Goal: Transaction & Acquisition: Subscribe to service/newsletter

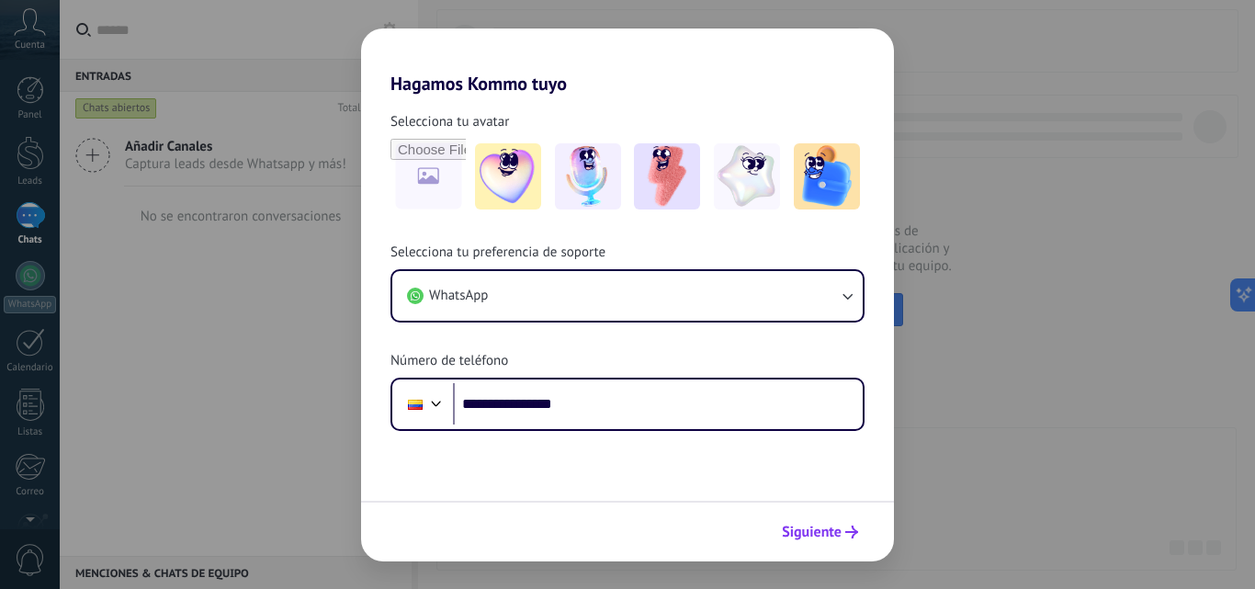
type input "**********"
click at [832, 529] on span "Siguiente" at bounding box center [812, 532] width 60 height 13
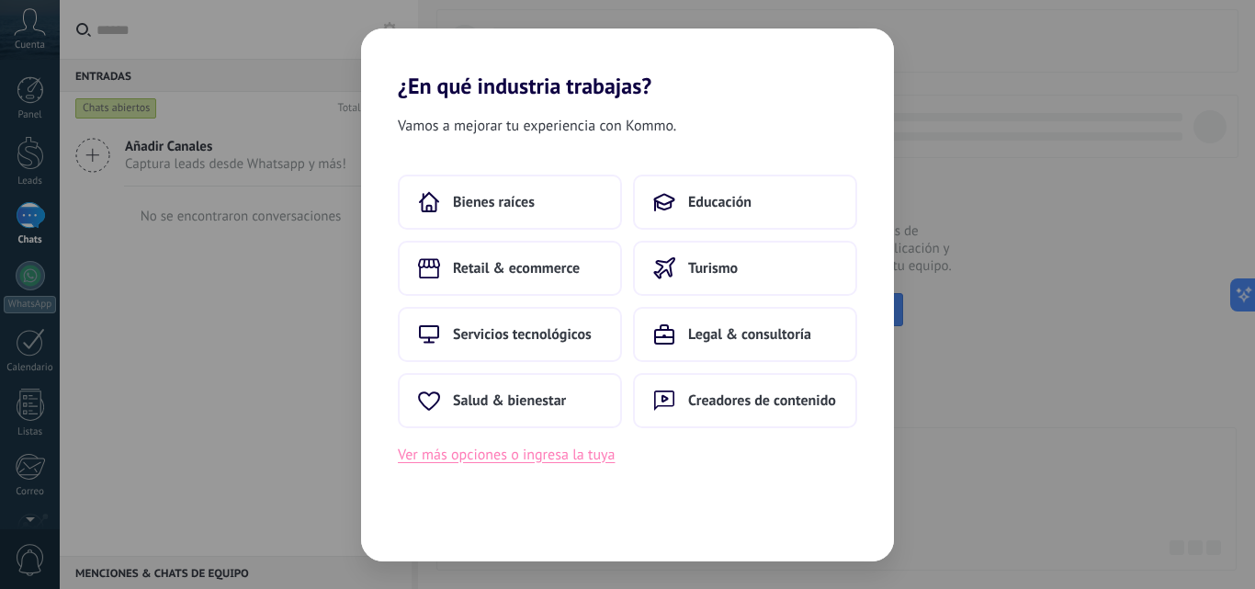
click at [548, 461] on button "Ver más opciones o ingresa la tuya" at bounding box center [506, 455] width 217 height 24
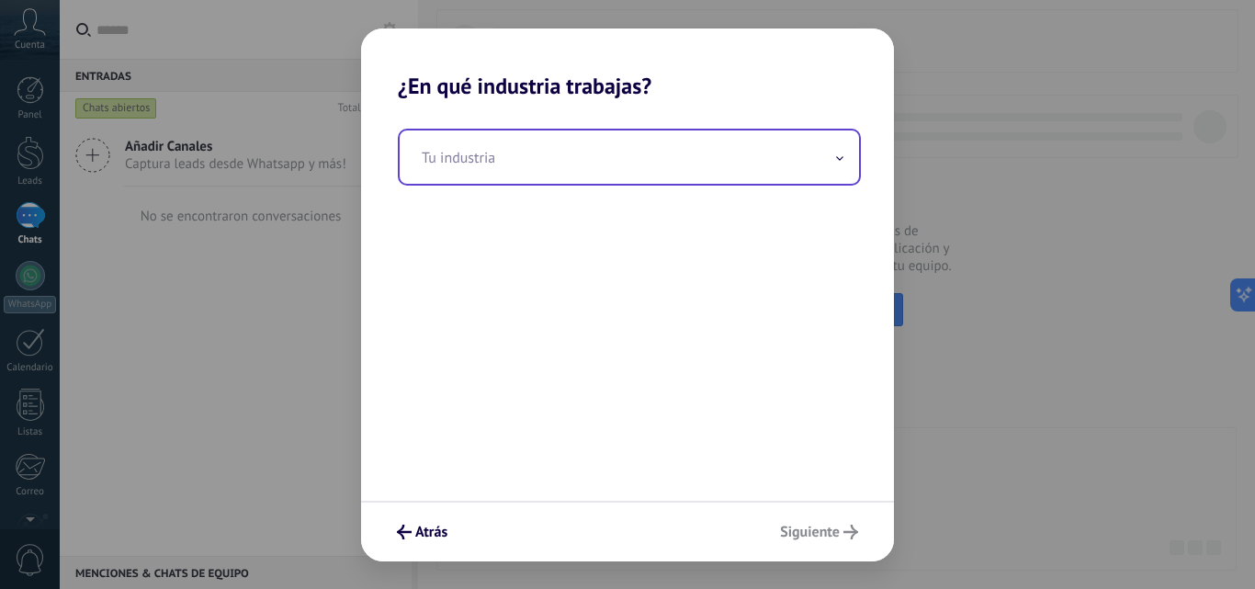
click at [834, 160] on input "text" at bounding box center [629, 156] width 459 height 53
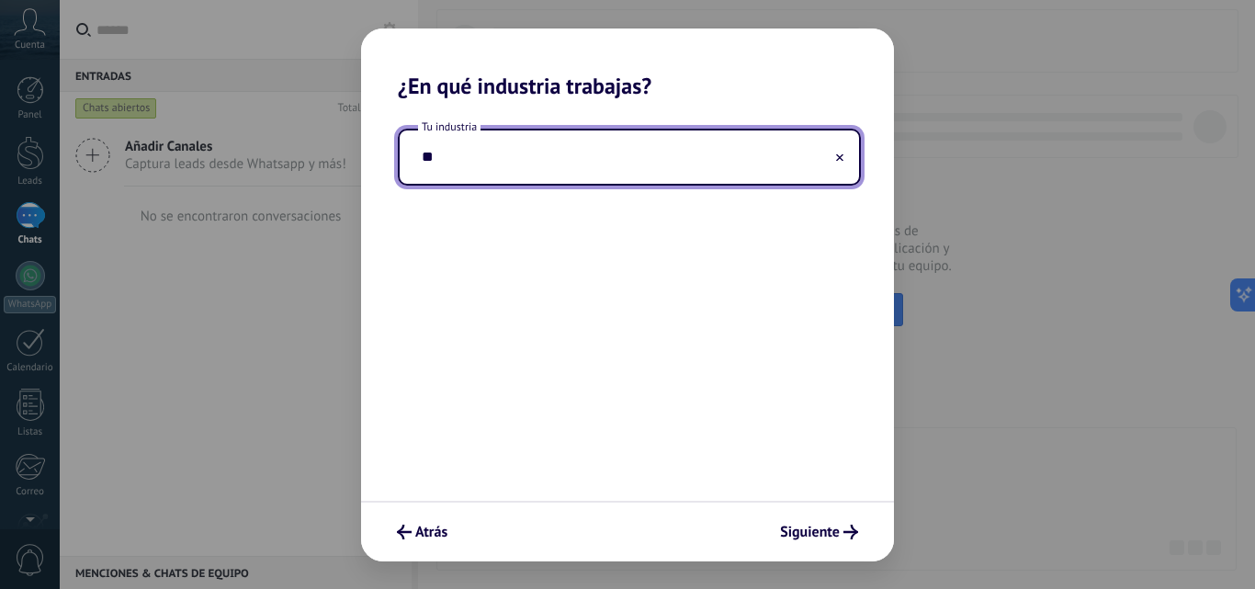
type input "*"
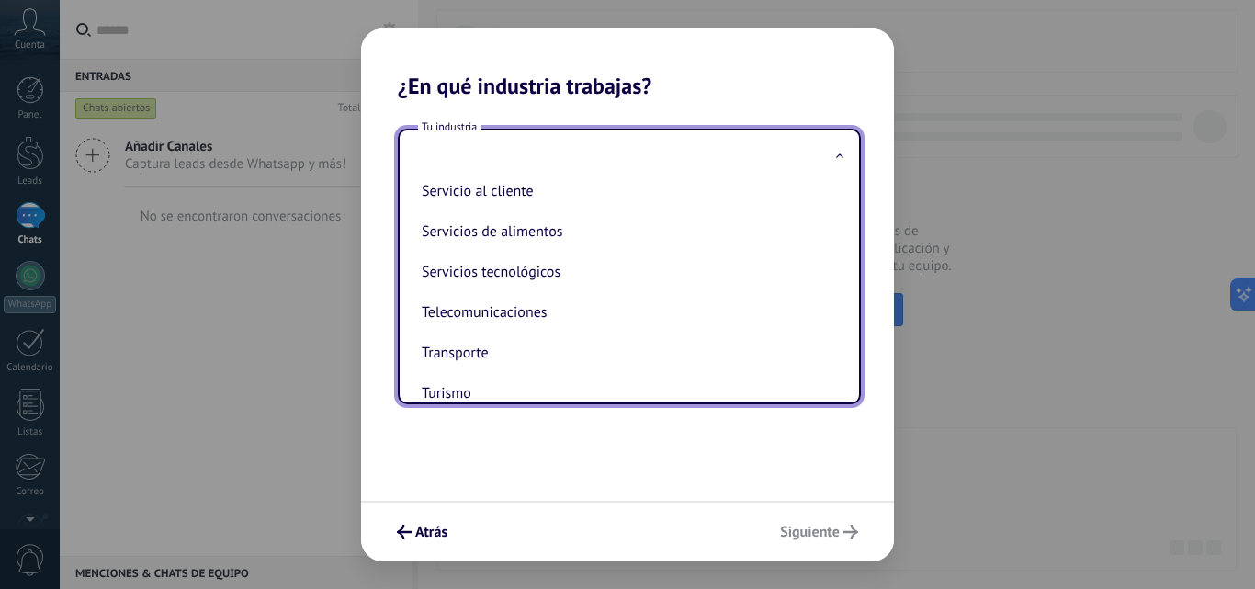
scroll to position [487, 0]
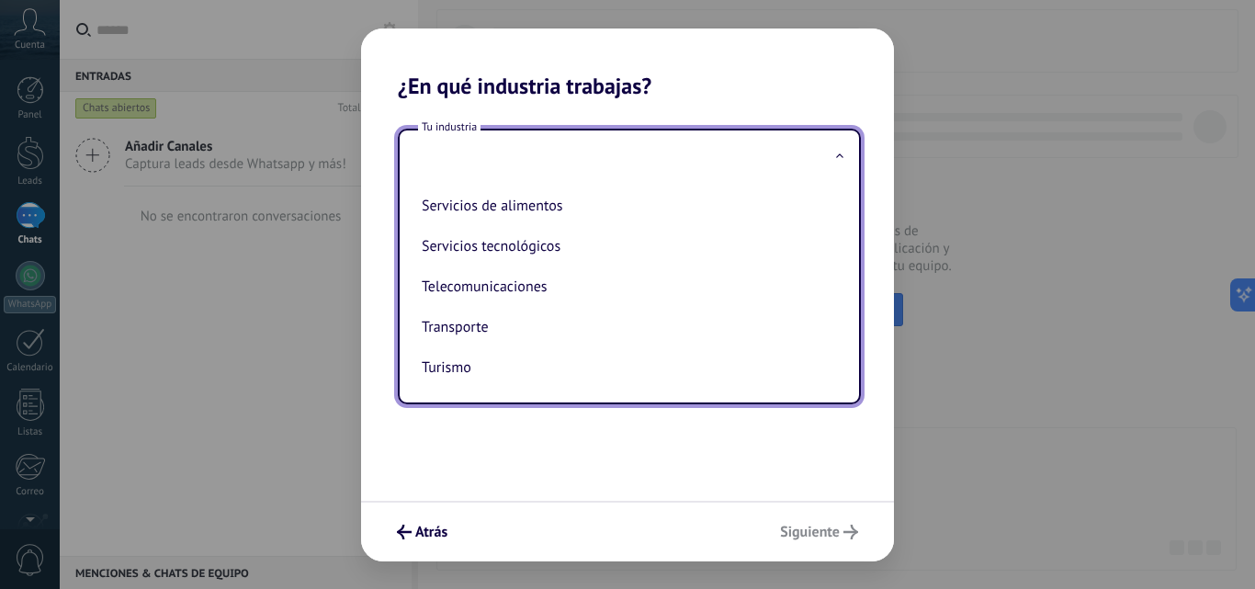
click at [664, 157] on input "text" at bounding box center [629, 156] width 459 height 53
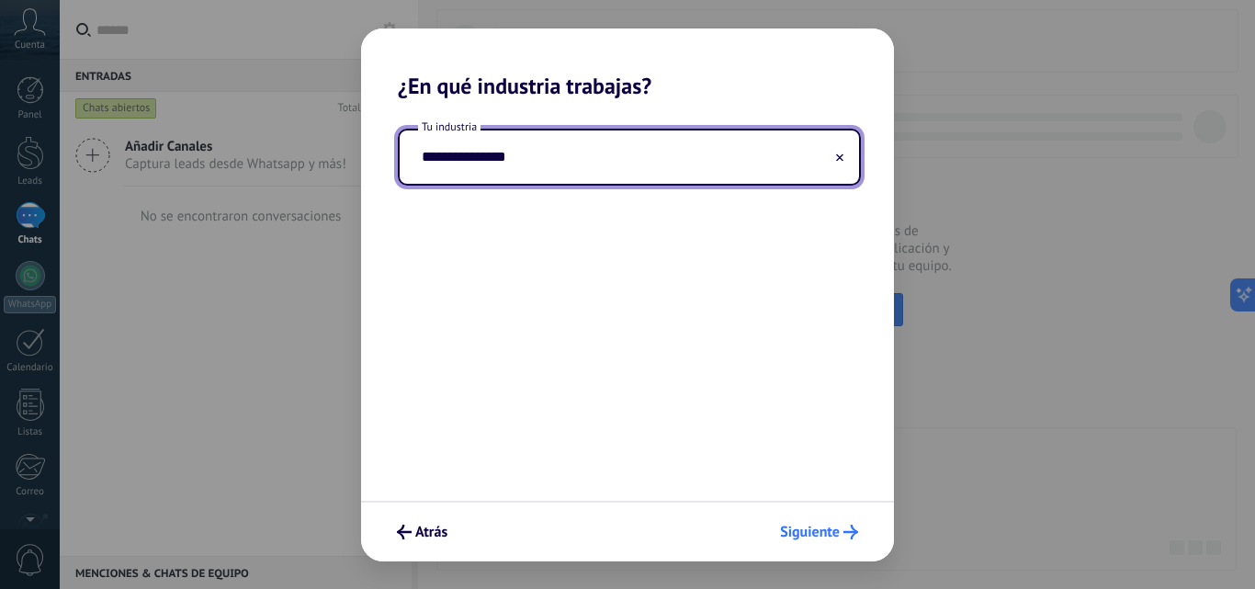
type input "**********"
click at [832, 522] on button "Siguiente" at bounding box center [819, 531] width 95 height 31
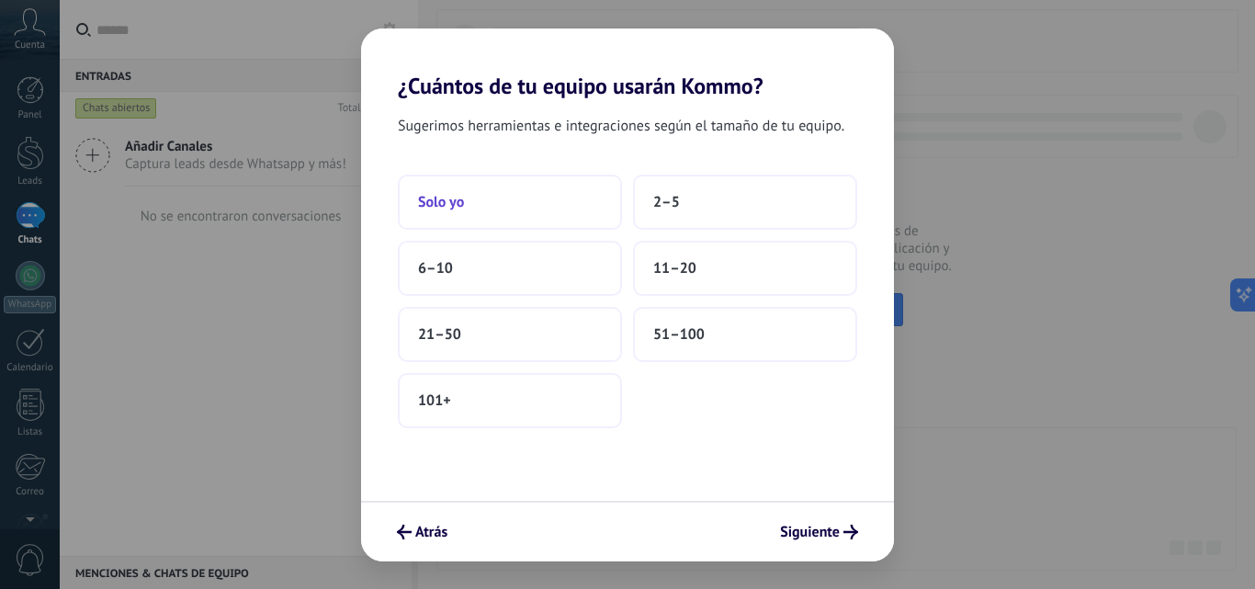
click at [567, 222] on button "Solo yo" at bounding box center [510, 202] width 224 height 55
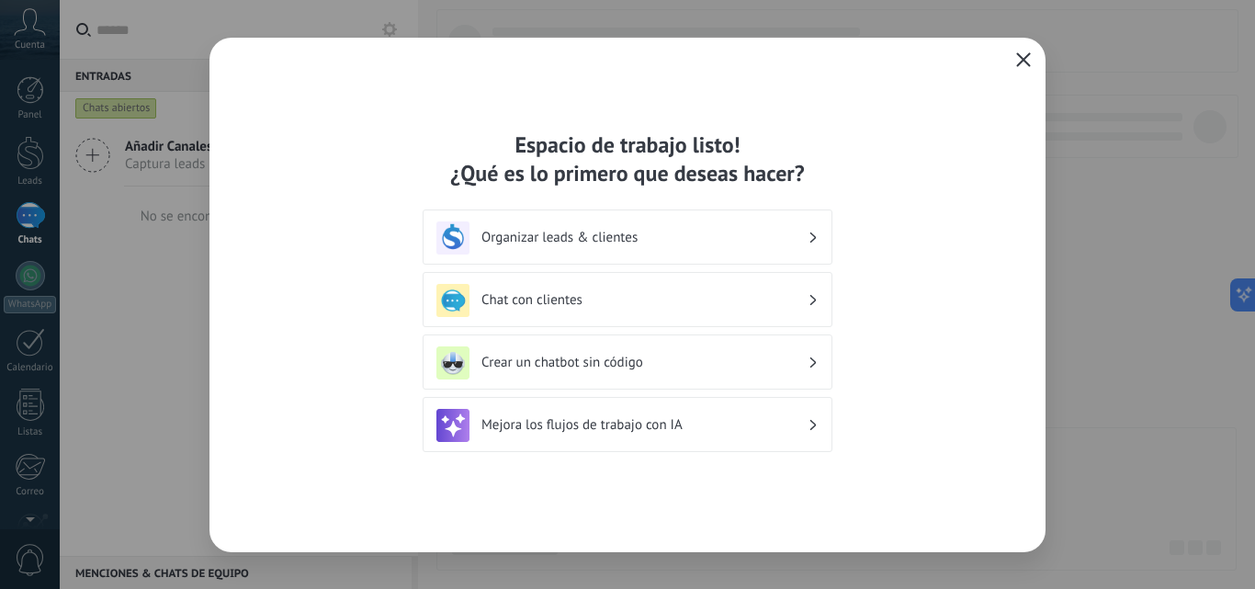
click at [707, 426] on h3 "Mejora los flujos de trabajo con IA" at bounding box center [645, 424] width 326 height 17
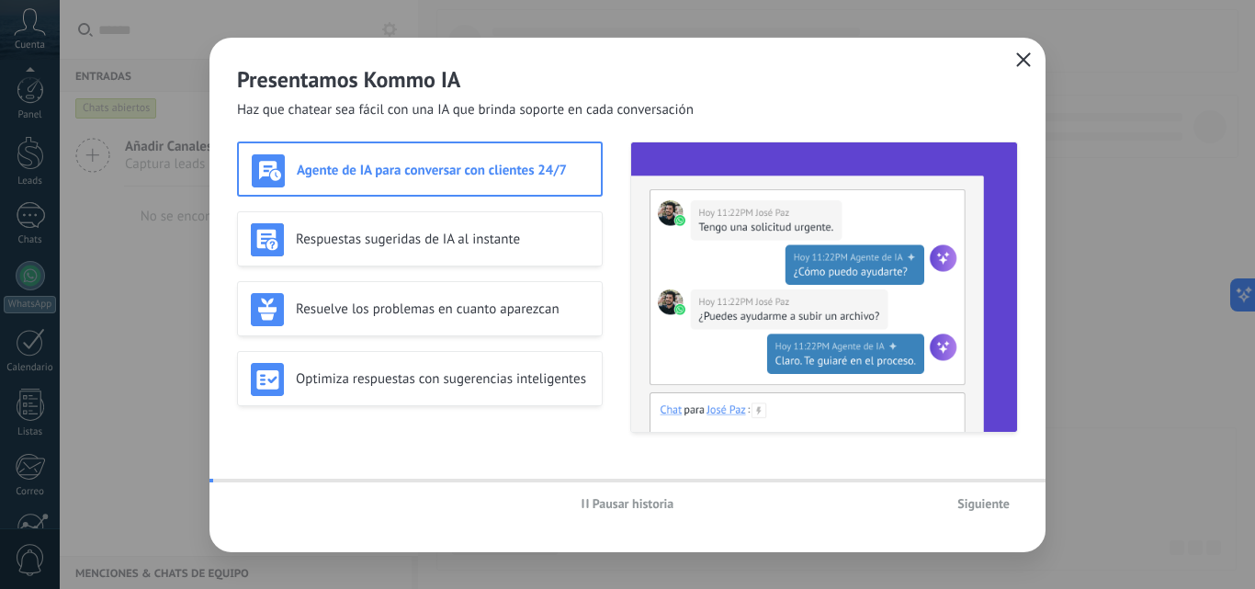
scroll to position [176, 0]
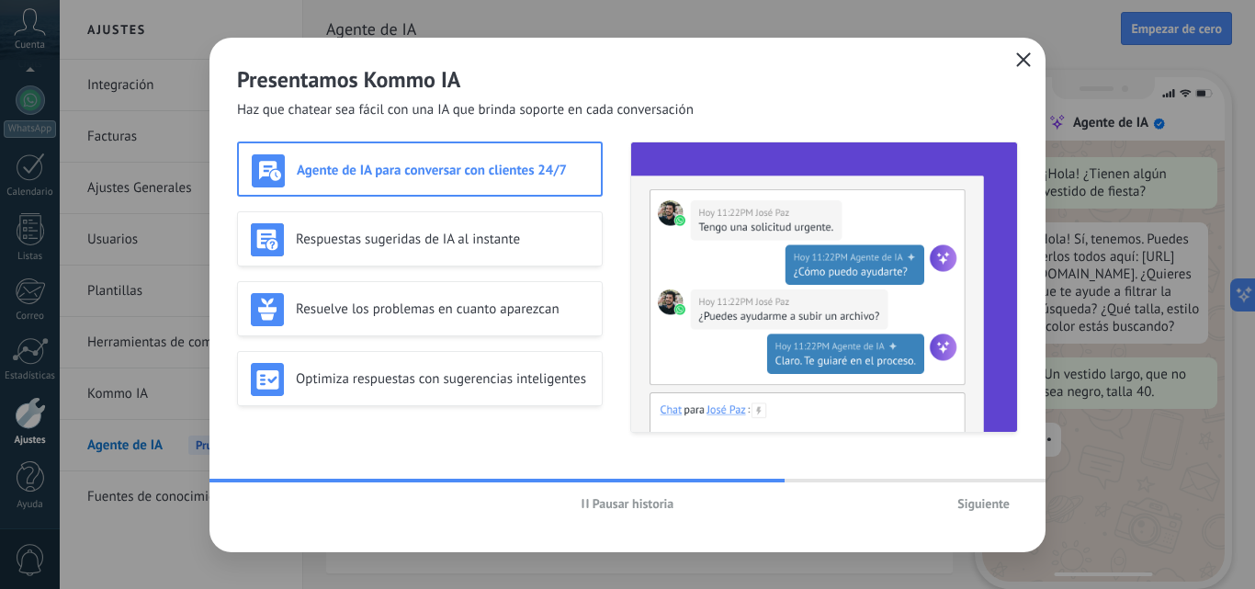
click at [584, 507] on icon "button" at bounding box center [585, 503] width 7 height 9
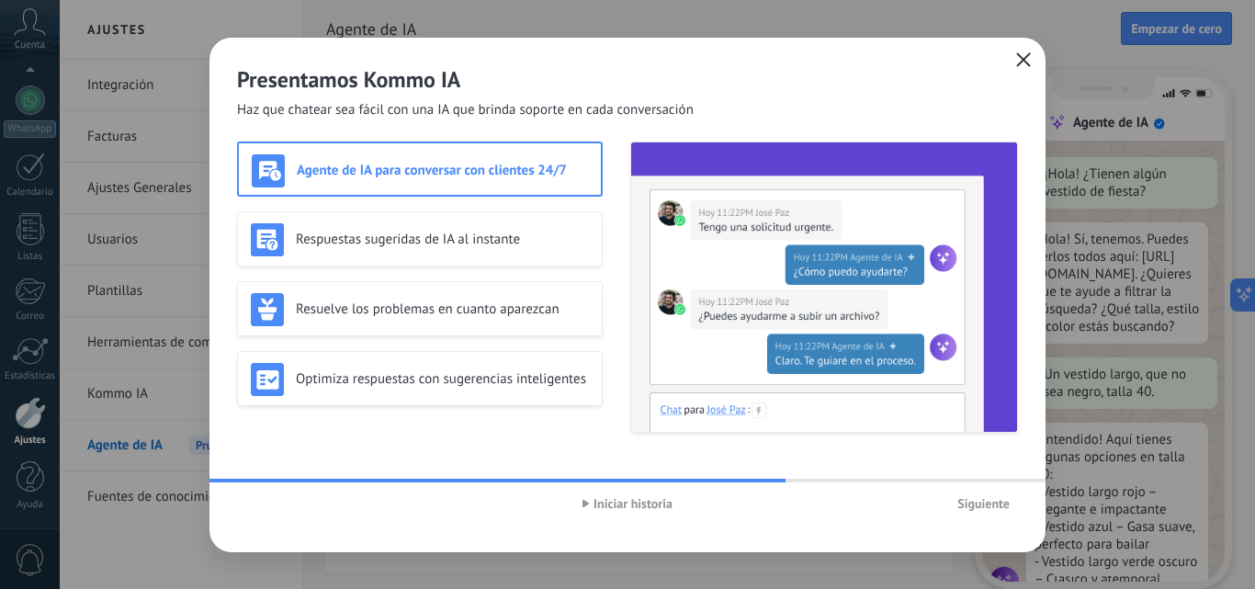
scroll to position [55, 0]
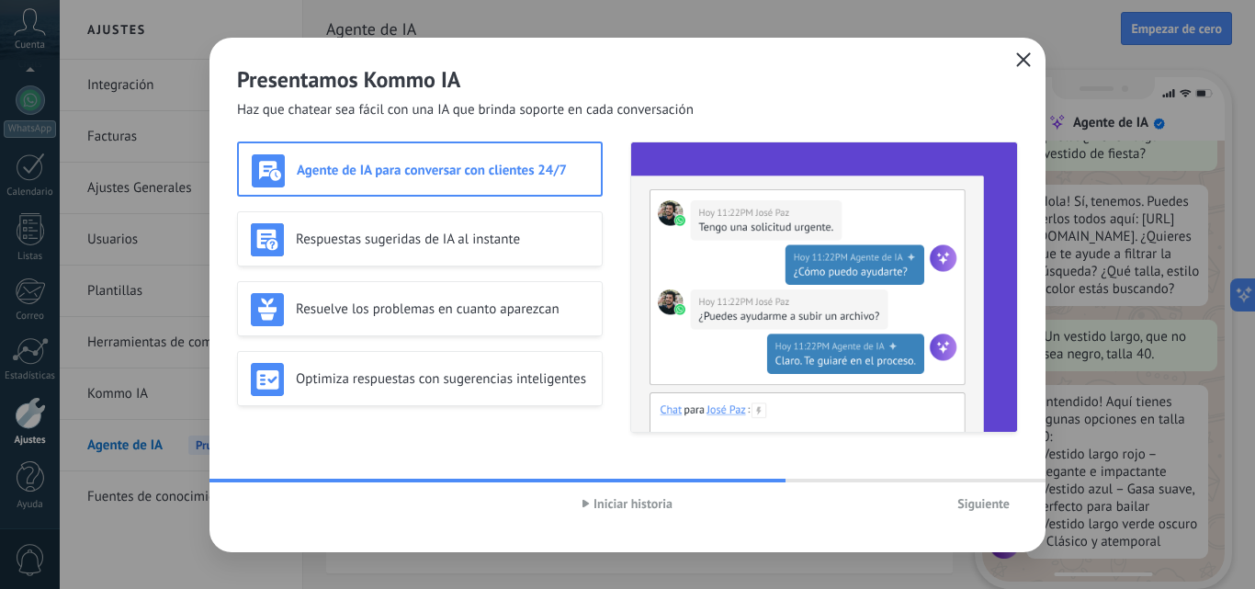
drag, startPoint x: 550, startPoint y: 476, endPoint x: 539, endPoint y: 480, distance: 11.6
click at [539, 480] on div "Presentamos Kommo IA Haz que chatear sea fácil con una IA que brinda soporte en…" at bounding box center [628, 295] width 836 height 515
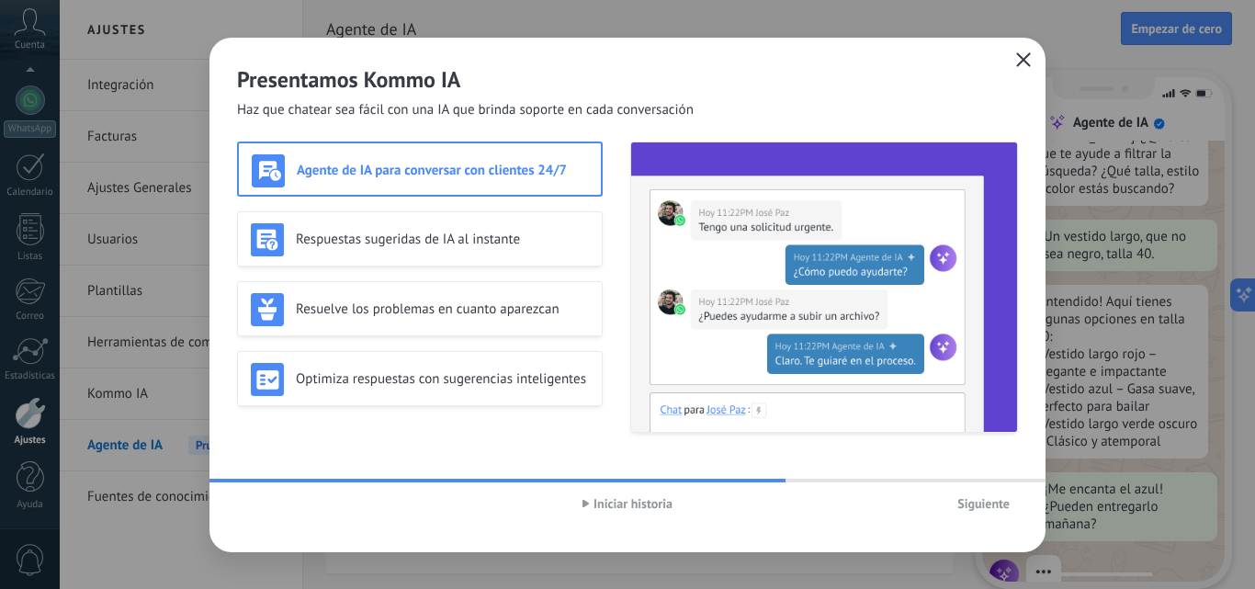
scroll to position [186, 0]
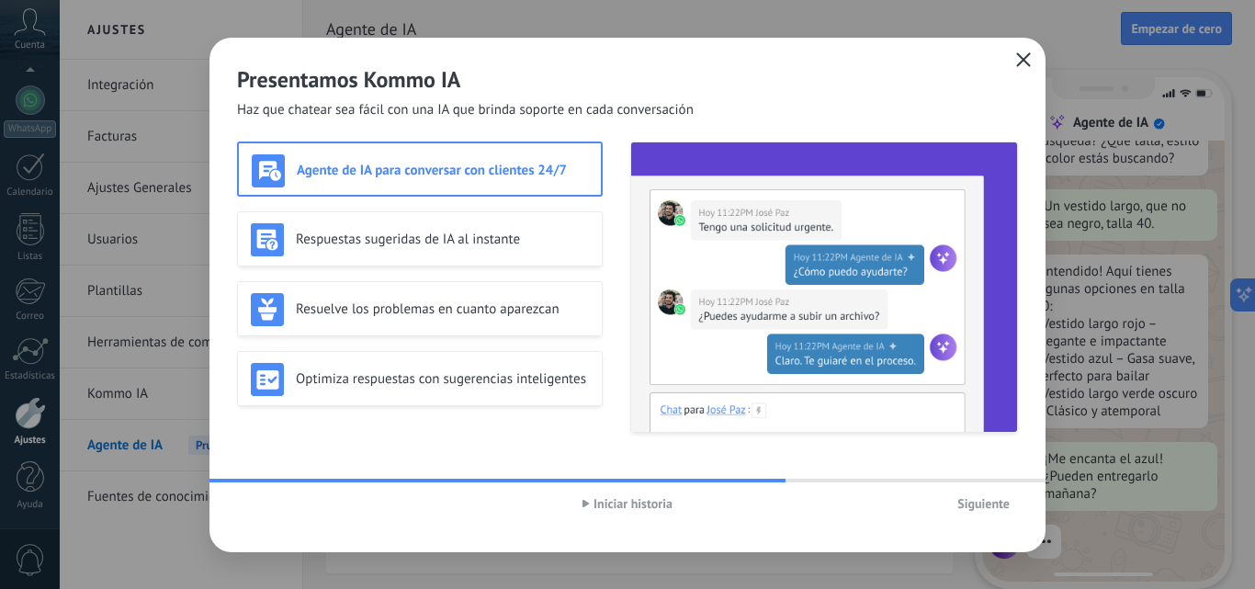
click at [607, 508] on span "Iniciar historia" at bounding box center [633, 503] width 79 height 13
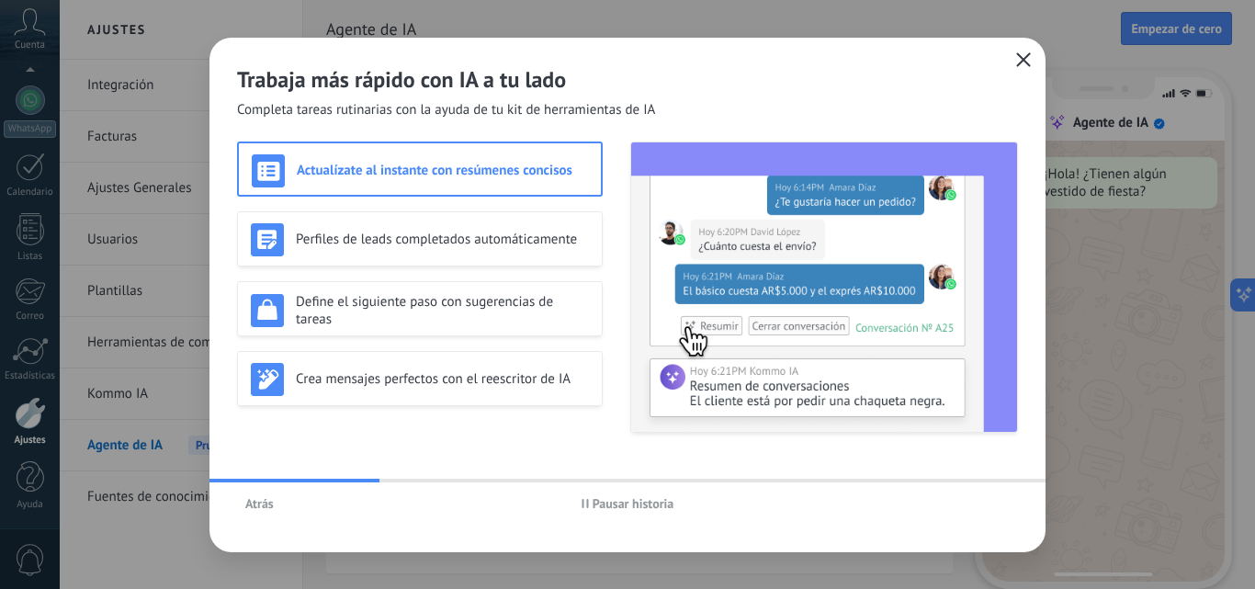
scroll to position [0, 0]
drag, startPoint x: 534, startPoint y: 479, endPoint x: 611, endPoint y: 478, distance: 77.2
click at [611, 479] on div at bounding box center [628, 481] width 836 height 4
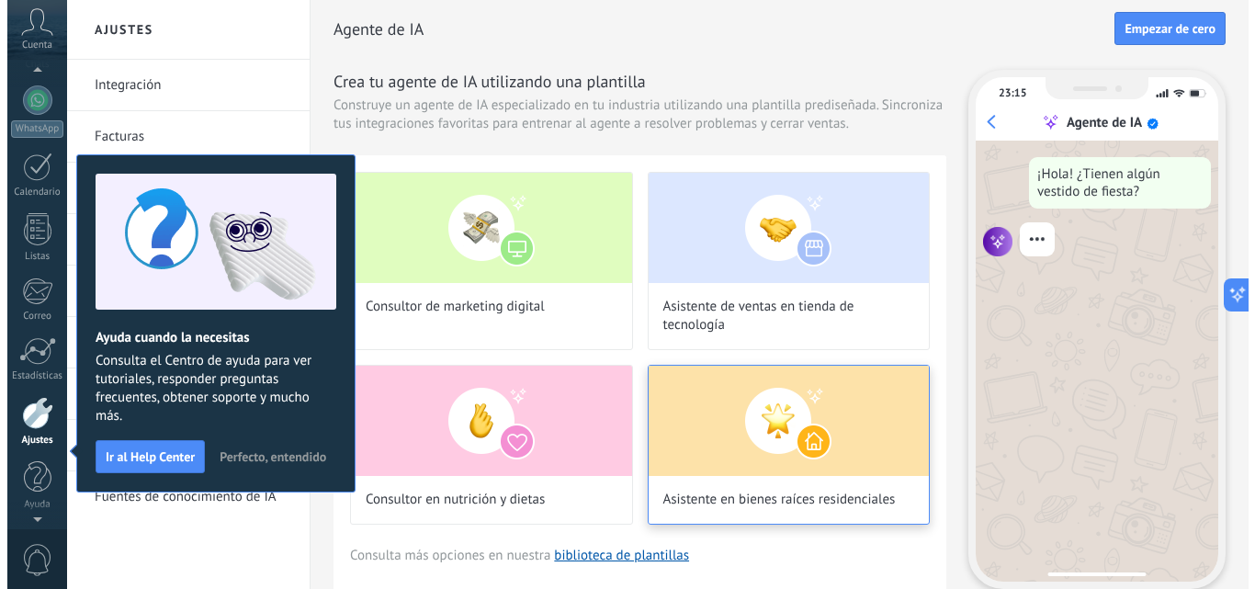
scroll to position [10, 0]
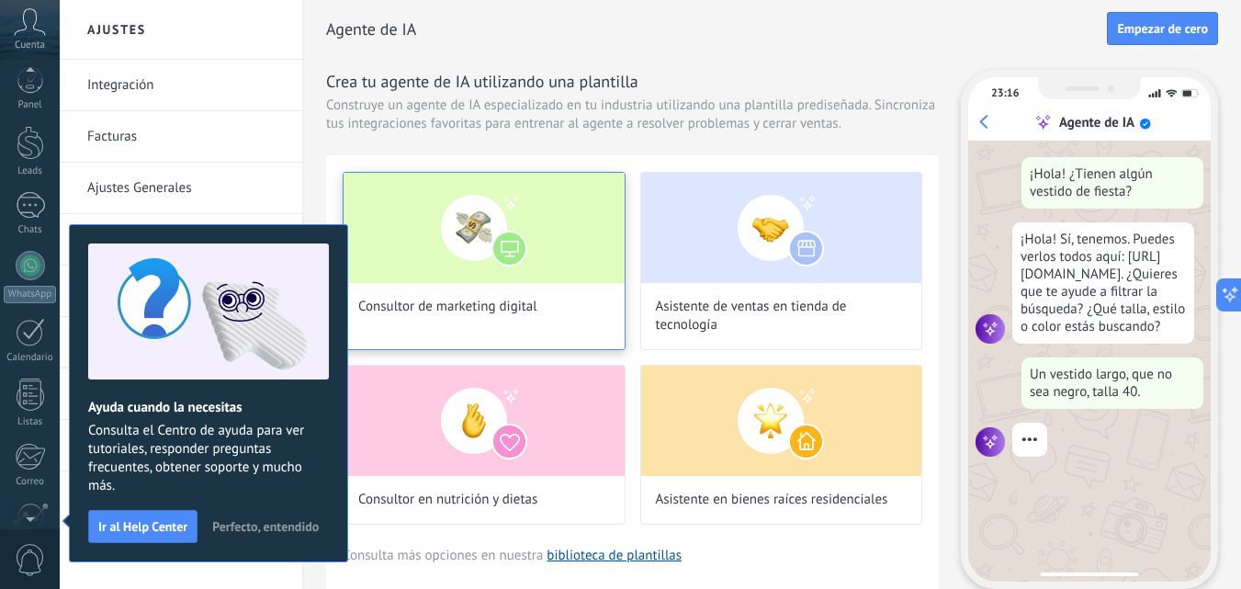
click at [518, 294] on div "Consultor de marketing digital" at bounding box center [484, 261] width 283 height 178
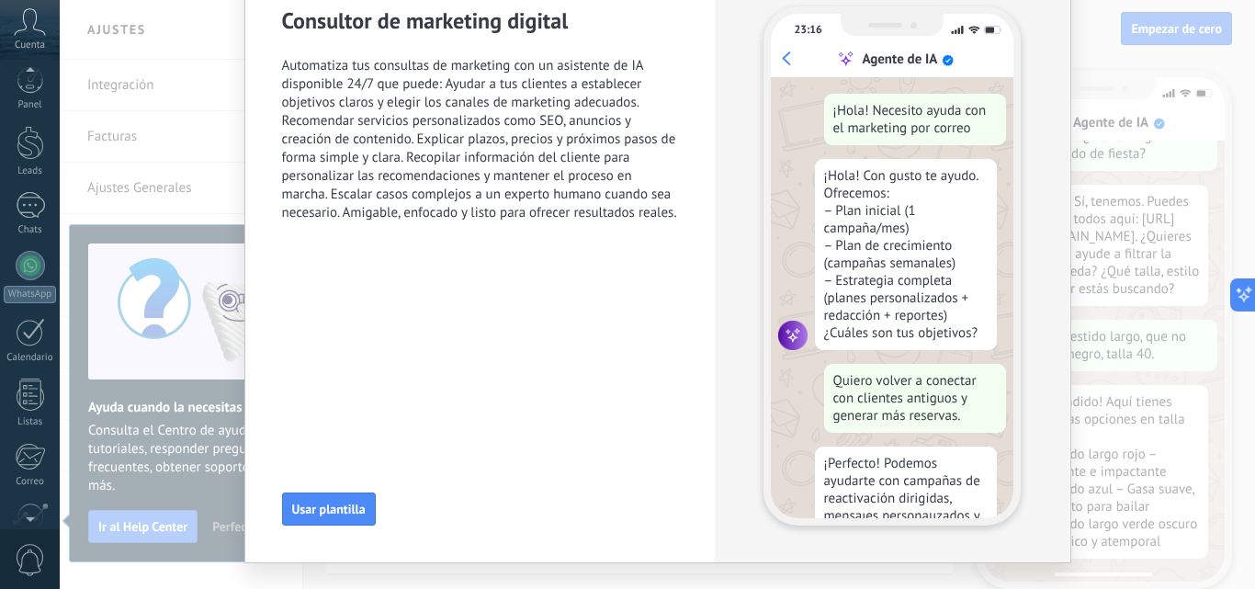
scroll to position [142, 0]
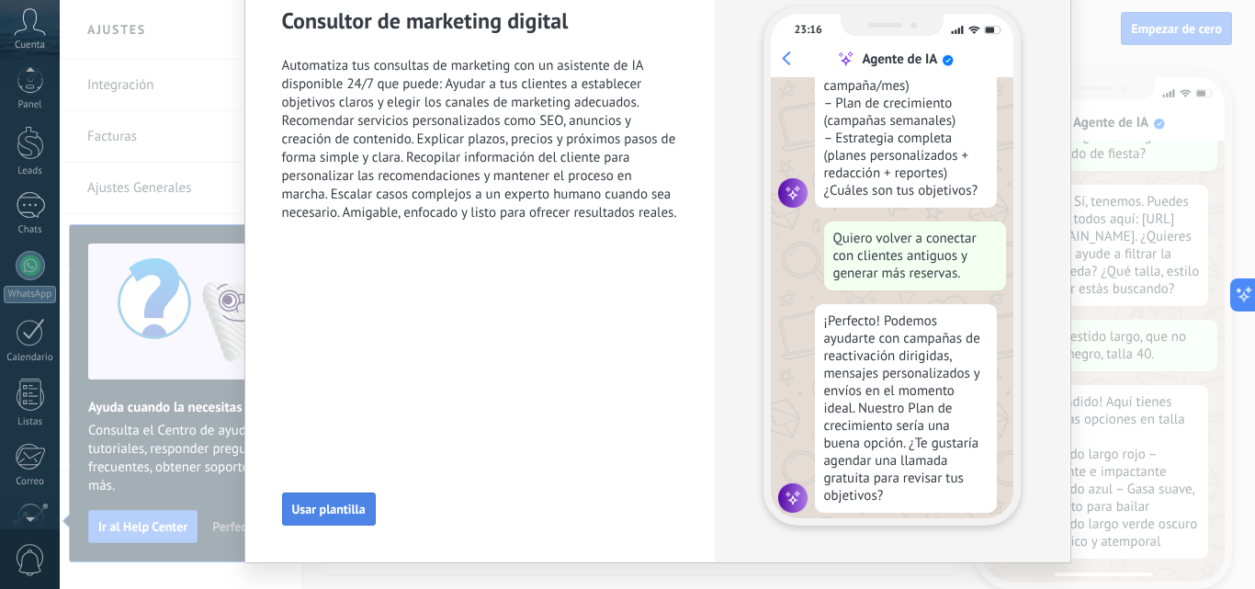
click at [351, 503] on span "Usar plantilla" at bounding box center [329, 509] width 74 height 13
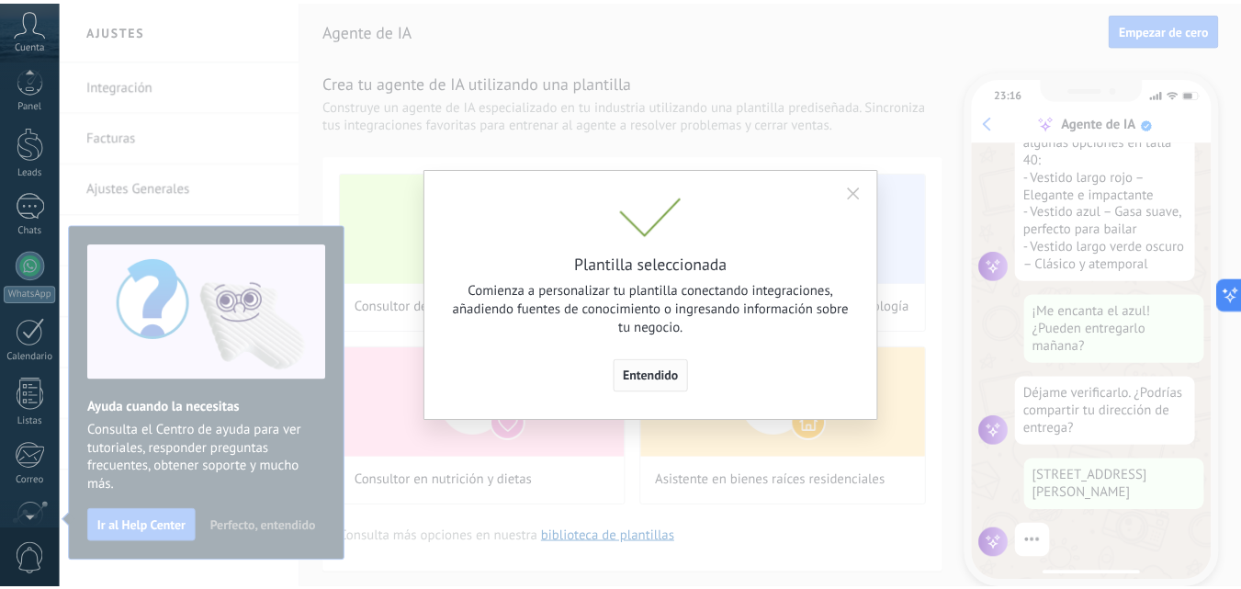
scroll to position [422, 0]
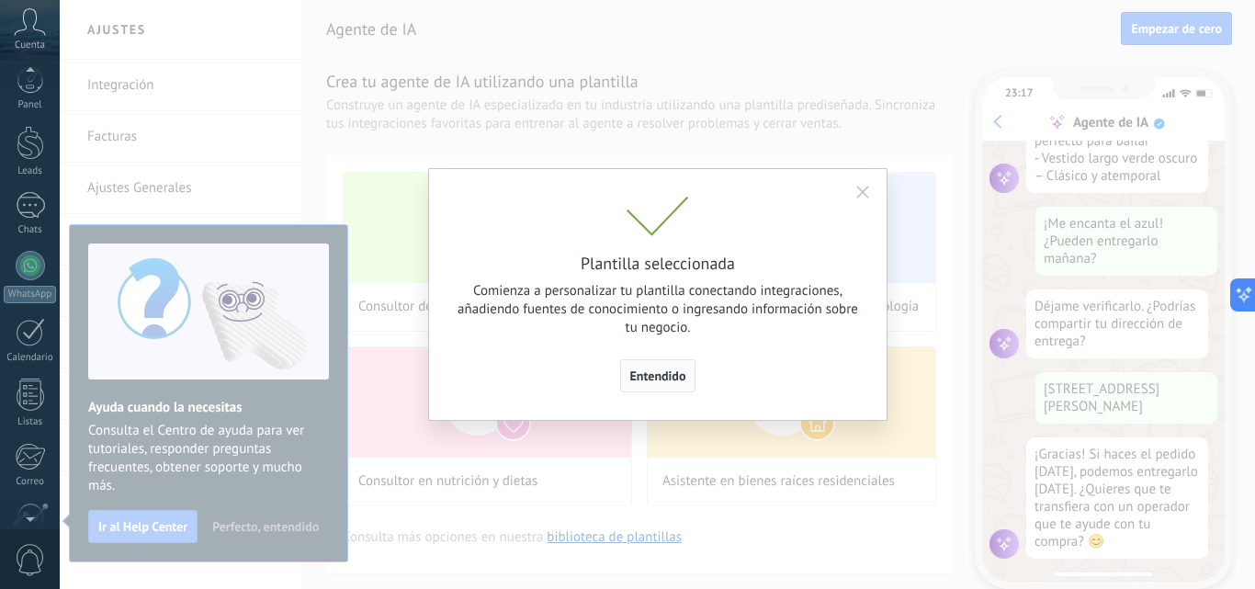
click at [674, 369] on span "Entendido" at bounding box center [658, 375] width 56 height 13
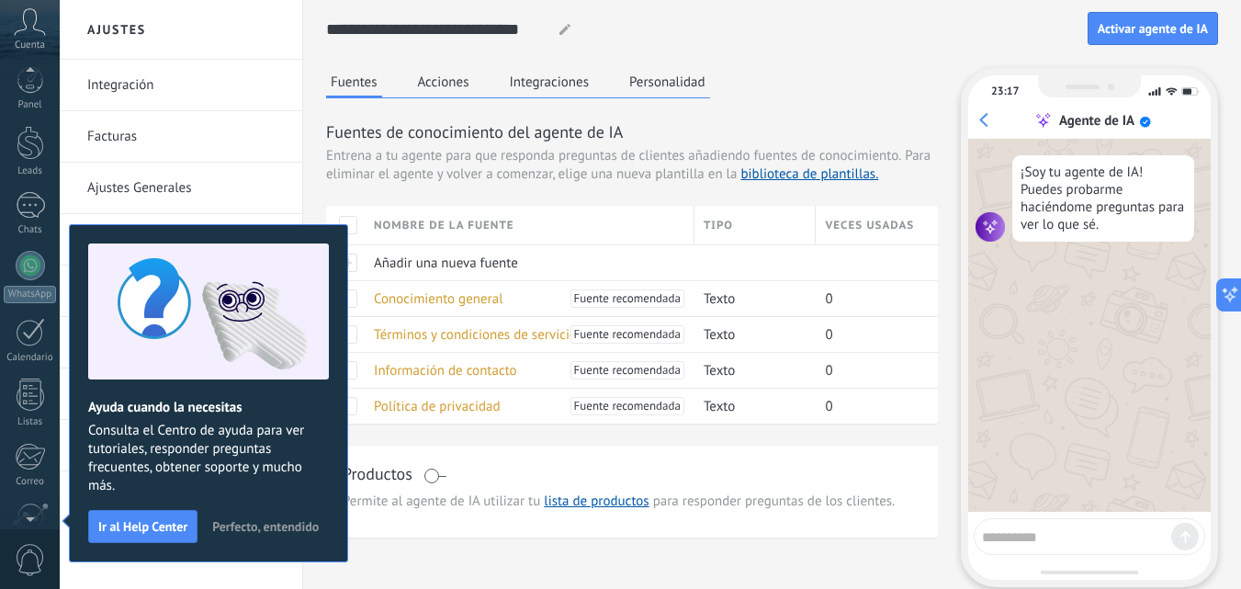
click at [212, 533] on span "Perfecto, entendido" at bounding box center [265, 526] width 107 height 13
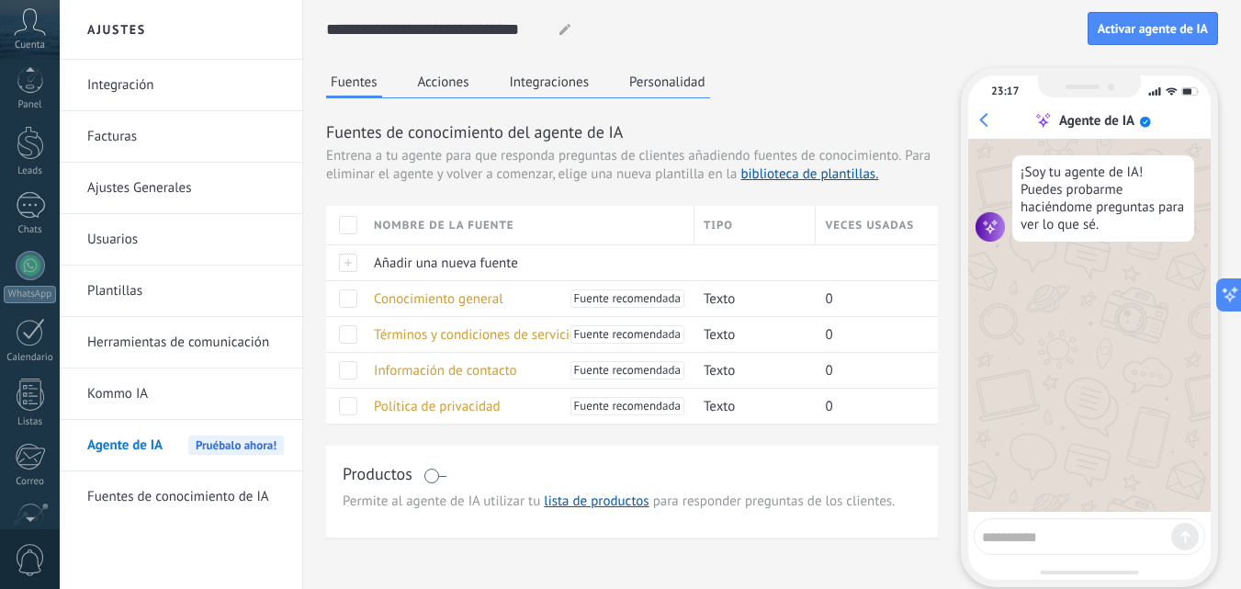
click at [428, 84] on button "Acciones" at bounding box center [444, 82] width 61 height 28
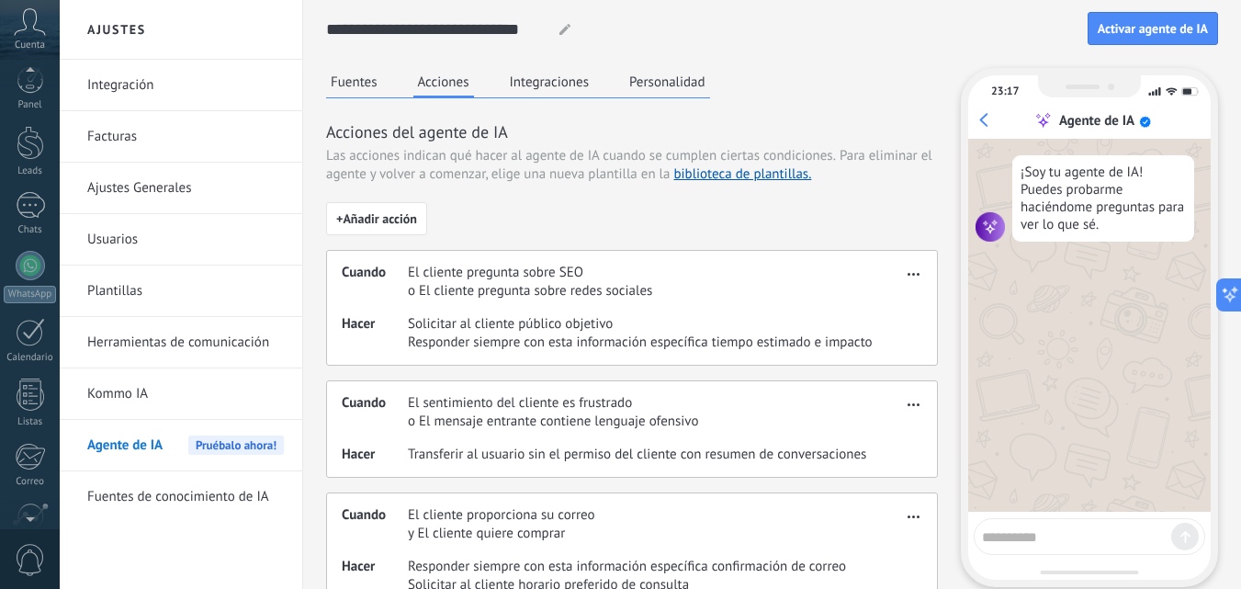
click at [523, 85] on button "Integraciones" at bounding box center [549, 82] width 89 height 28
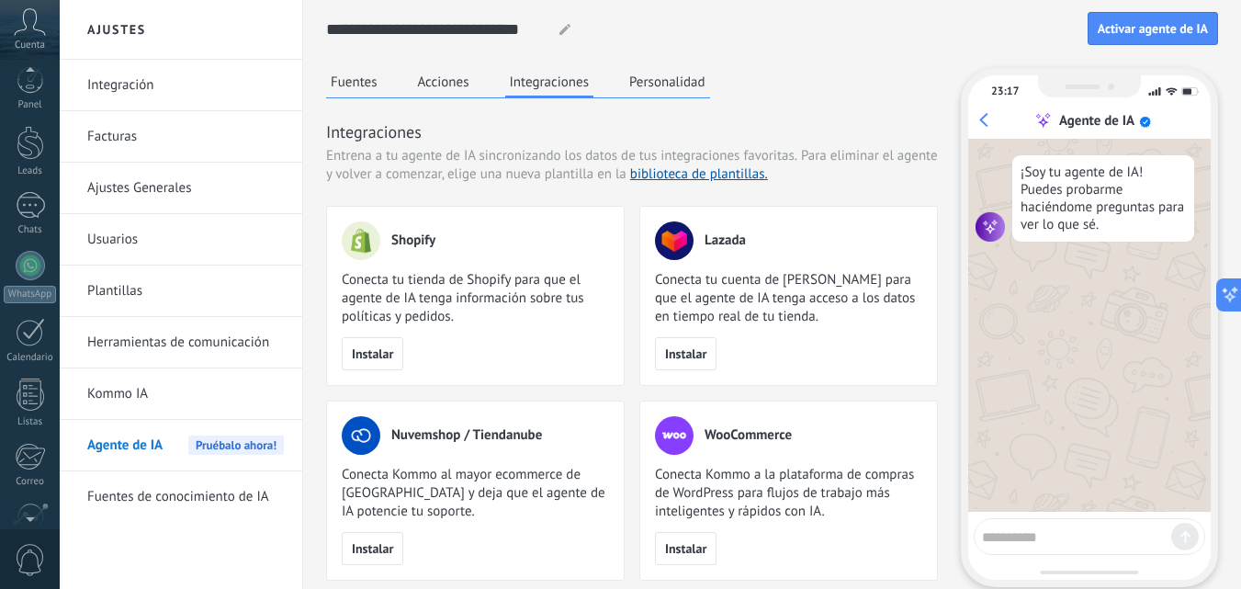
click at [641, 84] on button "Personalidad" at bounding box center [667, 82] width 85 height 28
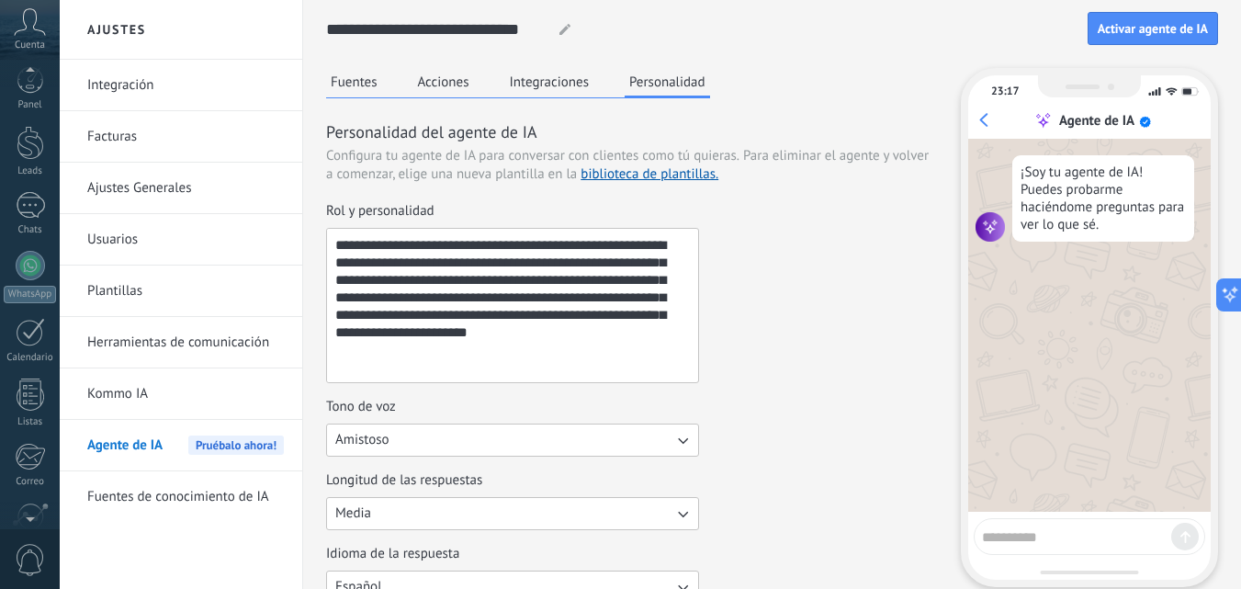
click at [690, 436] on icon "button" at bounding box center [683, 440] width 18 height 18
click at [763, 442] on div "Tono de voz Amistoso Casual Formal Amistoso" at bounding box center [632, 427] width 612 height 59
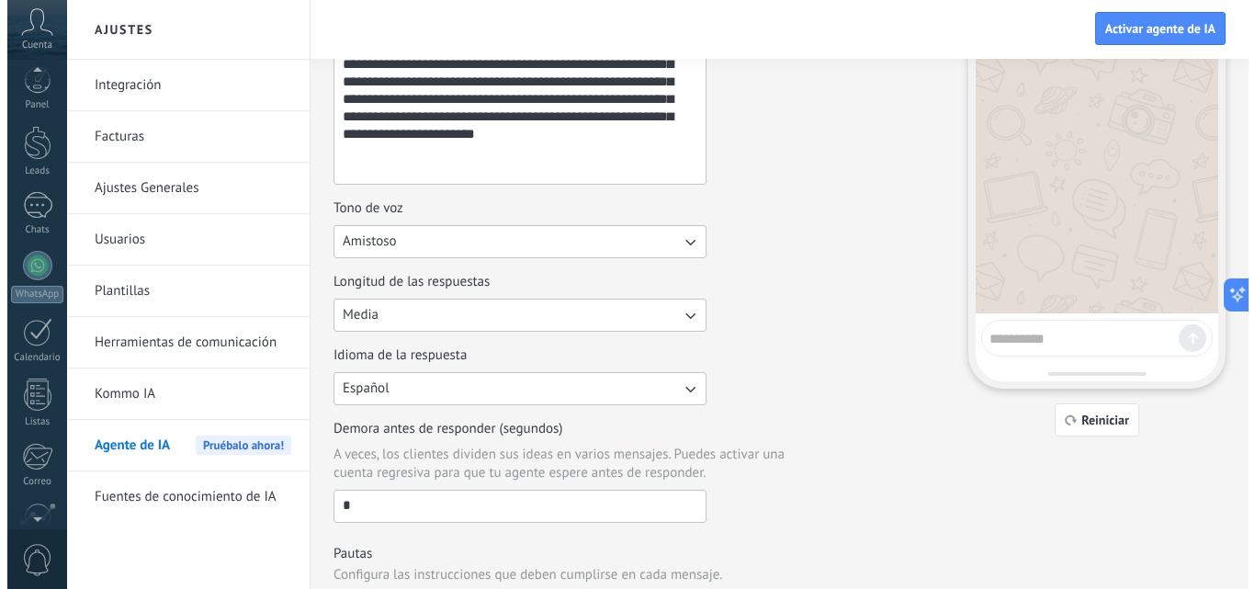
scroll to position [0, 0]
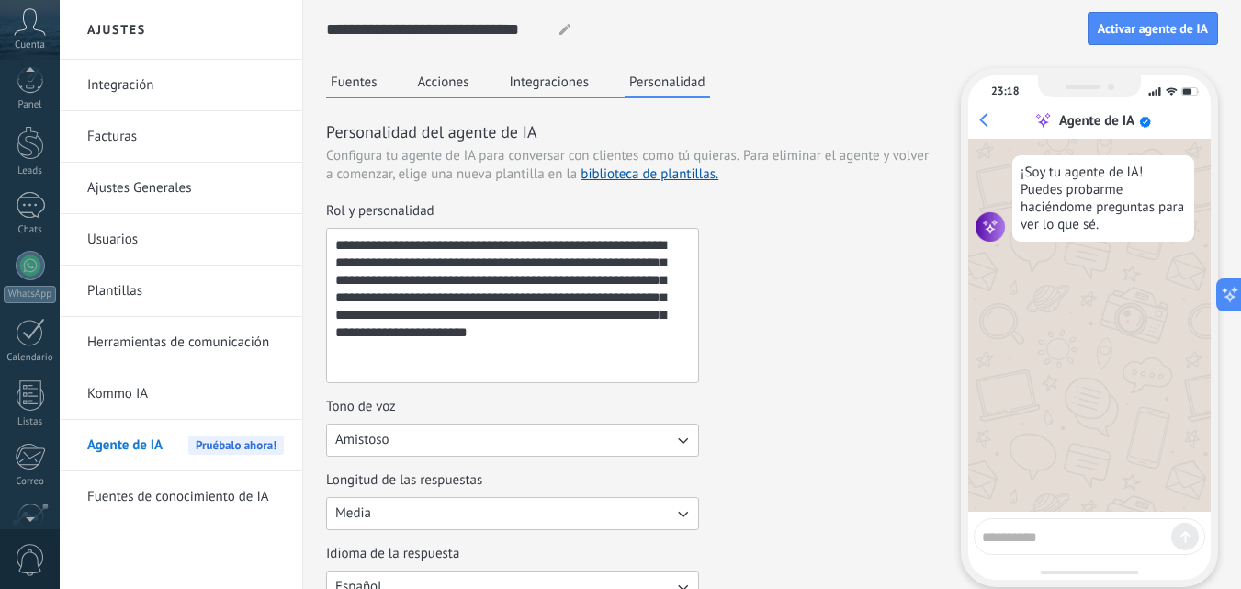
click at [173, 305] on link "Plantillas" at bounding box center [185, 291] width 197 height 51
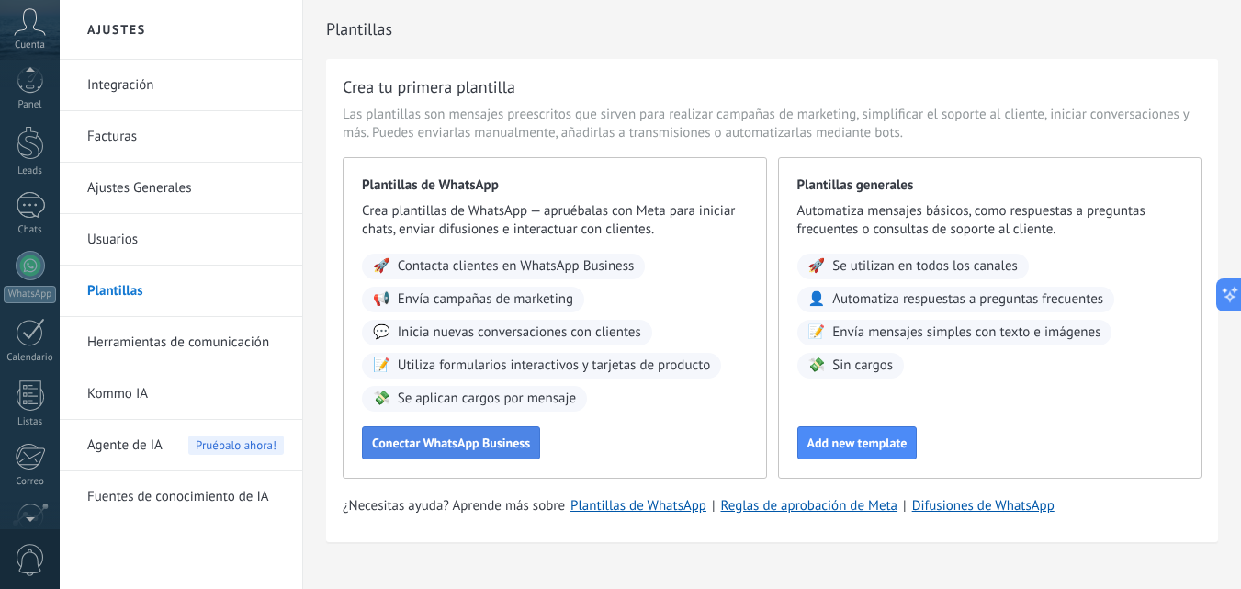
click at [530, 446] on span "Conectar WhatsApp Business" at bounding box center [451, 442] width 158 height 13
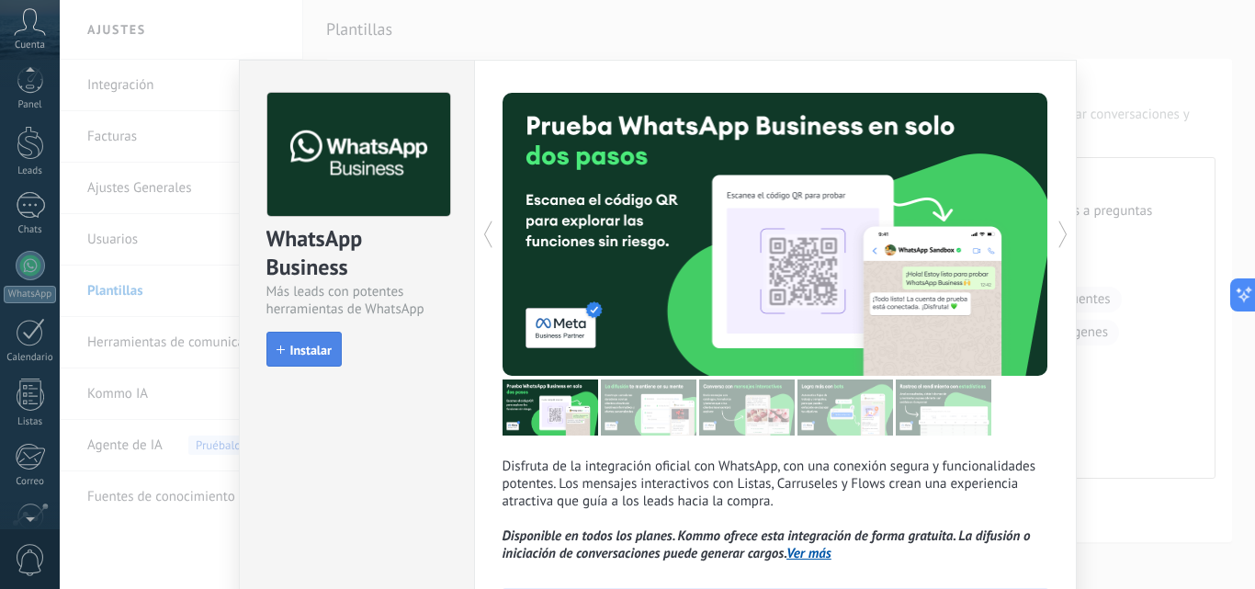
click at [325, 357] on span "Instalar" at bounding box center [310, 350] width 41 height 13
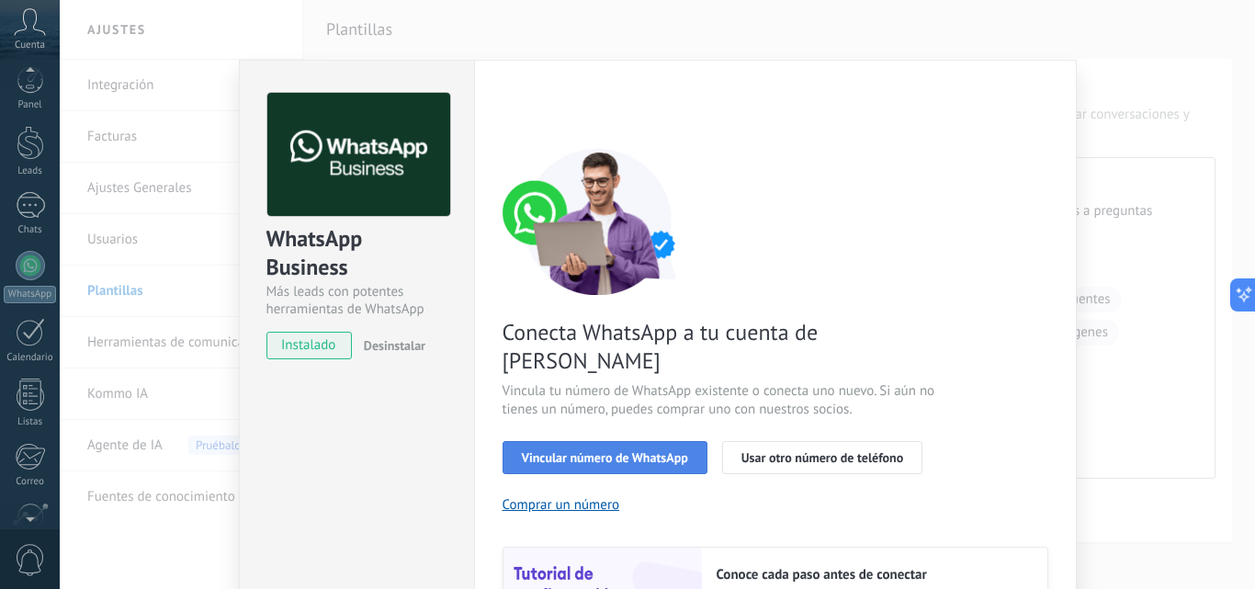
click at [586, 451] on span "Vincular número de WhatsApp" at bounding box center [605, 457] width 166 height 13
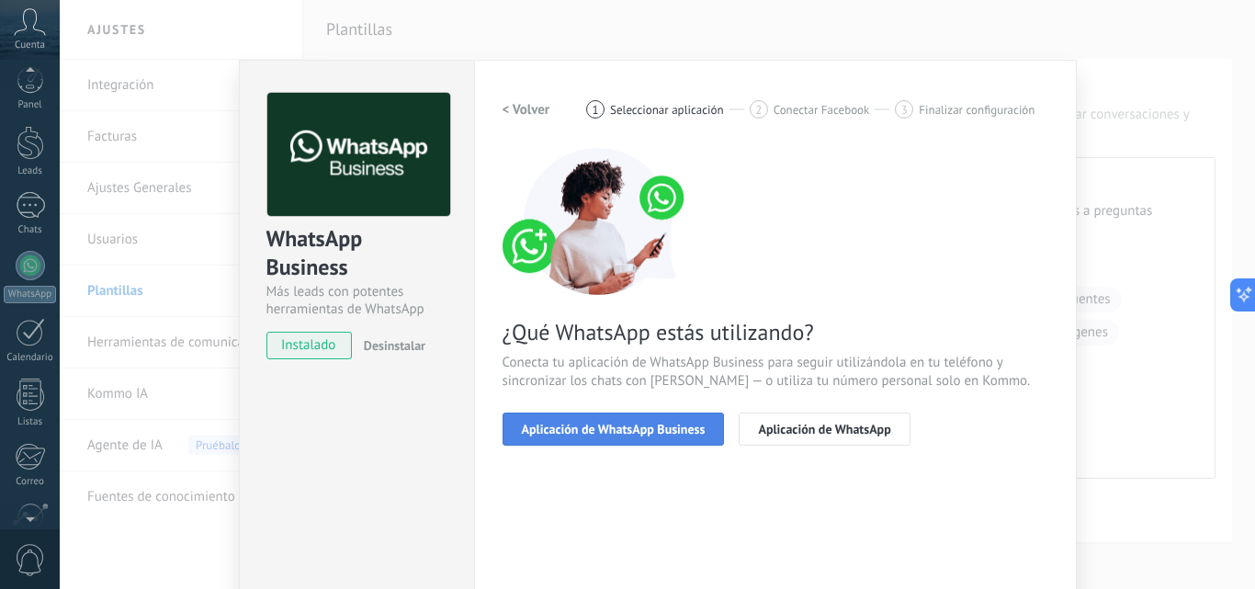
click at [651, 435] on span "Aplicación de WhatsApp Business" at bounding box center [614, 429] width 184 height 13
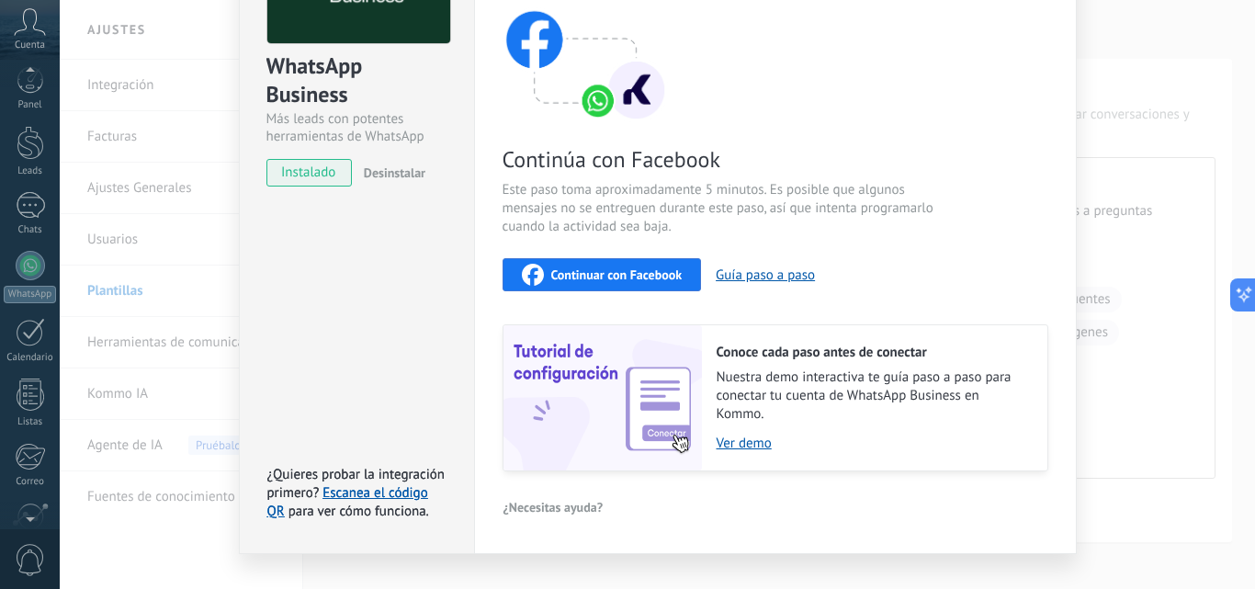
scroll to position [174, 0]
click at [765, 275] on button "Guía paso a paso" at bounding box center [765, 274] width 99 height 17
click at [304, 163] on span "instalado" at bounding box center [309, 172] width 84 height 28
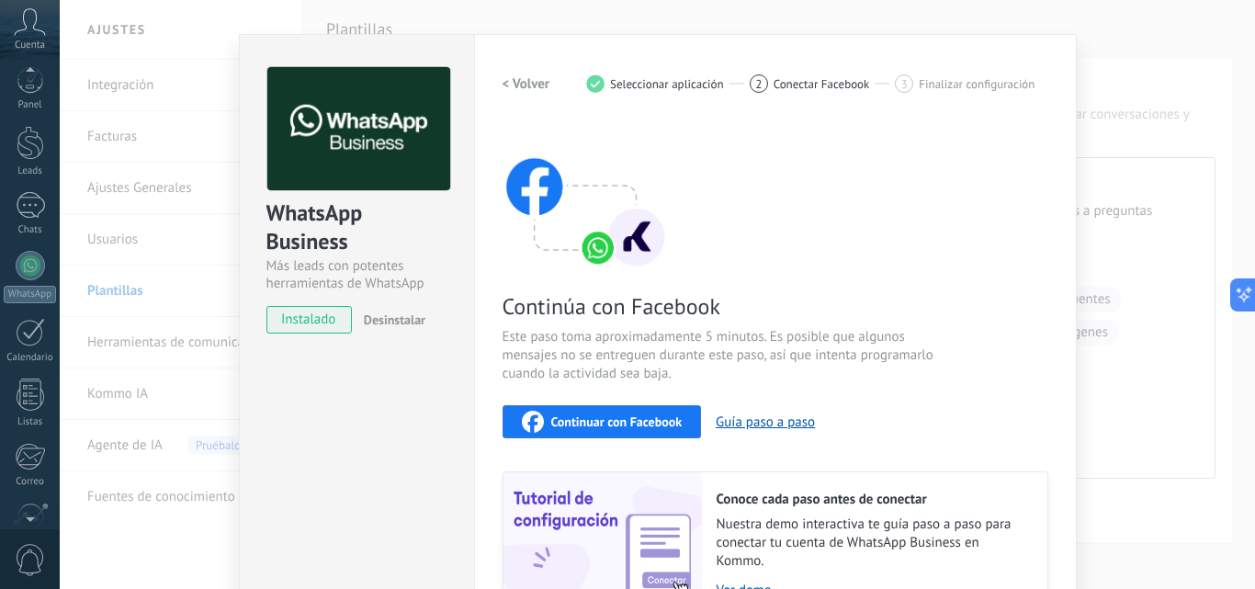
scroll to position [19, 0]
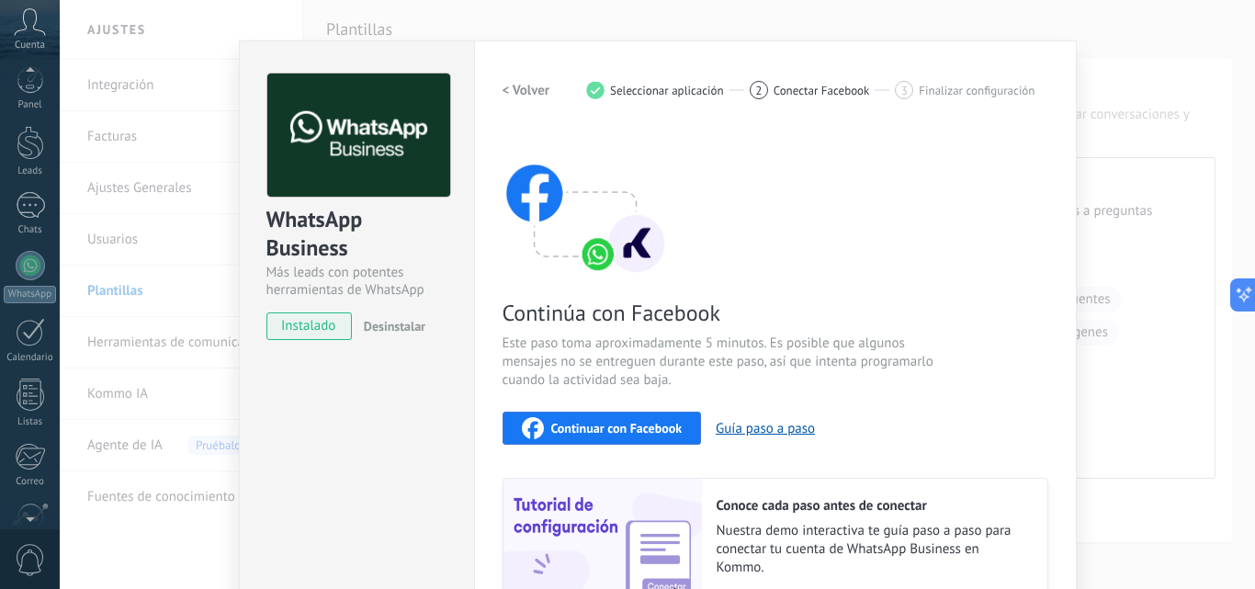
click at [621, 431] on span "Continuar con Facebook" at bounding box center [616, 428] width 131 height 13
click at [687, 261] on div "Continúa con Facebook Este paso toma aproximadamente 5 minutos. Es posible que …" at bounding box center [776, 377] width 546 height 496
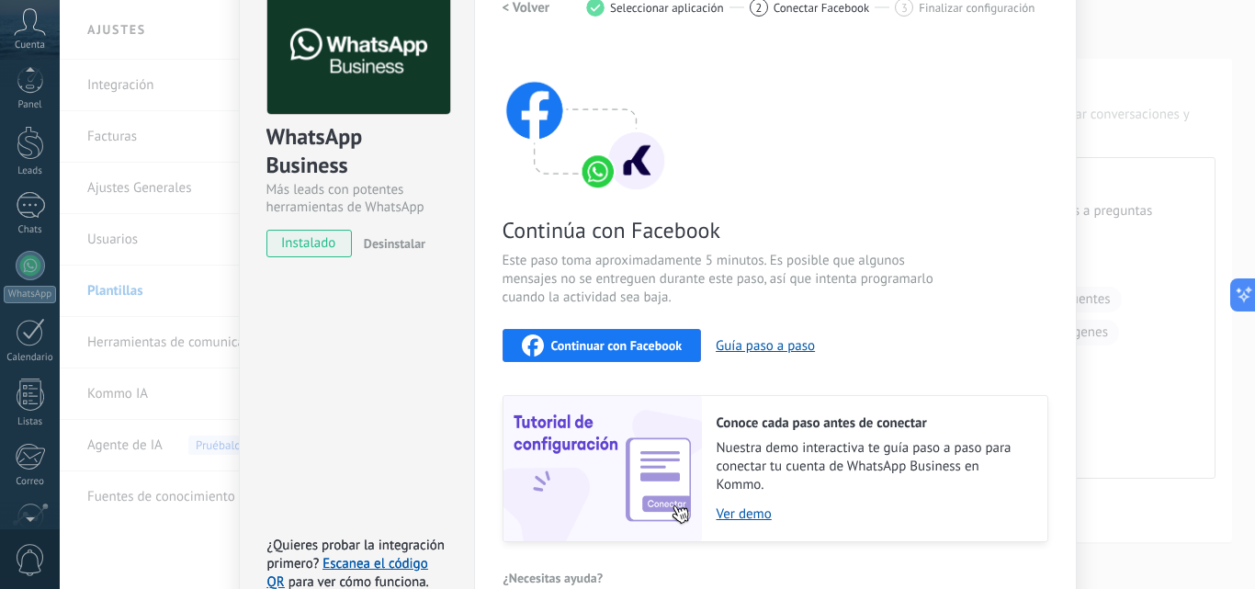
scroll to position [206, 0]
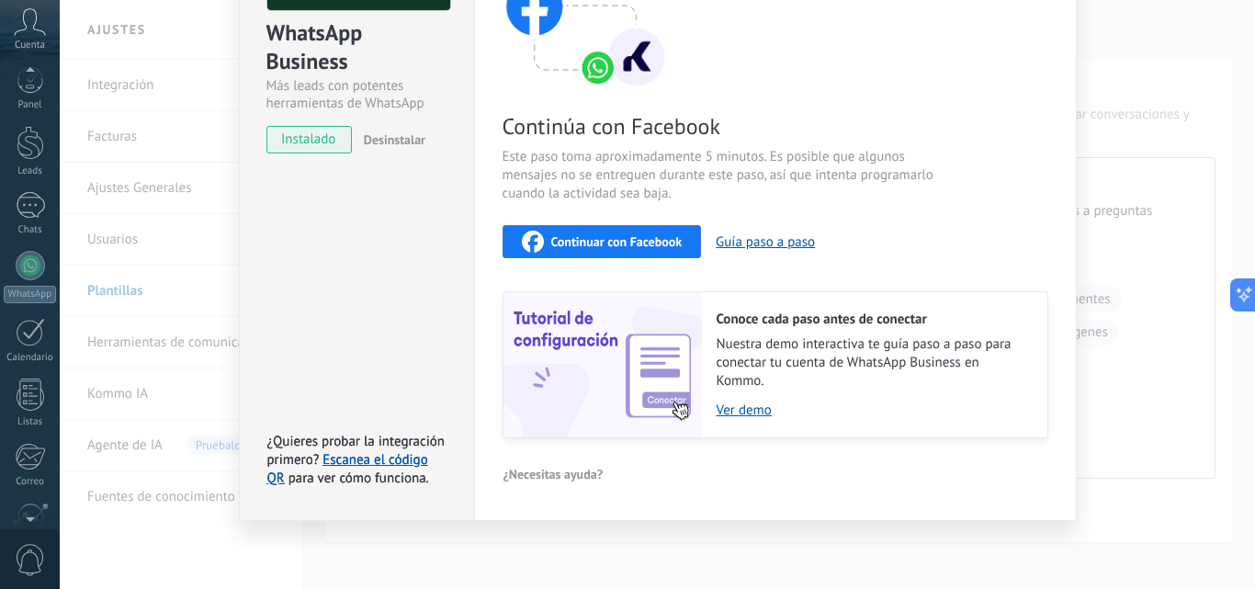
click at [550, 479] on span "¿Necesitas ayuda?" at bounding box center [554, 474] width 100 height 13
click at [576, 164] on span "Este paso toma aproximadamente 5 minutos. Es posible que algunos mensajes no se…" at bounding box center [721, 175] width 437 height 55
click at [393, 464] on link "Escanea el código QR" at bounding box center [347, 469] width 161 height 36
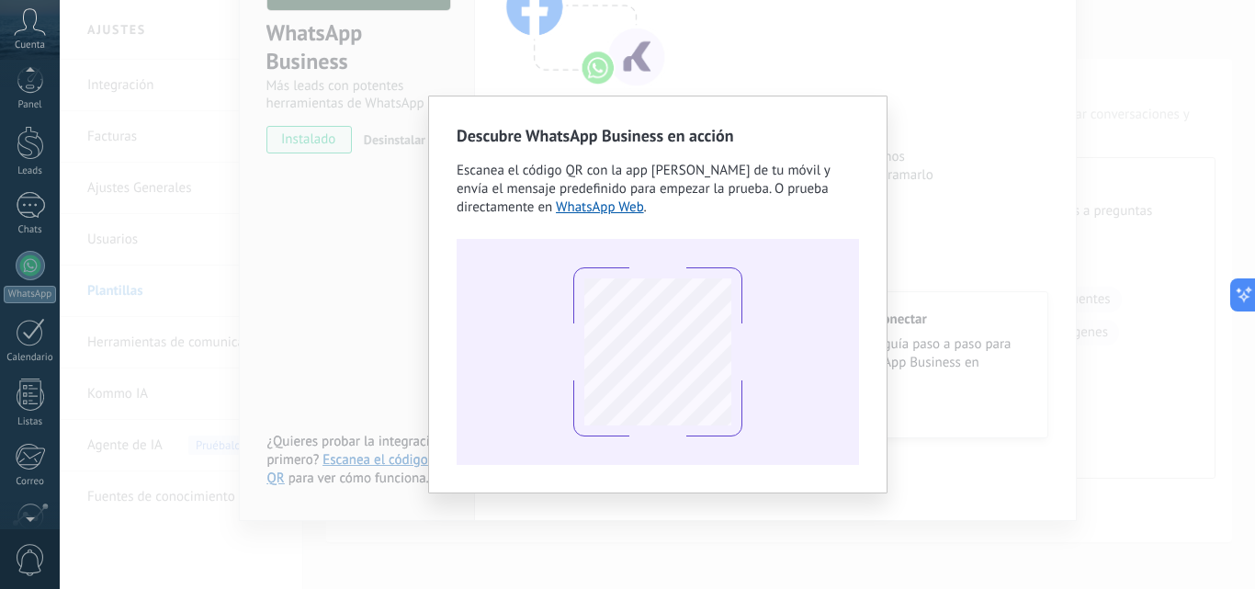
click at [1054, 222] on div "Descubre WhatsApp Business en acción Escanea el código QR con la app de cámara …" at bounding box center [658, 294] width 1196 height 589
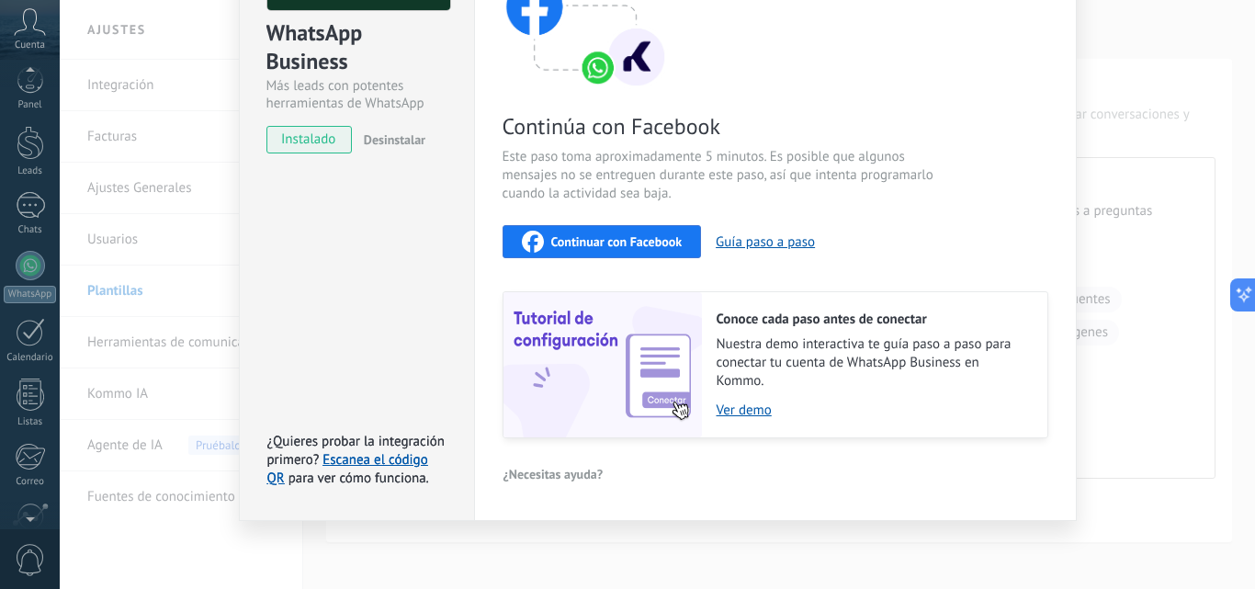
click at [1095, 203] on div "WhatsApp Business Más leads con potentes herramientas de WhatsApp instalado Des…" at bounding box center [658, 294] width 1196 height 589
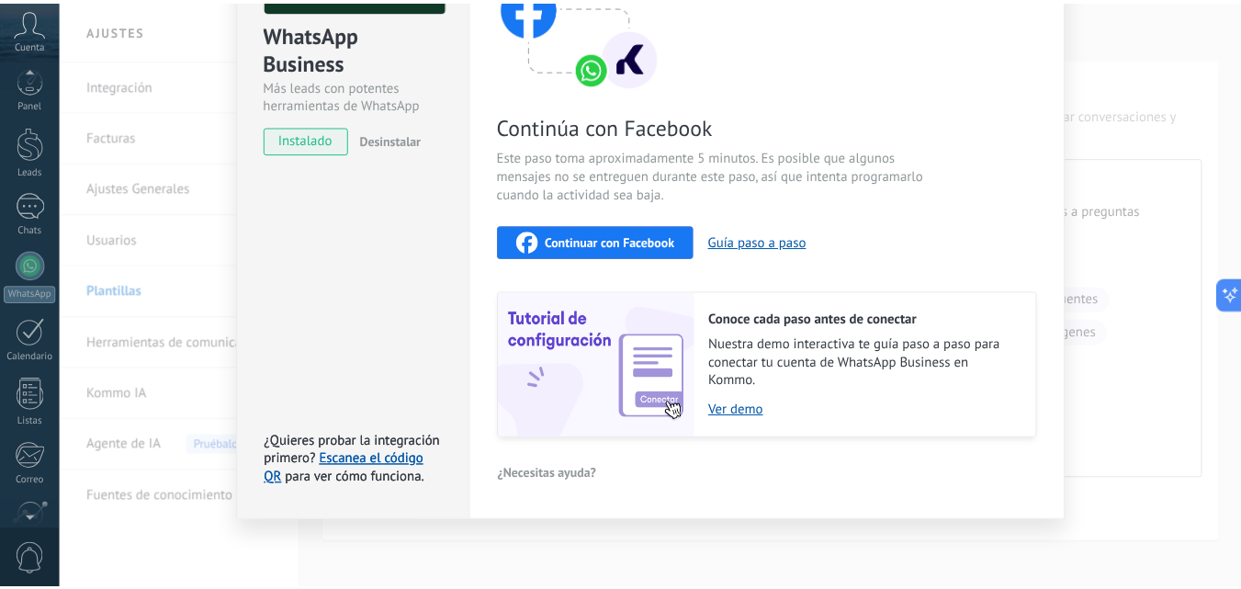
scroll to position [0, 0]
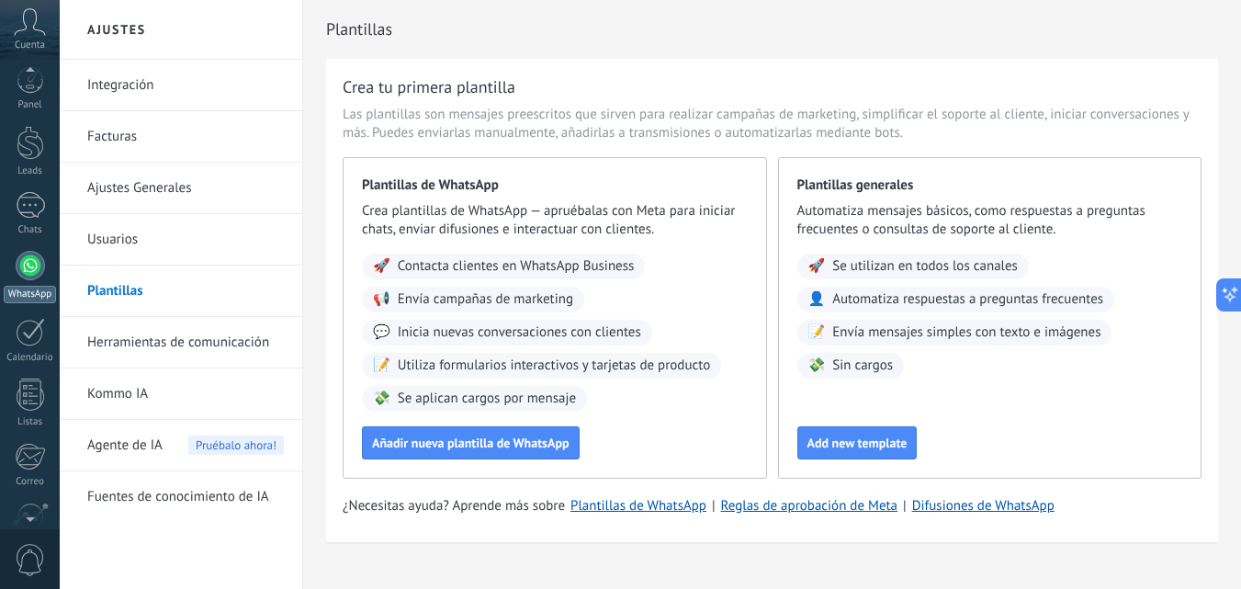
click at [47, 260] on link "WhatsApp" at bounding box center [30, 277] width 60 height 52
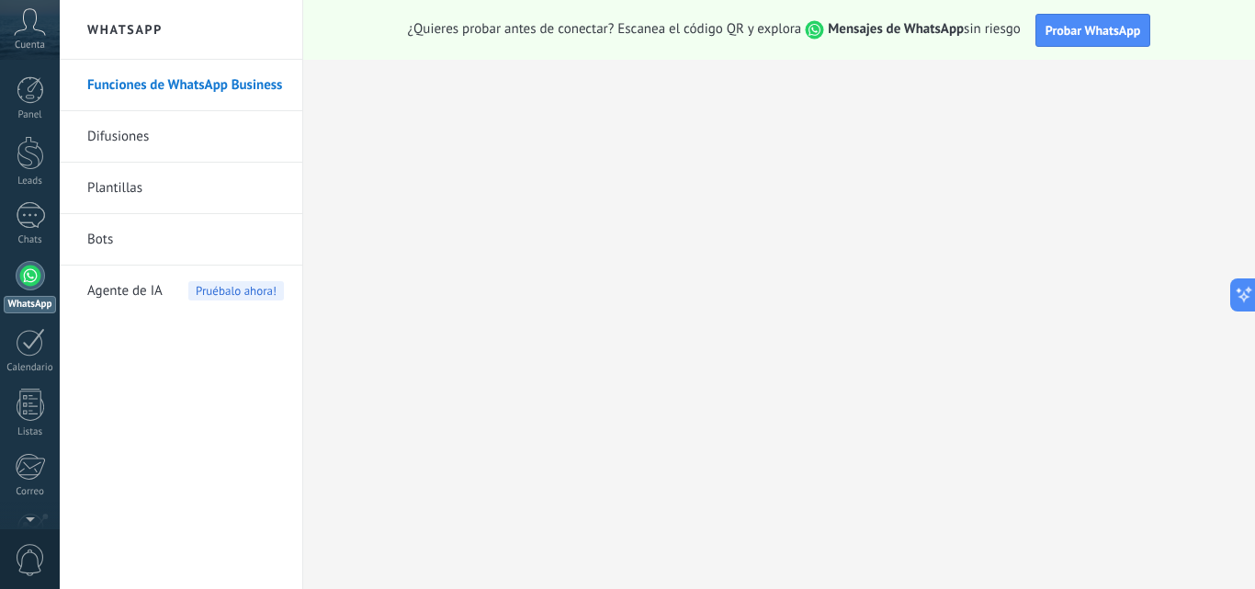
click at [137, 130] on link "Difusiones" at bounding box center [185, 136] width 197 height 51
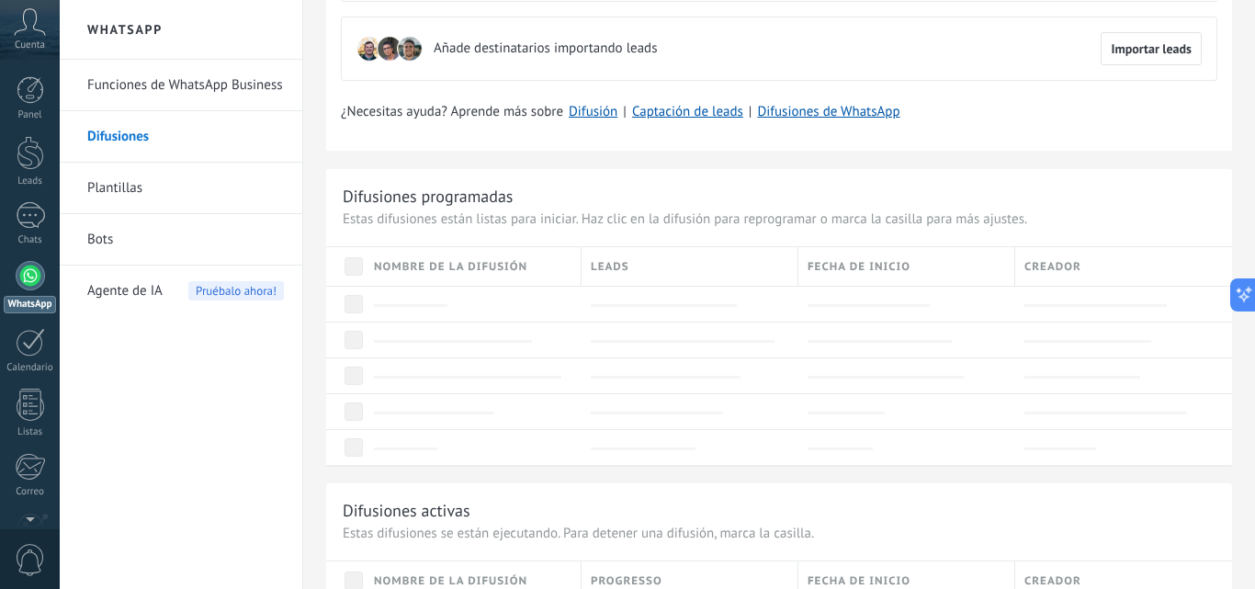
scroll to position [171, 0]
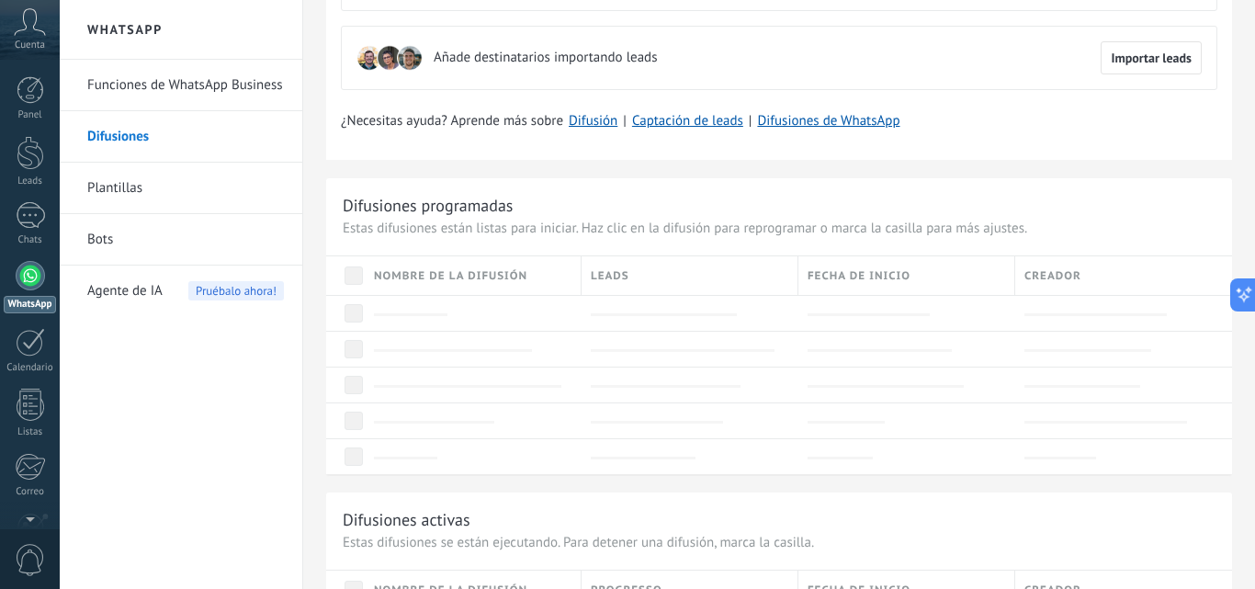
click at [990, 274] on div "Fecha de inicio" at bounding box center [907, 275] width 216 height 39
click at [987, 320] on div at bounding box center [907, 313] width 198 height 17
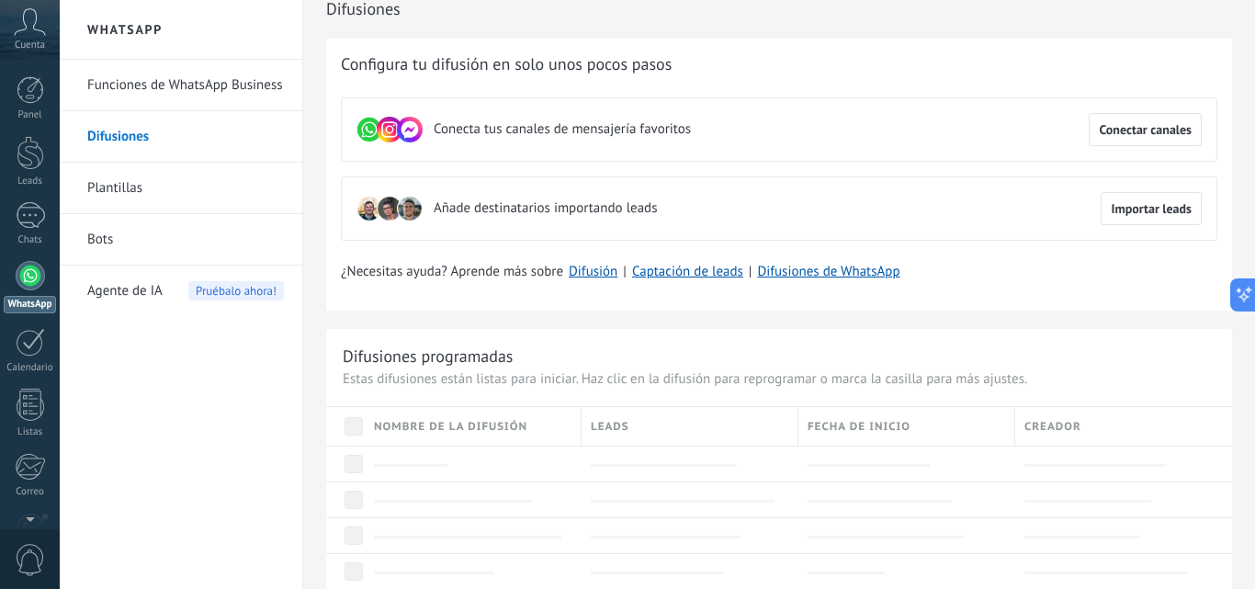
scroll to position [0, 0]
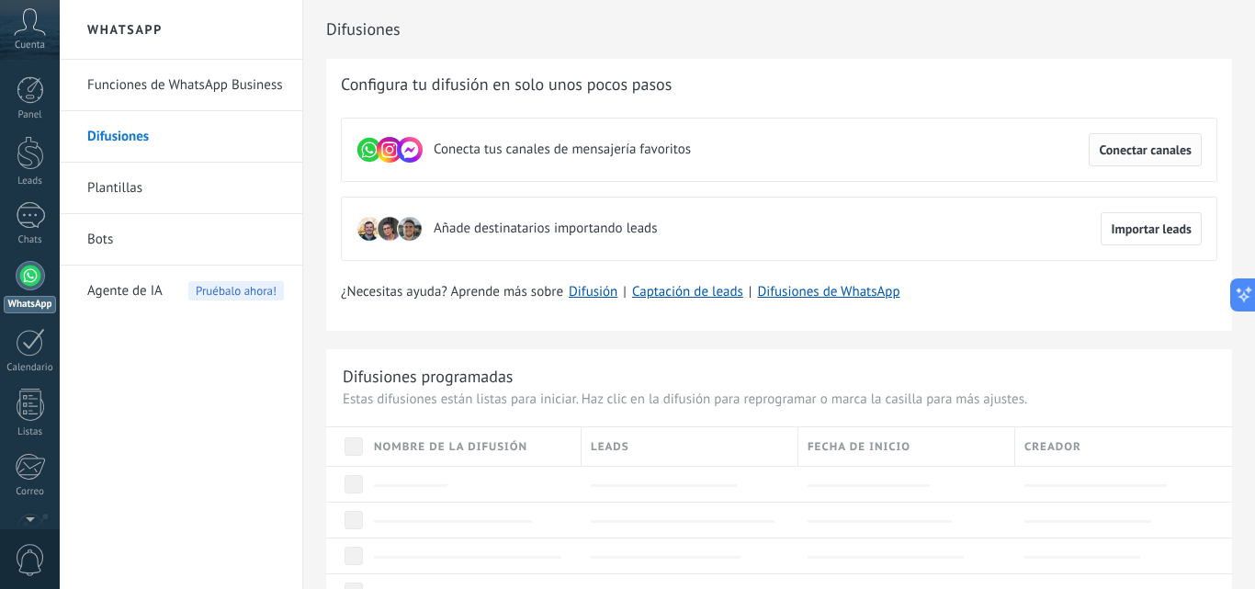
click at [1130, 142] on button "Conectar canales" at bounding box center [1145, 149] width 113 height 33
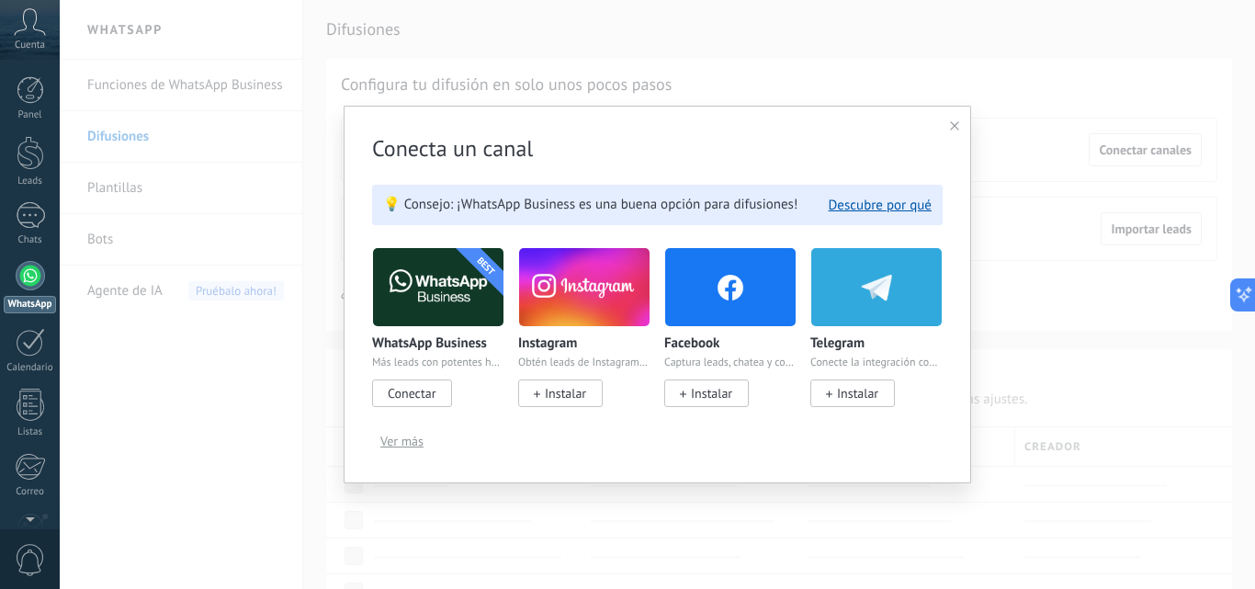
click at [420, 397] on span "Conectar" at bounding box center [412, 393] width 48 height 17
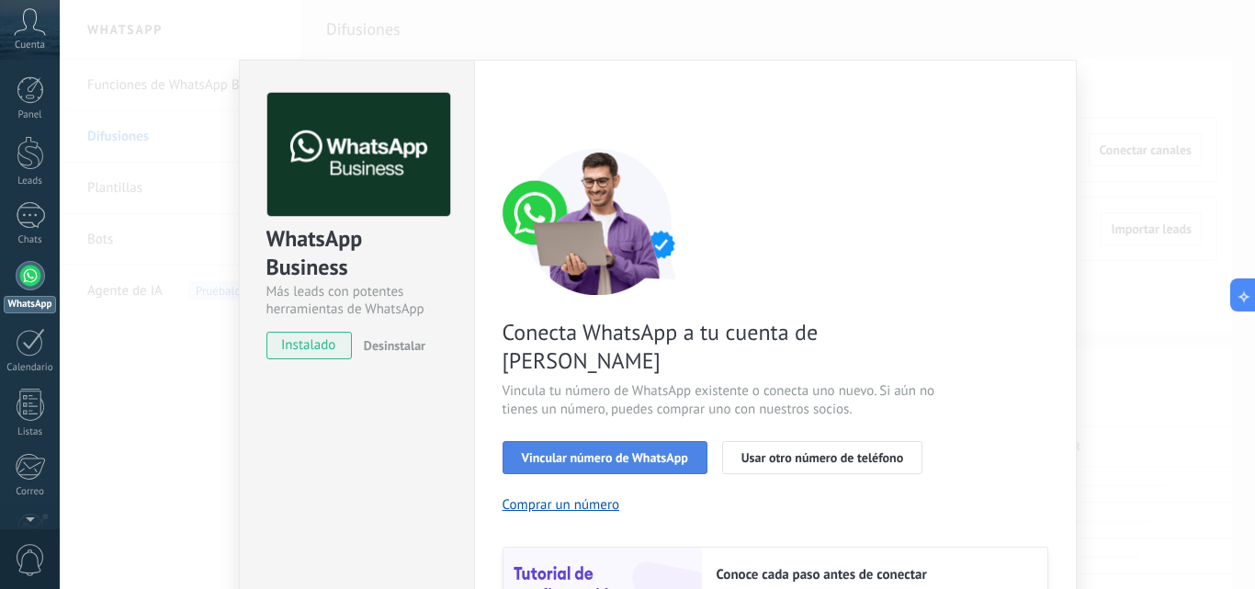
click at [528, 451] on span "Vincular número de WhatsApp" at bounding box center [605, 457] width 166 height 13
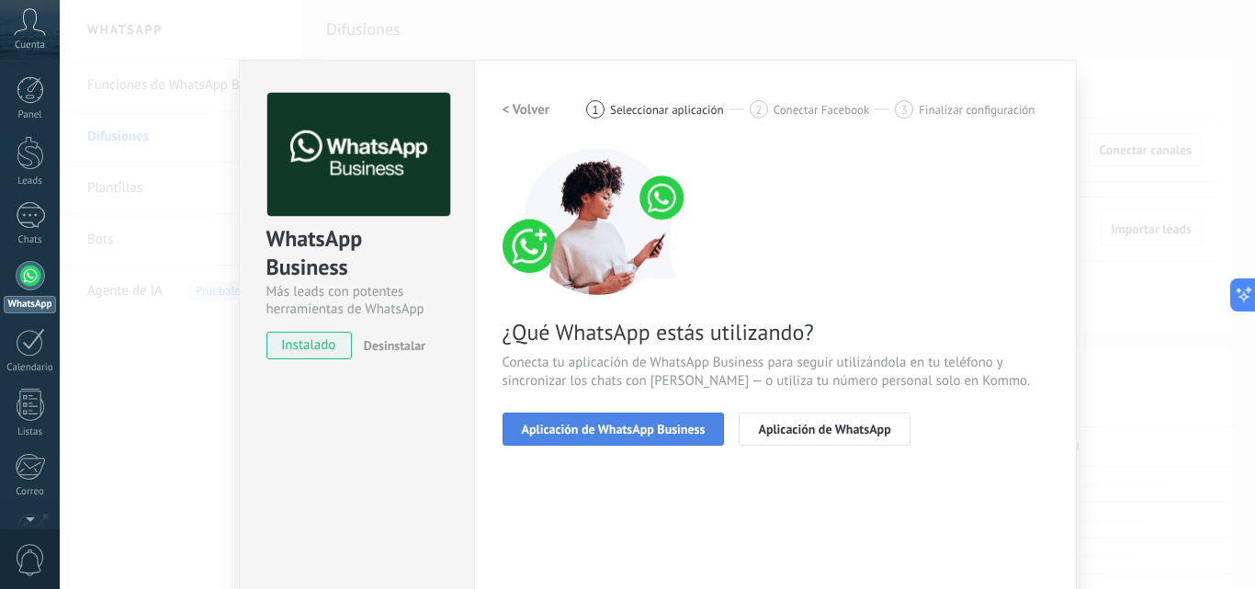
click at [609, 430] on span "Aplicación de WhatsApp Business" at bounding box center [614, 429] width 184 height 13
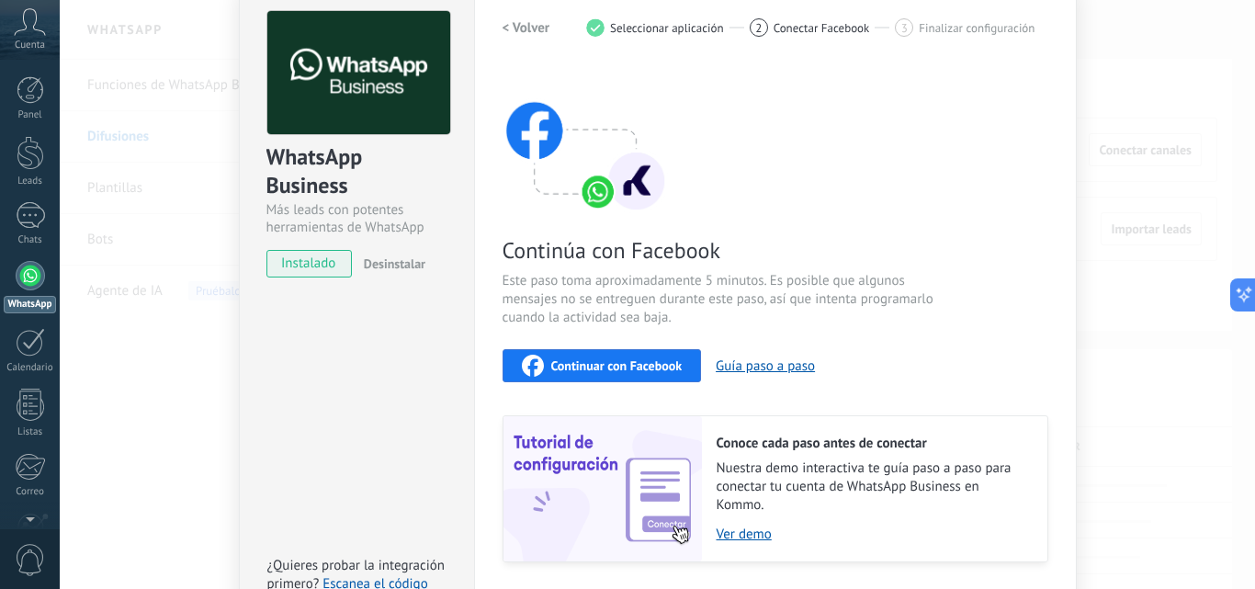
scroll to position [110, 0]
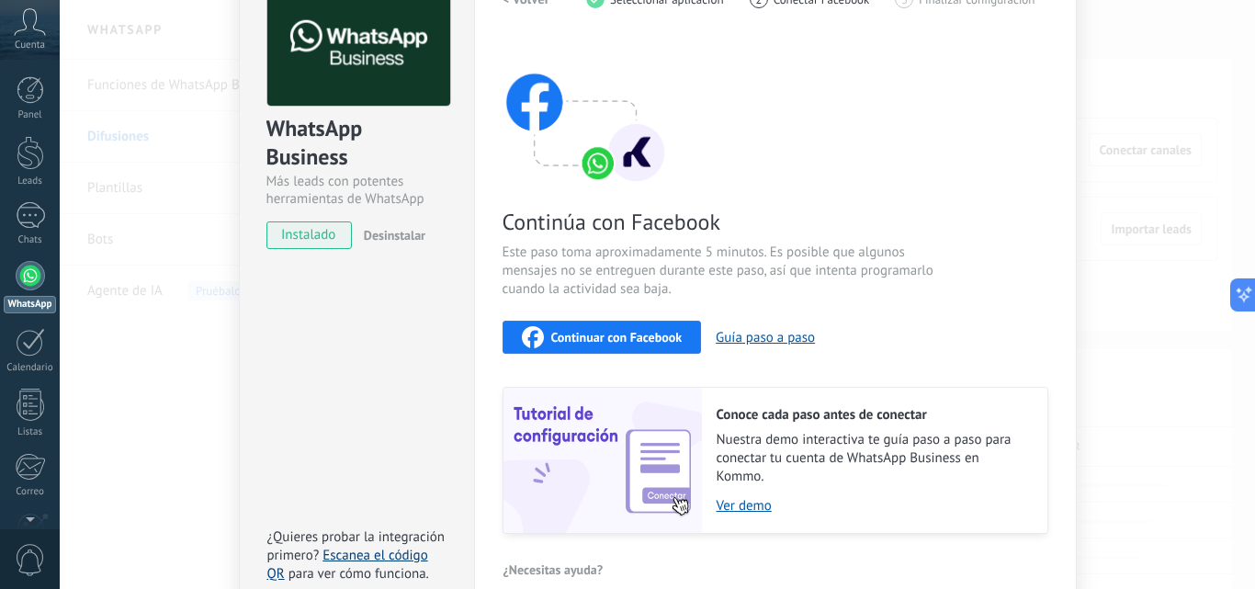
click at [390, 557] on link "Escanea el código QR" at bounding box center [347, 565] width 161 height 36
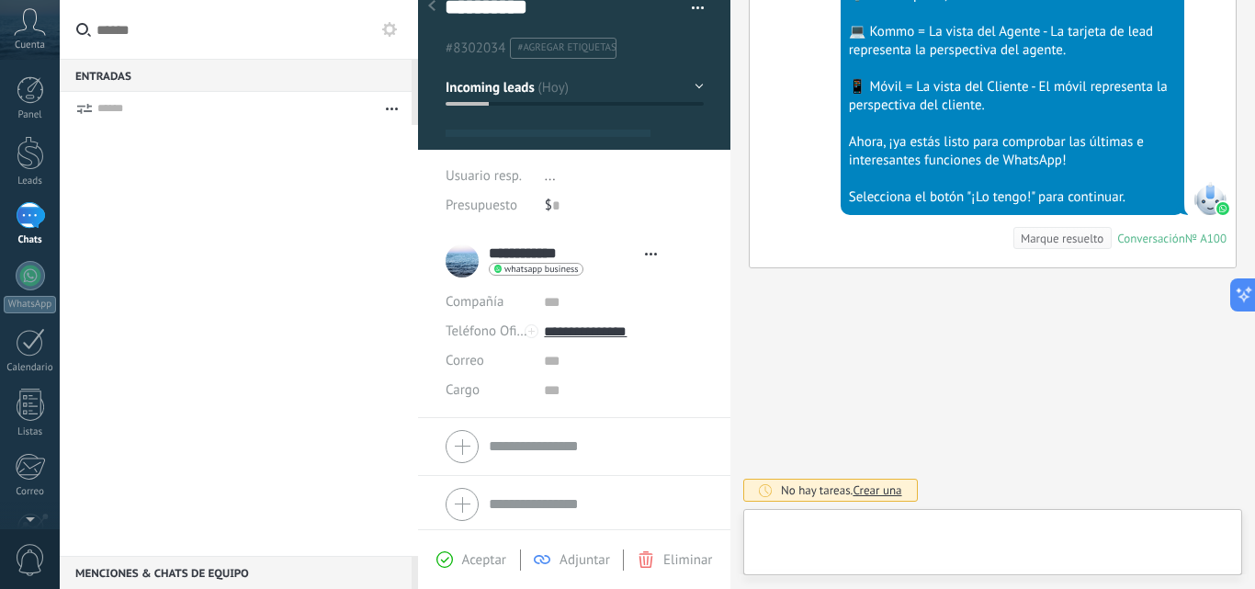
scroll to position [28, 0]
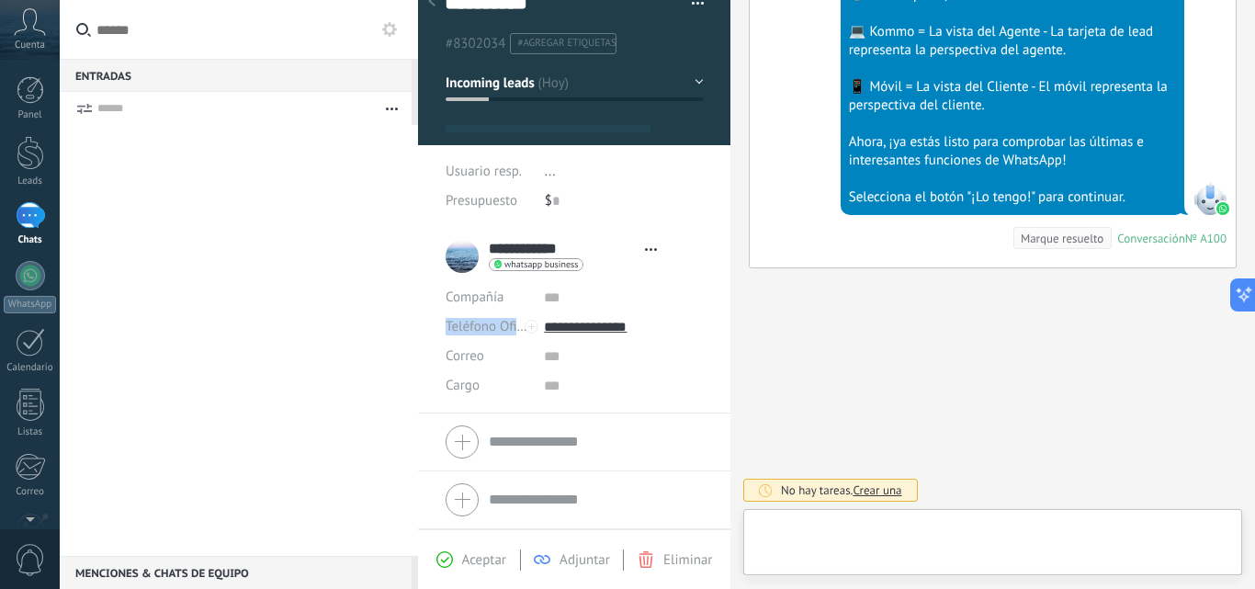
drag, startPoint x: 724, startPoint y: 312, endPoint x: 726, endPoint y: 279, distance: 32.2
click at [726, 279] on div "**********" at bounding box center [574, 264] width 312 height 529
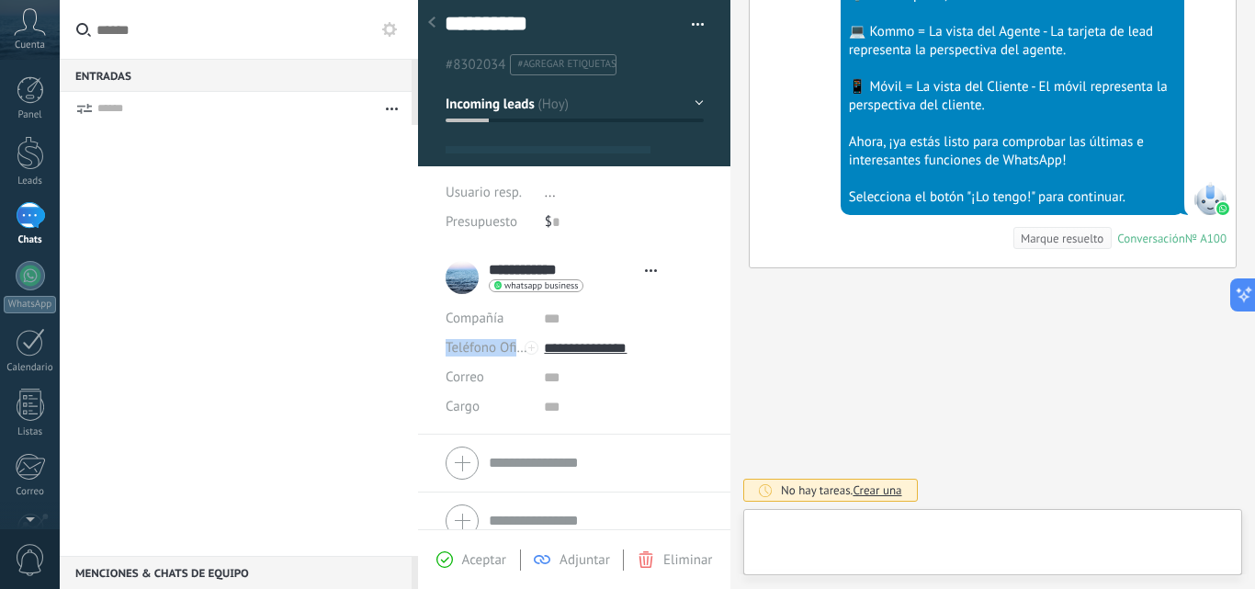
scroll to position [0, 0]
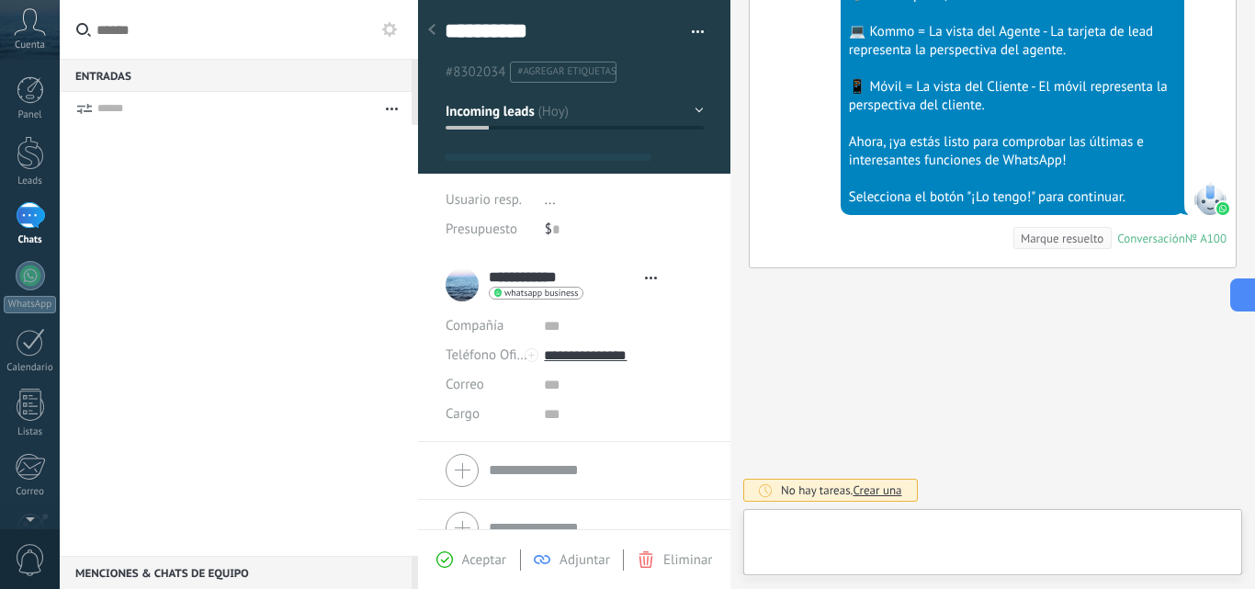
click at [588, 71] on span "#agregar etiquetas" at bounding box center [566, 71] width 98 height 13
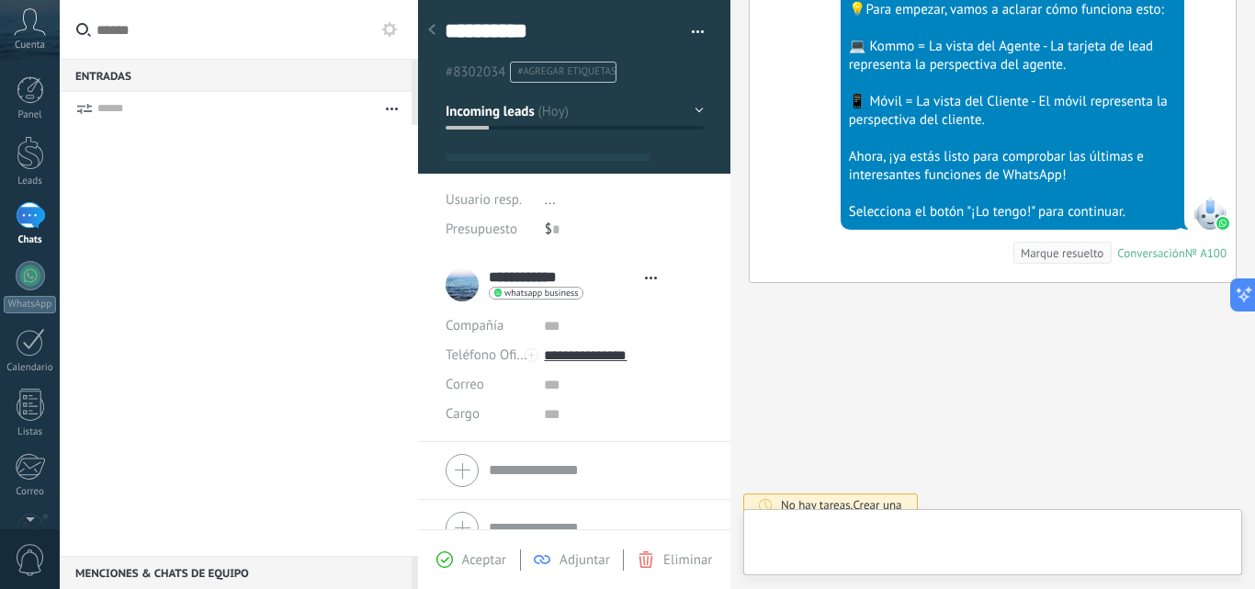
scroll to position [754, 0]
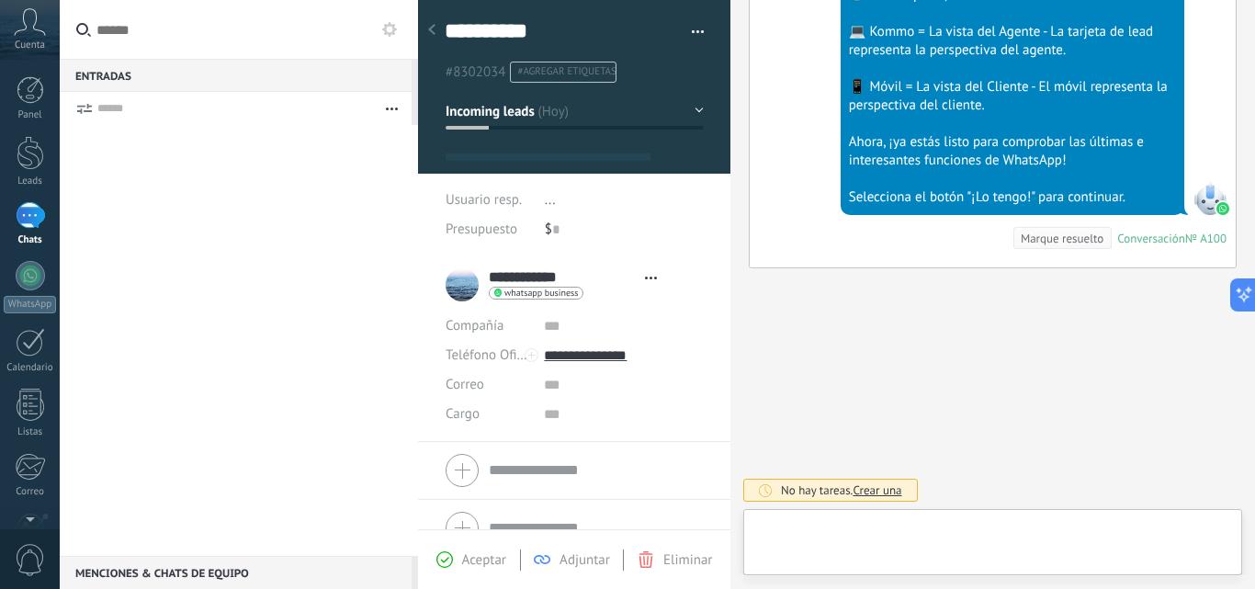
click at [887, 527] on div at bounding box center [993, 546] width 470 height 55
click at [795, 550] on div at bounding box center [993, 546] width 470 height 55
click at [23, 267] on div at bounding box center [30, 275] width 29 height 29
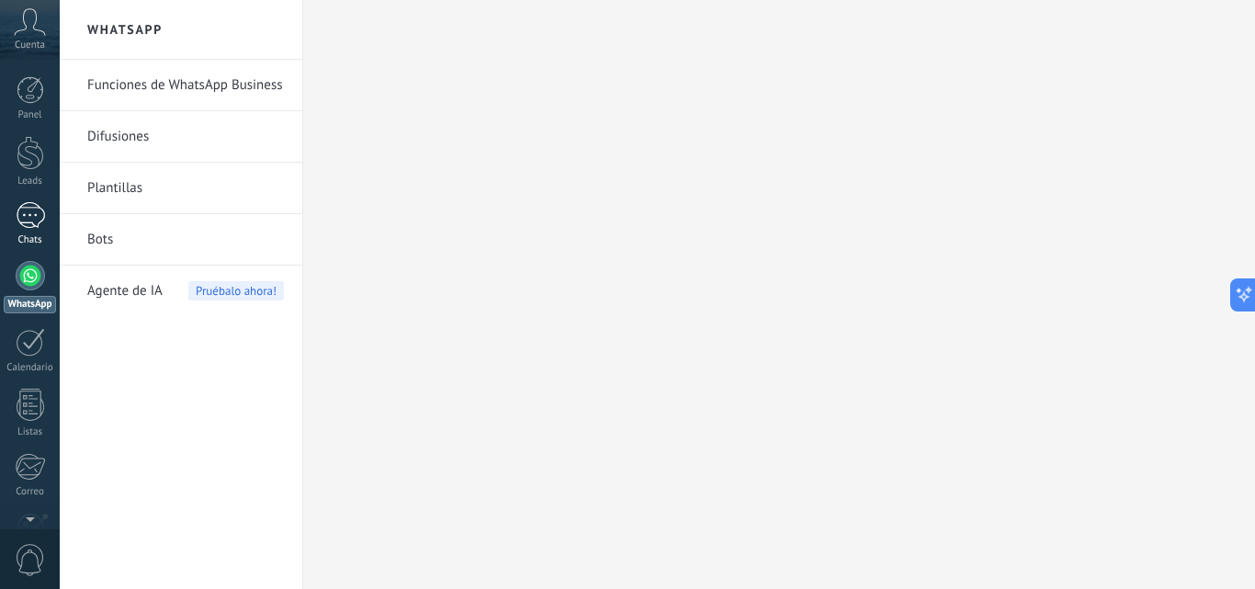
click at [23, 219] on div "1" at bounding box center [30, 215] width 29 height 27
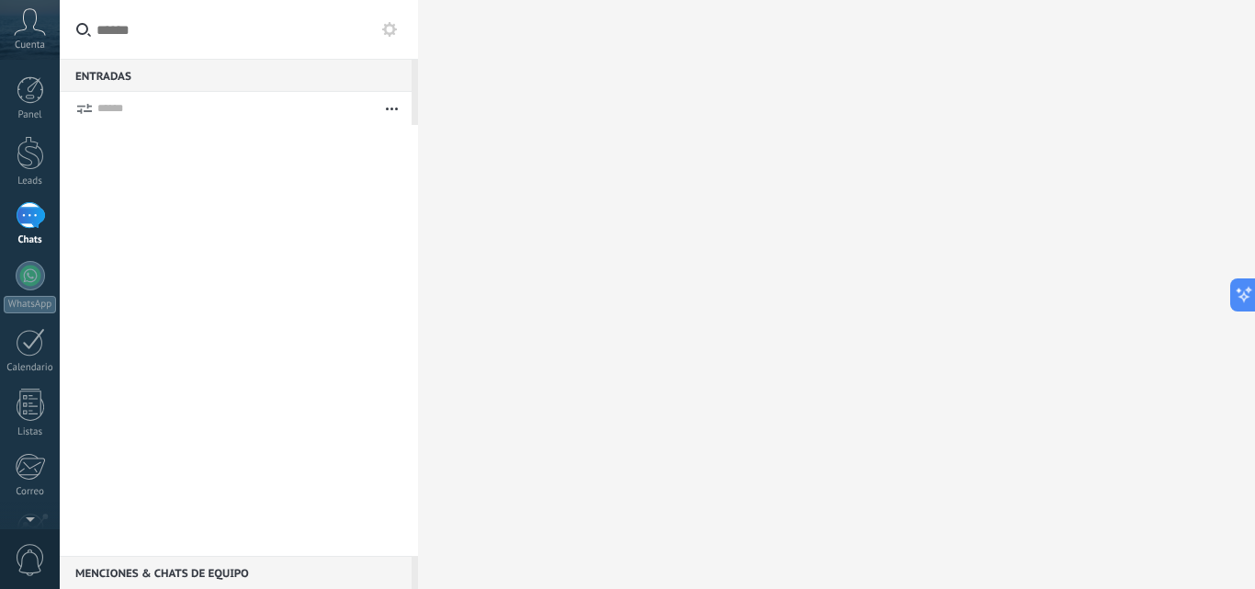
click at [391, 109] on use "button" at bounding box center [392, 109] width 12 height 3
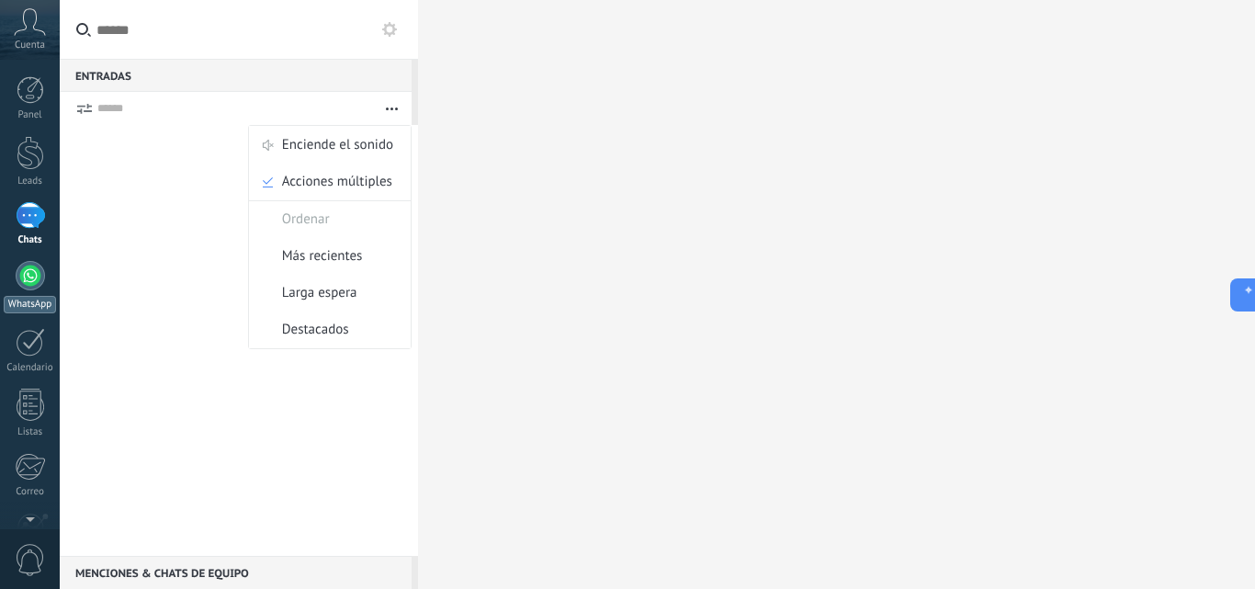
click at [26, 269] on div at bounding box center [30, 275] width 29 height 29
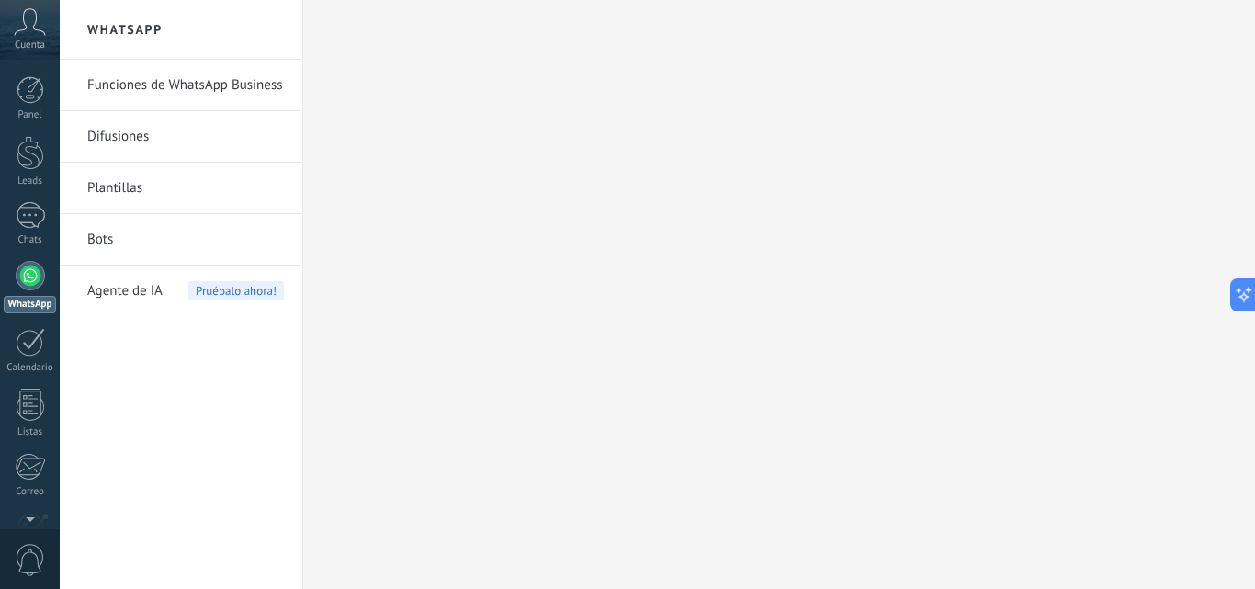
click at [140, 134] on link "Difusiones" at bounding box center [185, 136] width 197 height 51
click at [155, 101] on link "Funciones de WhatsApp Business" at bounding box center [185, 85] width 197 height 51
click at [221, 133] on link "Difusiones" at bounding box center [185, 136] width 197 height 51
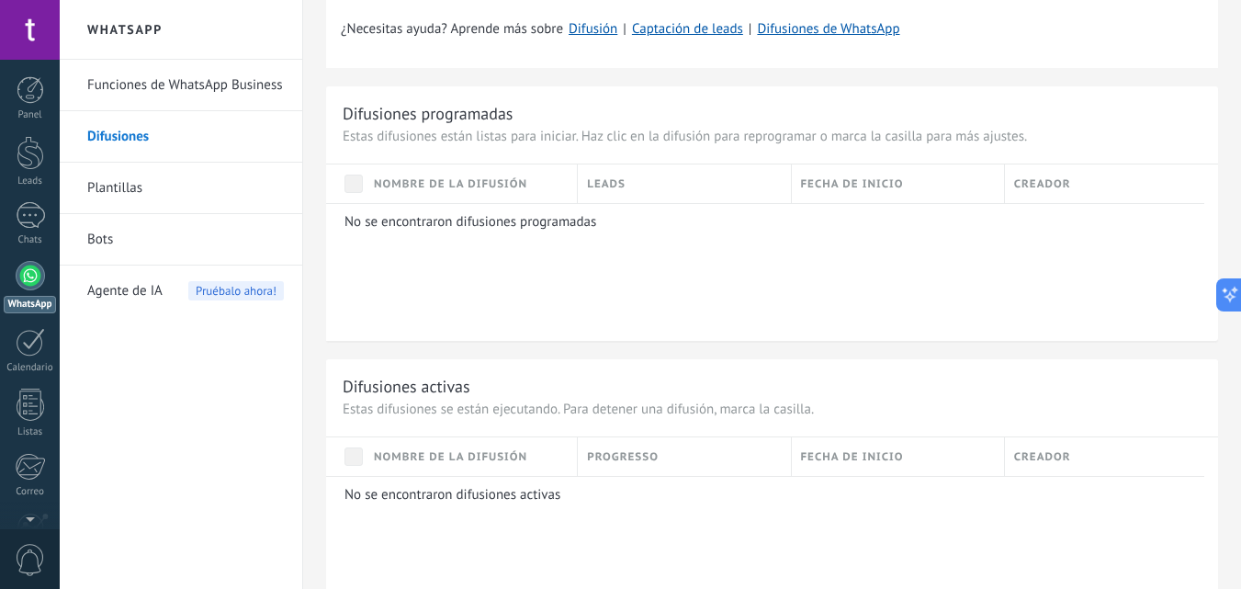
scroll to position [748, 0]
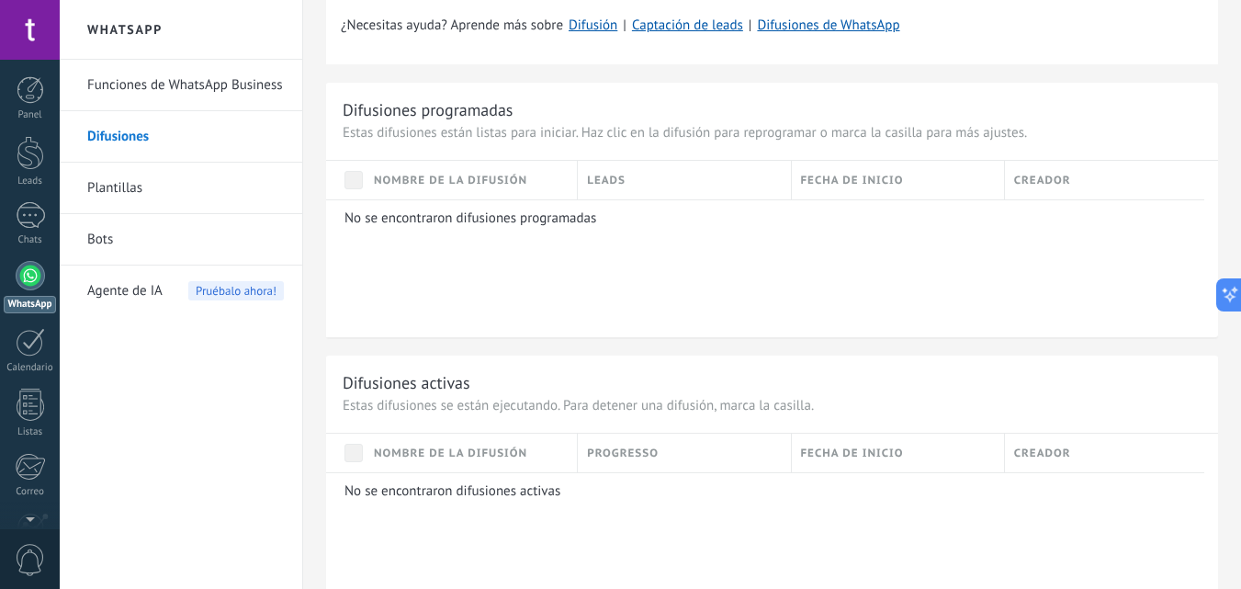
click at [537, 226] on p "No se encontraron difusiones programadas" at bounding box center [768, 218] width 847 height 17
drag, startPoint x: 606, startPoint y: 231, endPoint x: 538, endPoint y: 219, distance: 69.0
click at [538, 219] on div "No se encontraron difusiones programadas" at bounding box center [765, 268] width 879 height 138
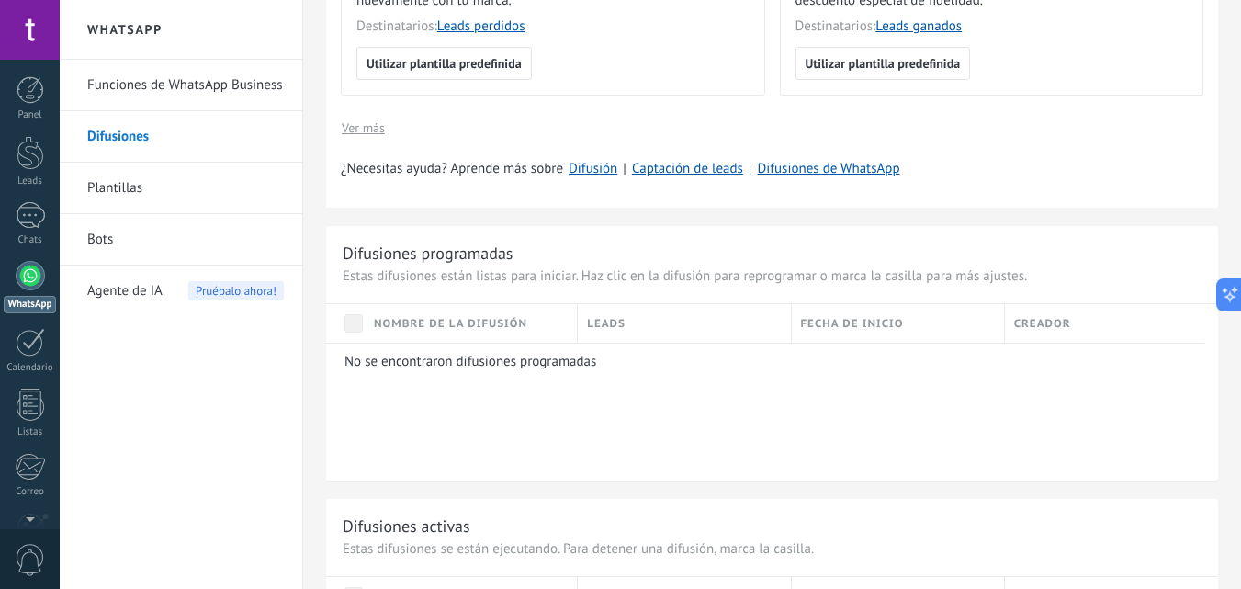
scroll to position [601, 0]
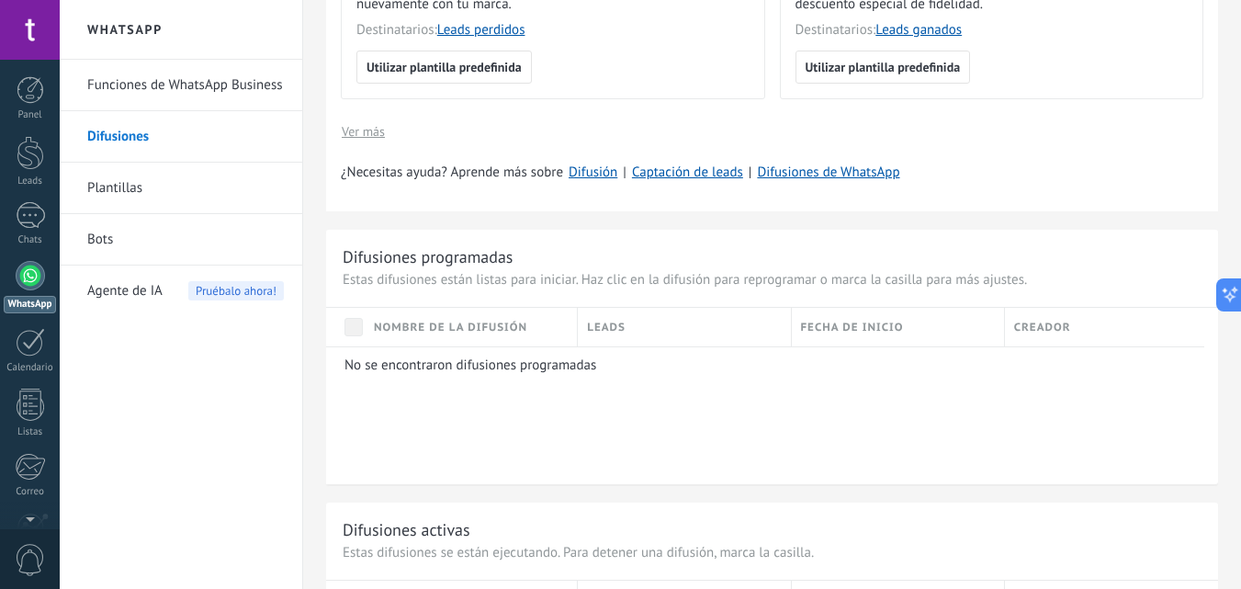
click at [522, 388] on div "No se encontraron difusiones programadas" at bounding box center [765, 415] width 879 height 138
click at [526, 366] on p "No se encontraron difusiones programadas" at bounding box center [768, 365] width 847 height 17
click at [596, 176] on link "Difusión" at bounding box center [593, 172] width 49 height 17
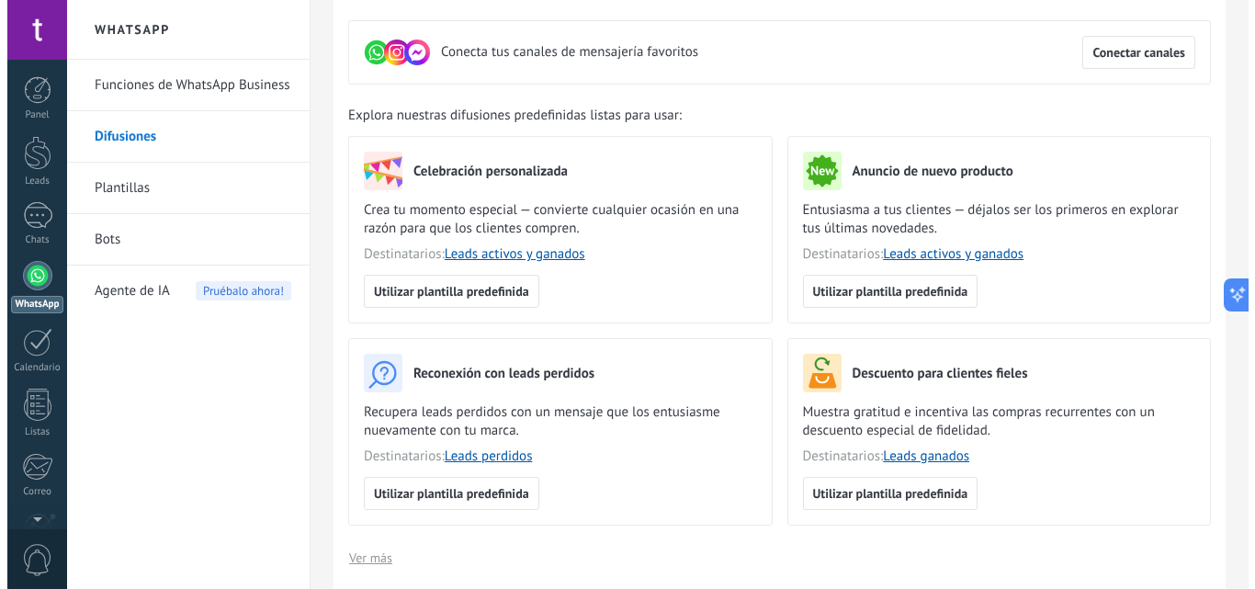
scroll to position [0, 0]
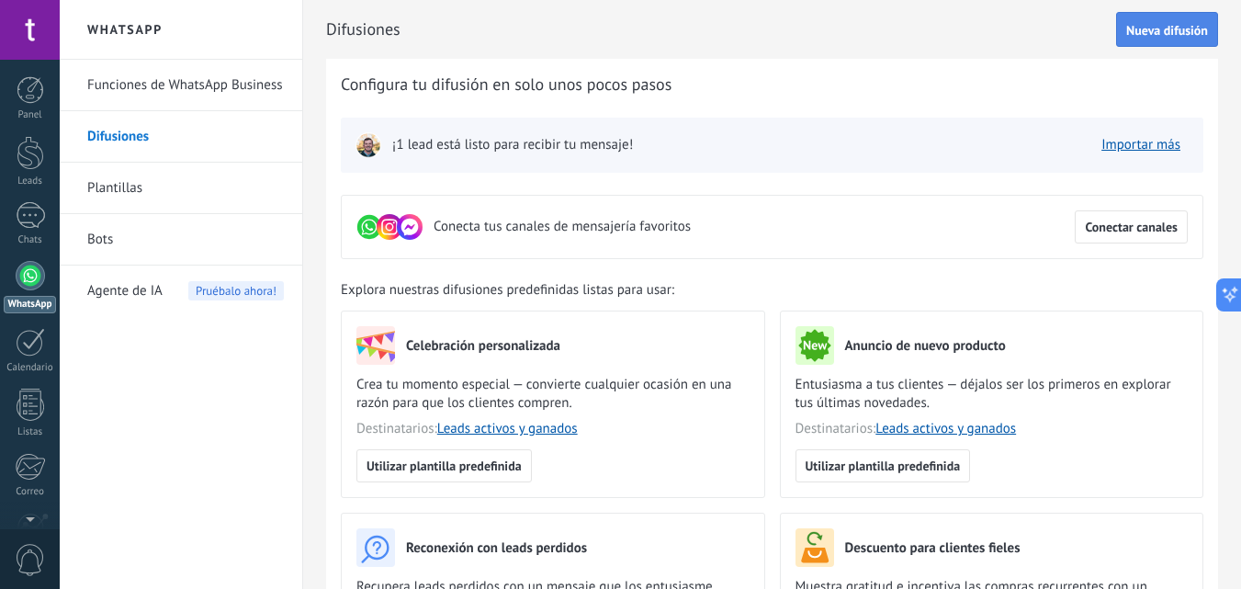
click at [1162, 36] on span "Nueva difusión" at bounding box center [1168, 30] width 82 height 13
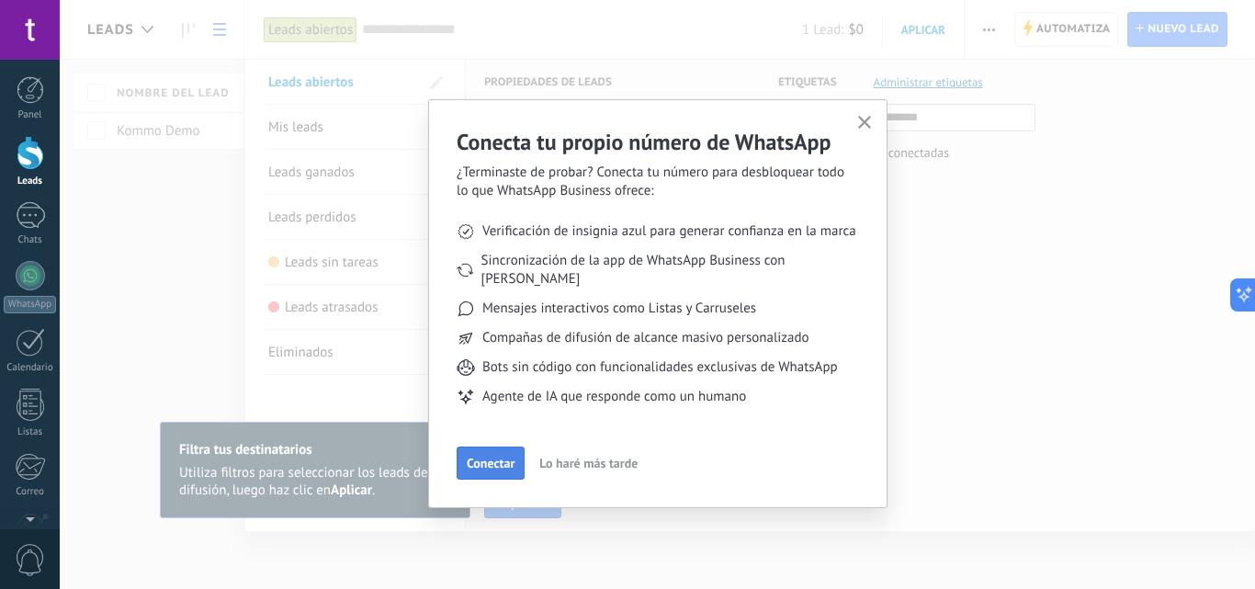
click at [499, 457] on span "Conectar" at bounding box center [491, 463] width 48 height 13
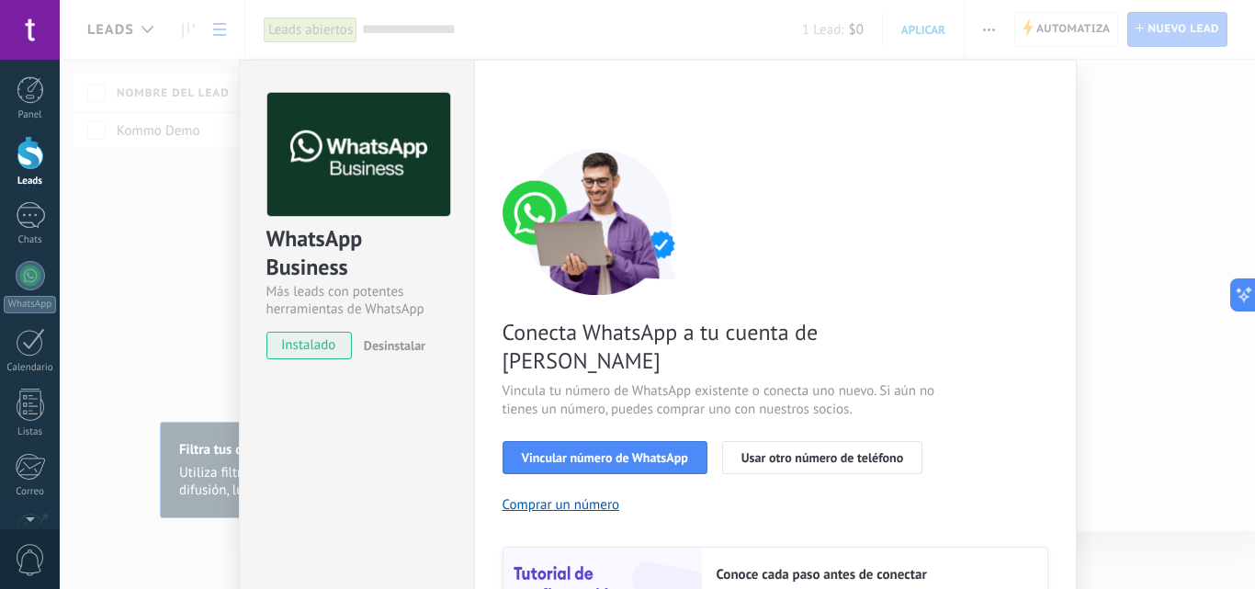
click at [1099, 310] on div "WhatsApp Business Más leads con potentes herramientas de WhatsApp instalado Des…" at bounding box center [658, 294] width 1196 height 589
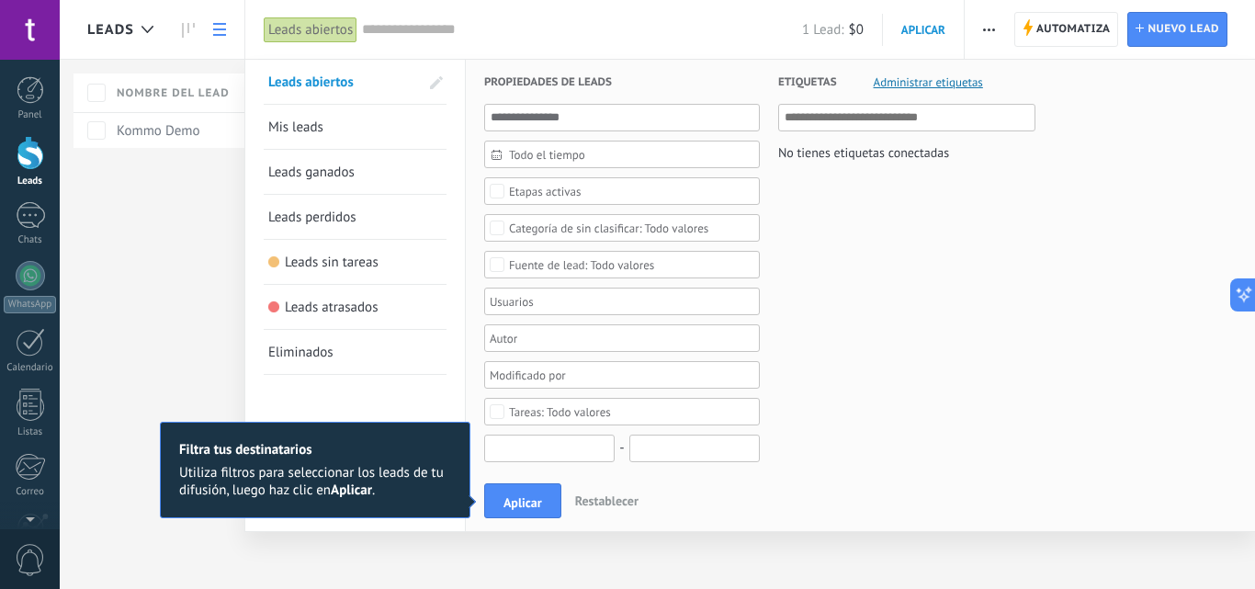
click at [560, 455] on input "text" at bounding box center [549, 449] width 130 height 28
click at [319, 134] on span "Mis leads" at bounding box center [295, 127] width 55 height 17
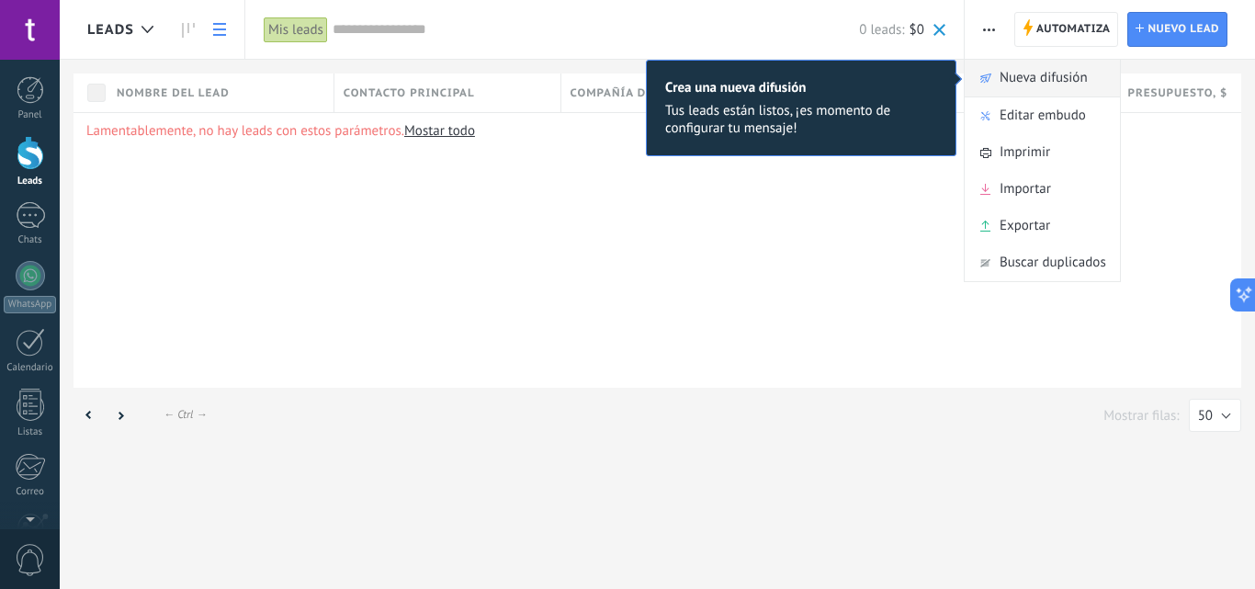
drag, startPoint x: 1148, startPoint y: 27, endPoint x: 1091, endPoint y: 89, distance: 84.6
click at [1091, 89] on div "Leads Automatiza Nueva difusión Editar embudo Imprimir Importar Exportar Buscar…" at bounding box center [658, 294] width 1196 height 589
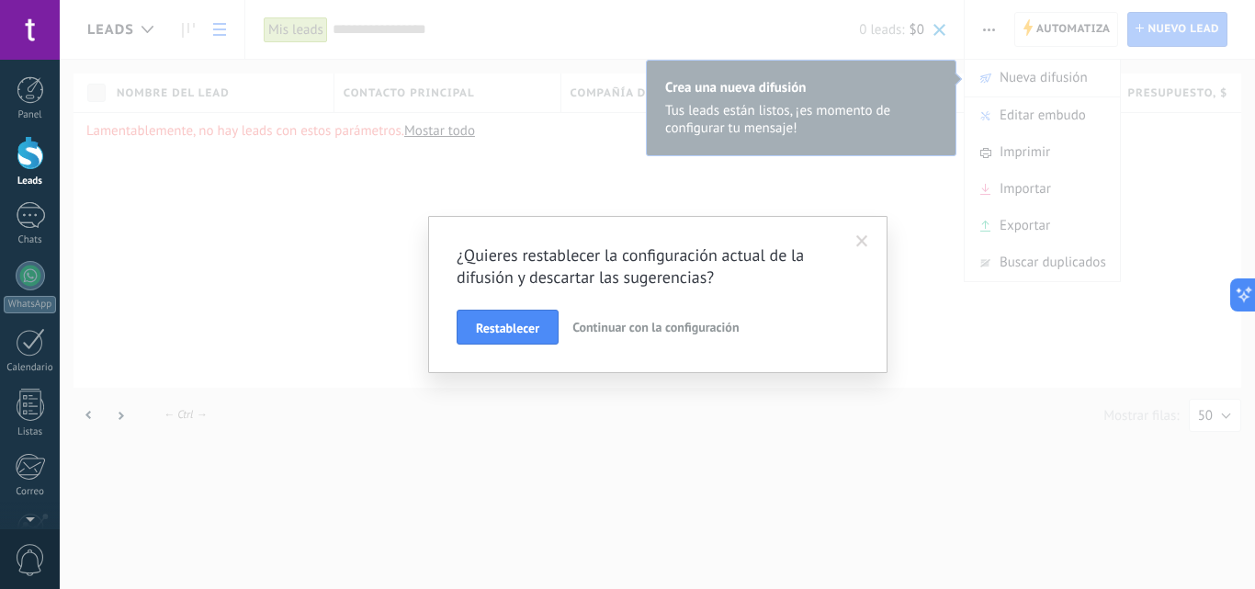
click at [856, 245] on span at bounding box center [862, 241] width 12 height 13
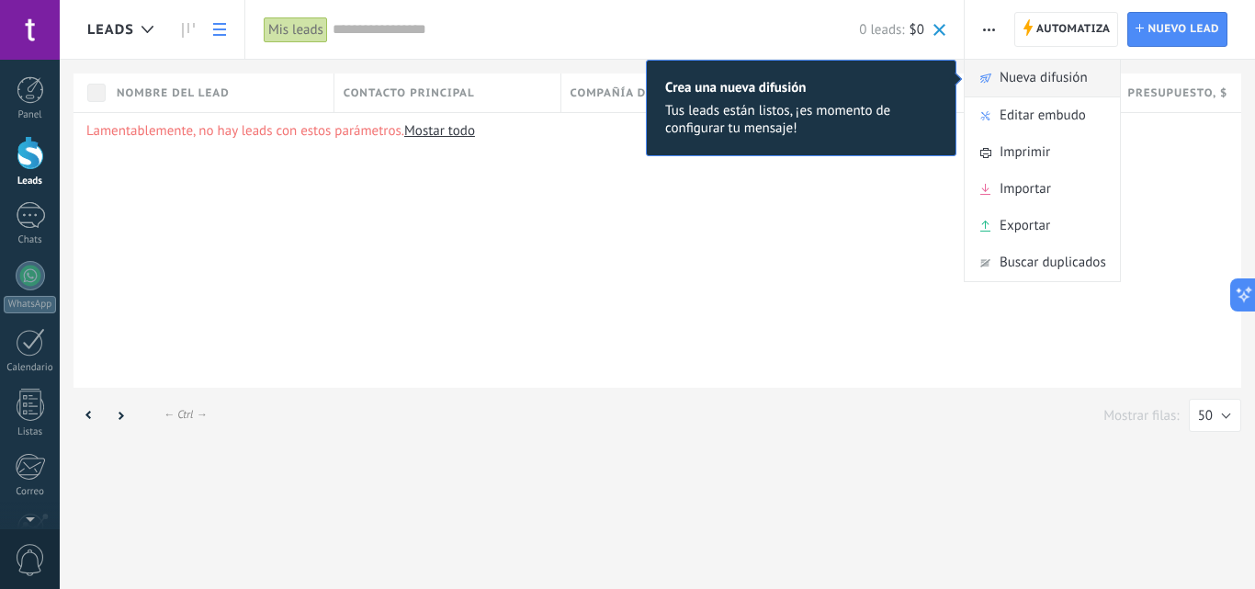
click at [1022, 82] on span "Nueva difusión" at bounding box center [1044, 78] width 88 height 37
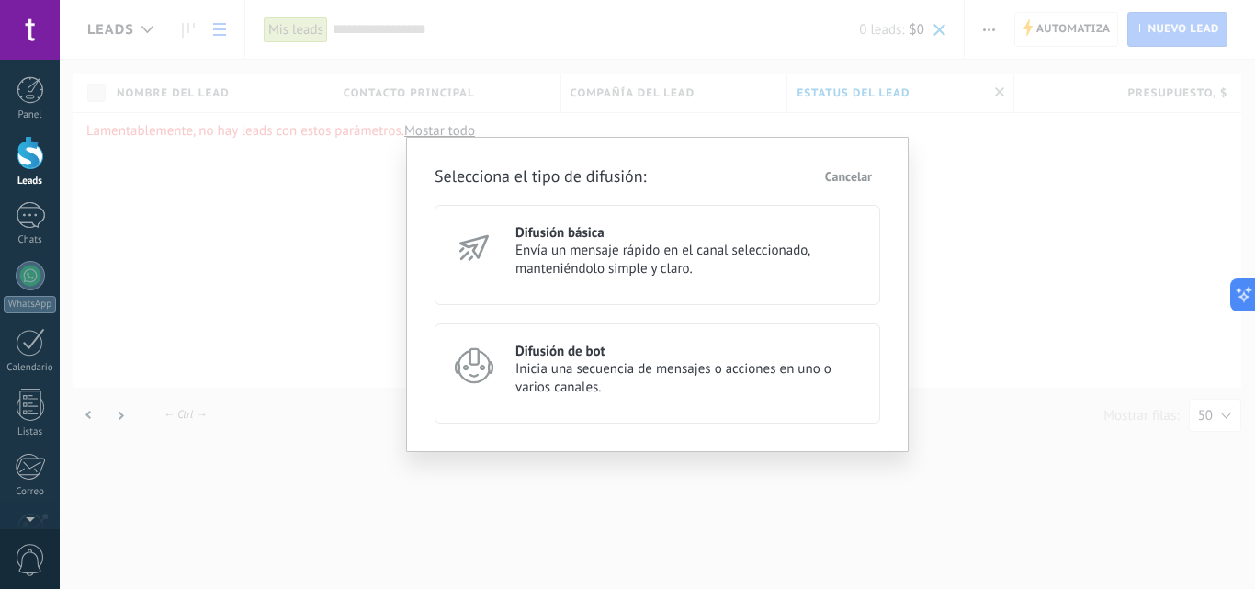
click at [708, 267] on span "Envía un mensaje rápido en el canal seleccionado, manteniéndolo simple y claro." at bounding box center [690, 260] width 348 height 37
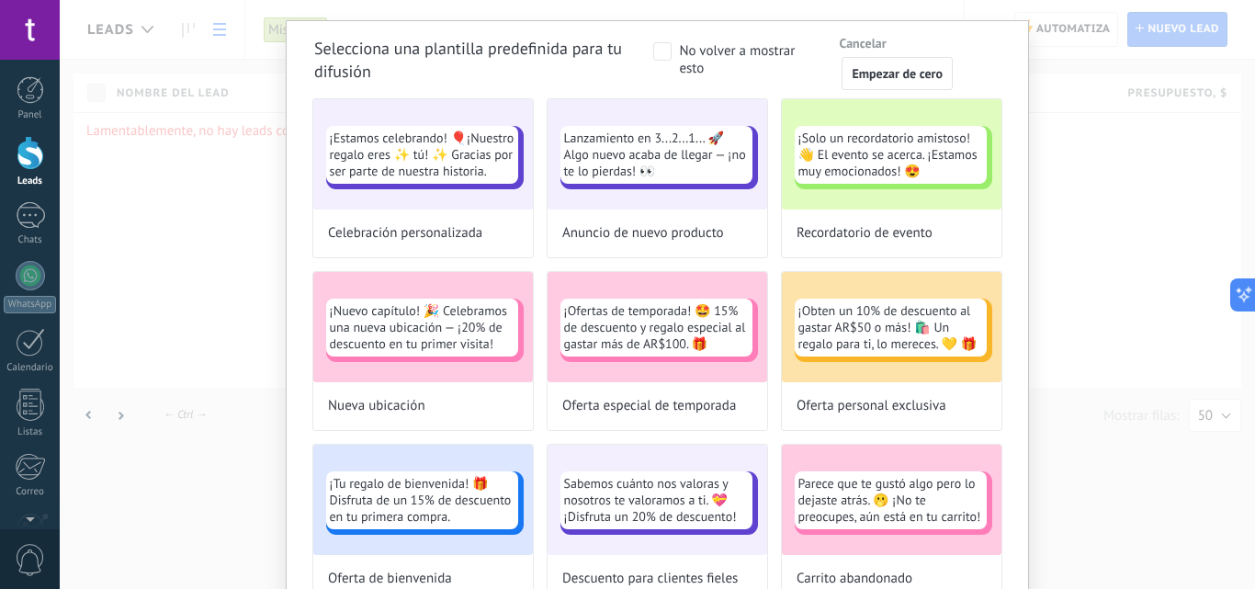
scroll to position [5, 0]
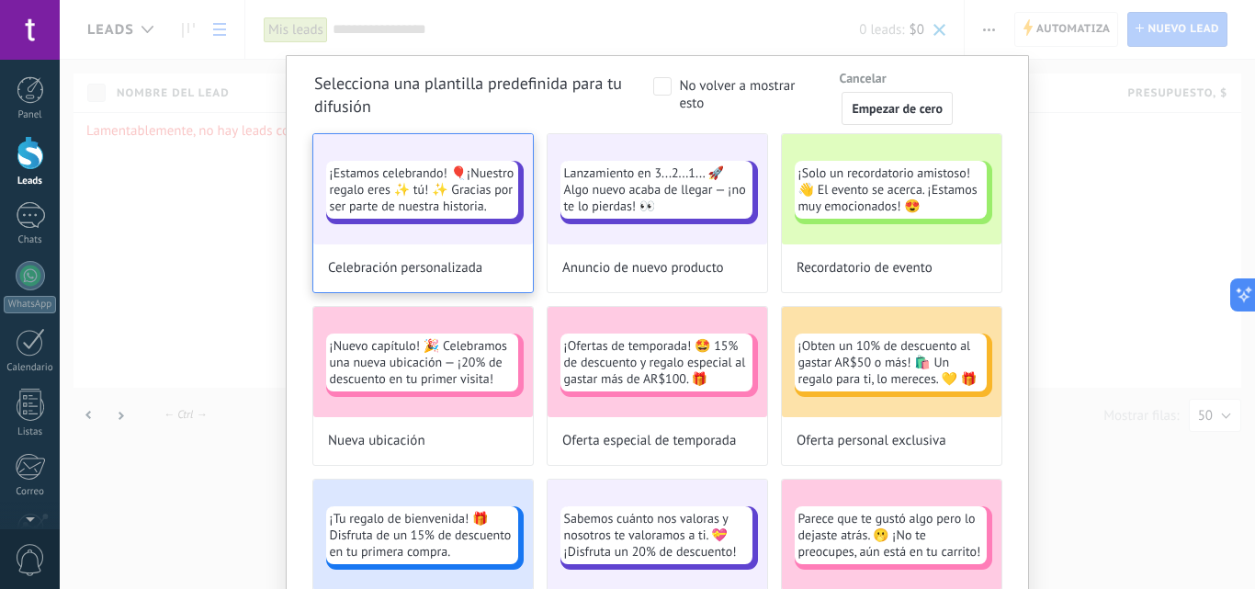
click at [422, 198] on span "¡Estamos celebrando! 🎈¡Nuestro regalo eres ✨ tú! ✨ Gracias por ser parte de nue…" at bounding box center [422, 189] width 185 height 50
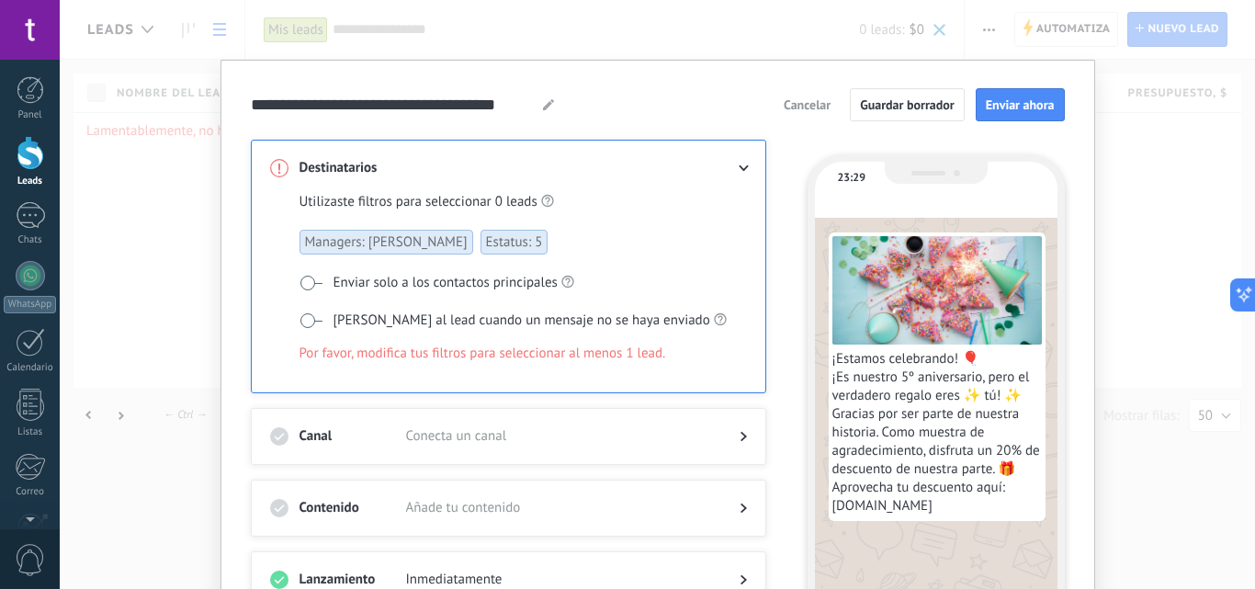
scroll to position [0, 0]
click at [301, 281] on span at bounding box center [311, 283] width 23 height 15
click at [307, 313] on span at bounding box center [311, 320] width 23 height 15
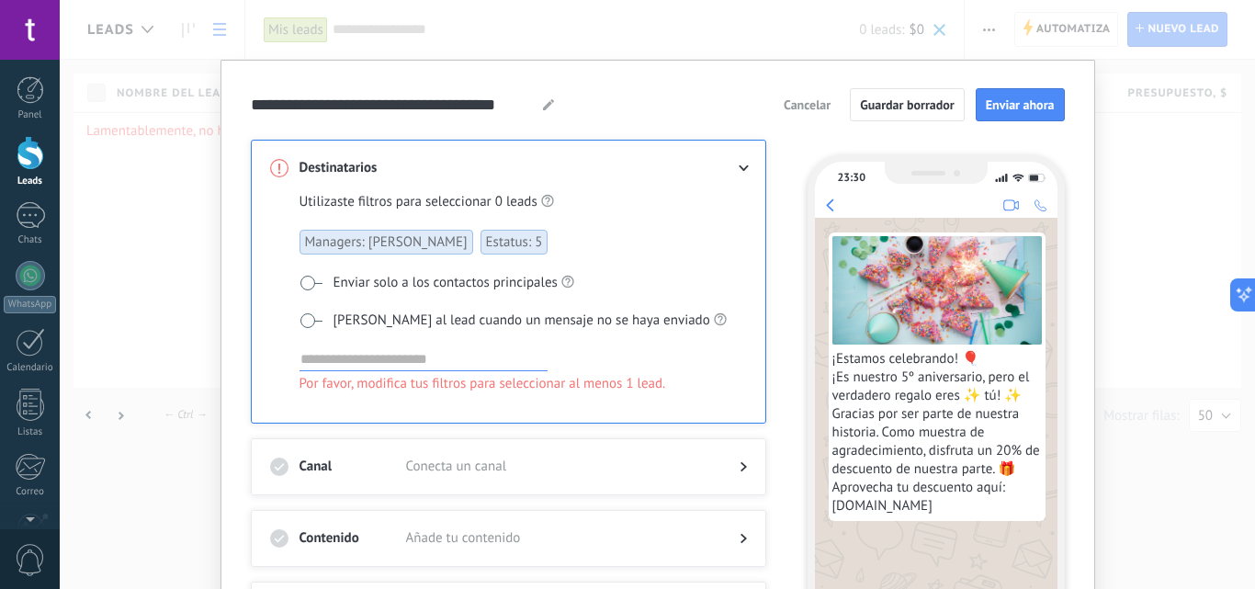
click at [306, 313] on span at bounding box center [311, 320] width 23 height 15
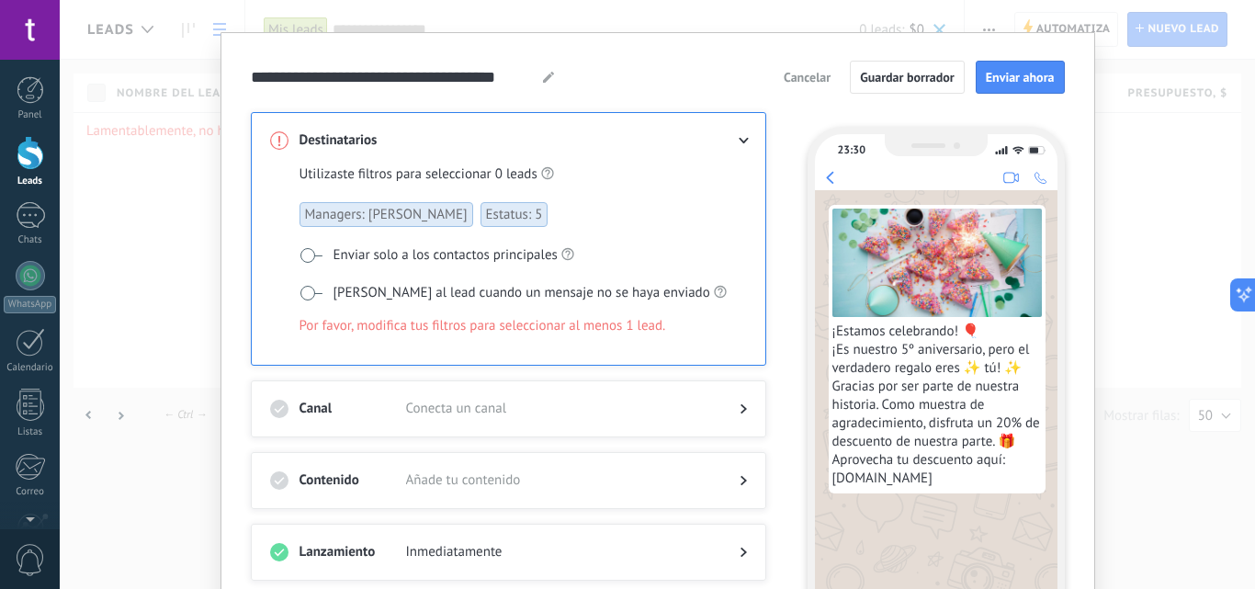
scroll to position [28, 0]
click at [899, 347] on span "¡Estamos celebrando! 🎈 ¡Es nuestro 5º aniversario, pero el verdadero regalo ere…" at bounding box center [938, 404] width 210 height 165
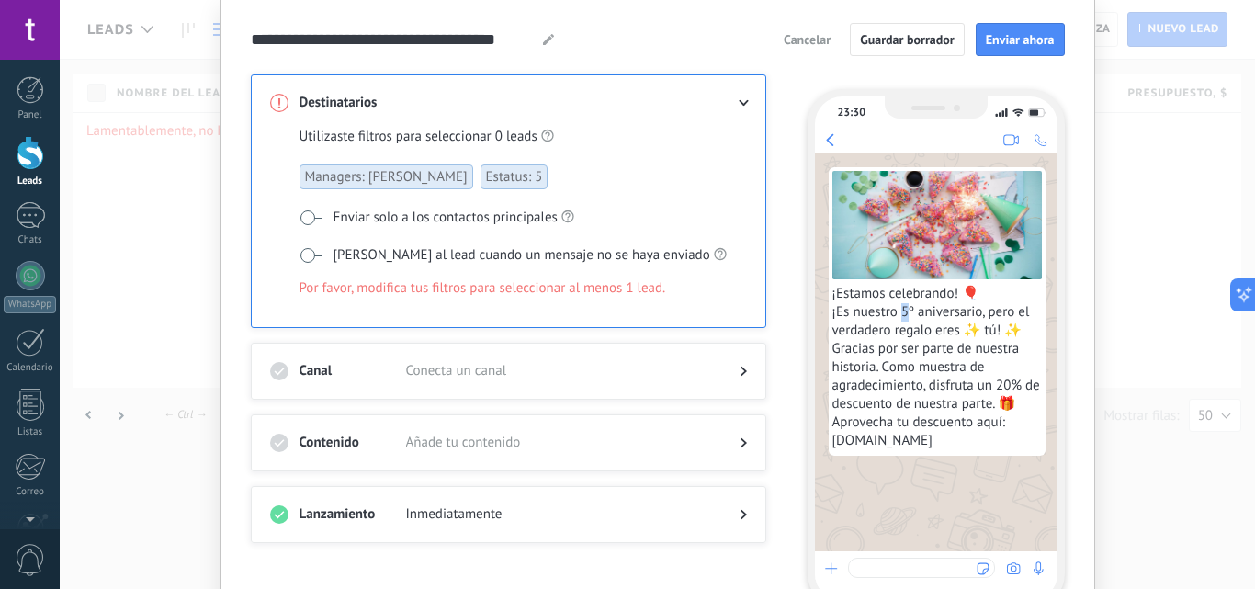
scroll to position [0, 0]
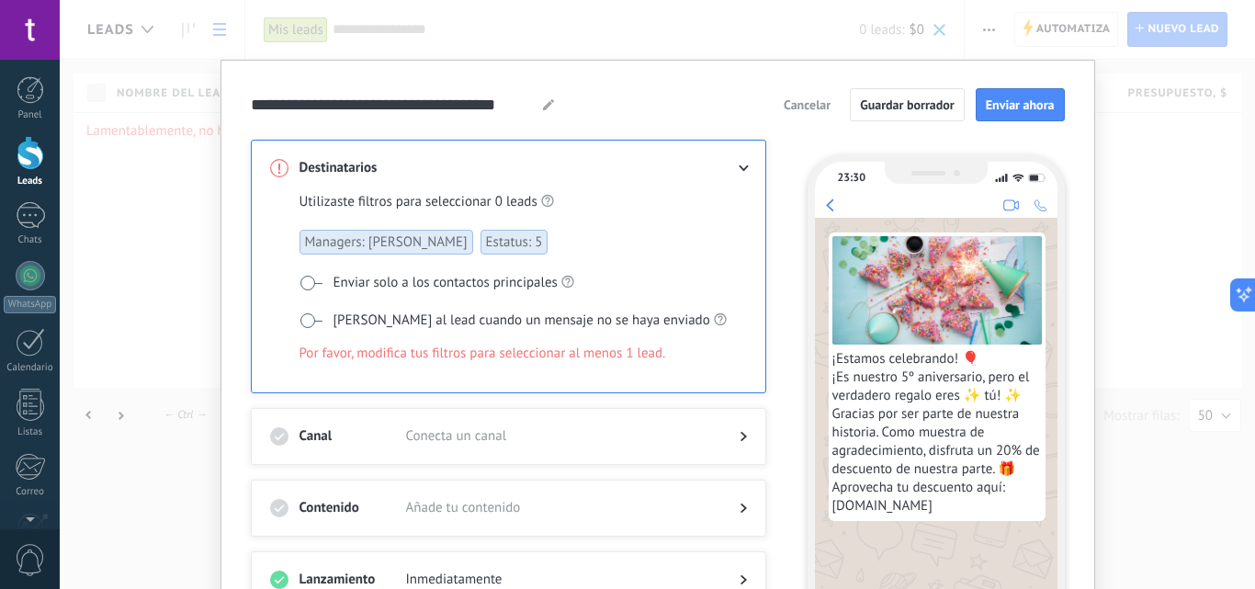
click at [543, 100] on icon at bounding box center [548, 104] width 11 height 11
click at [739, 167] on use at bounding box center [744, 168] width 10 height 6
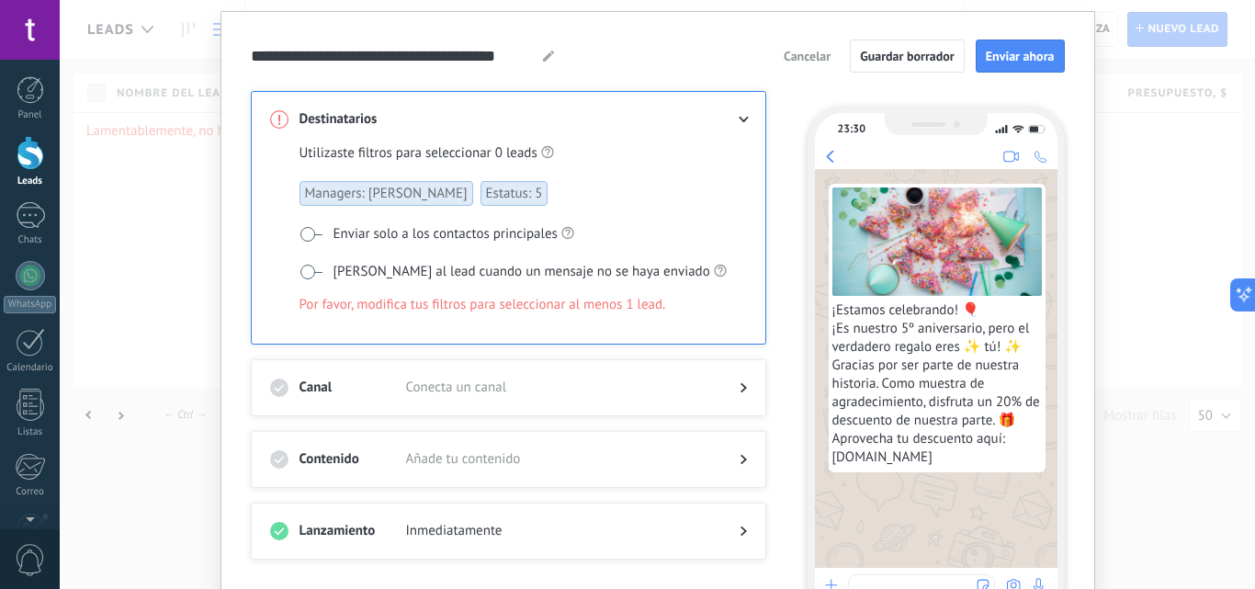
scroll to position [173, 0]
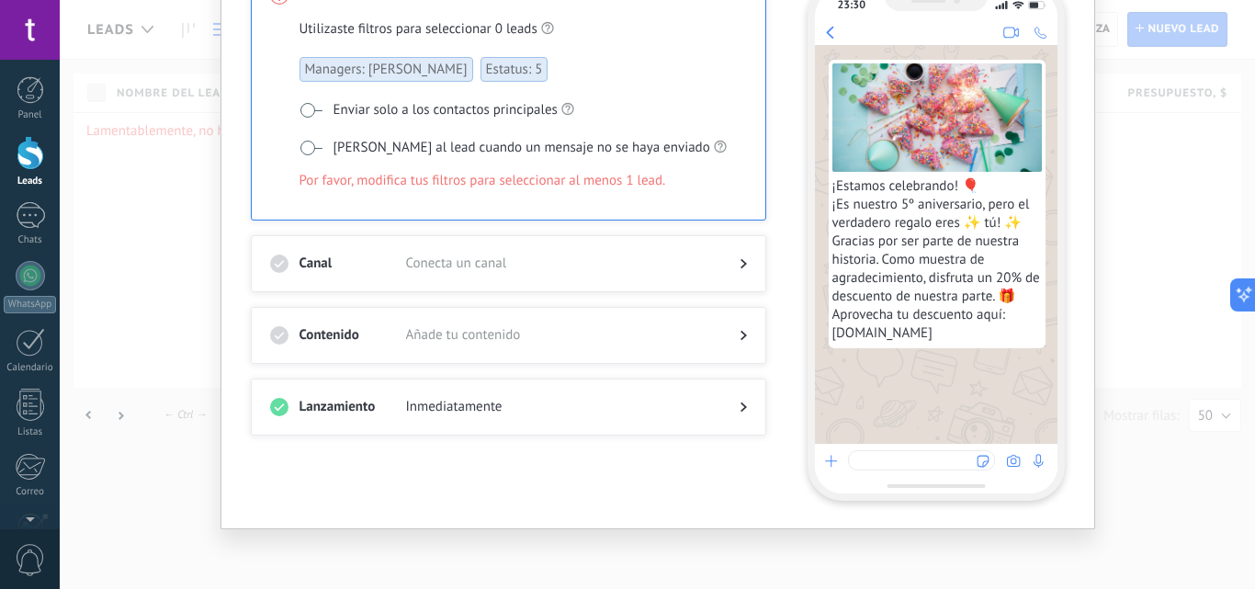
click at [741, 404] on icon at bounding box center [744, 407] width 6 height 11
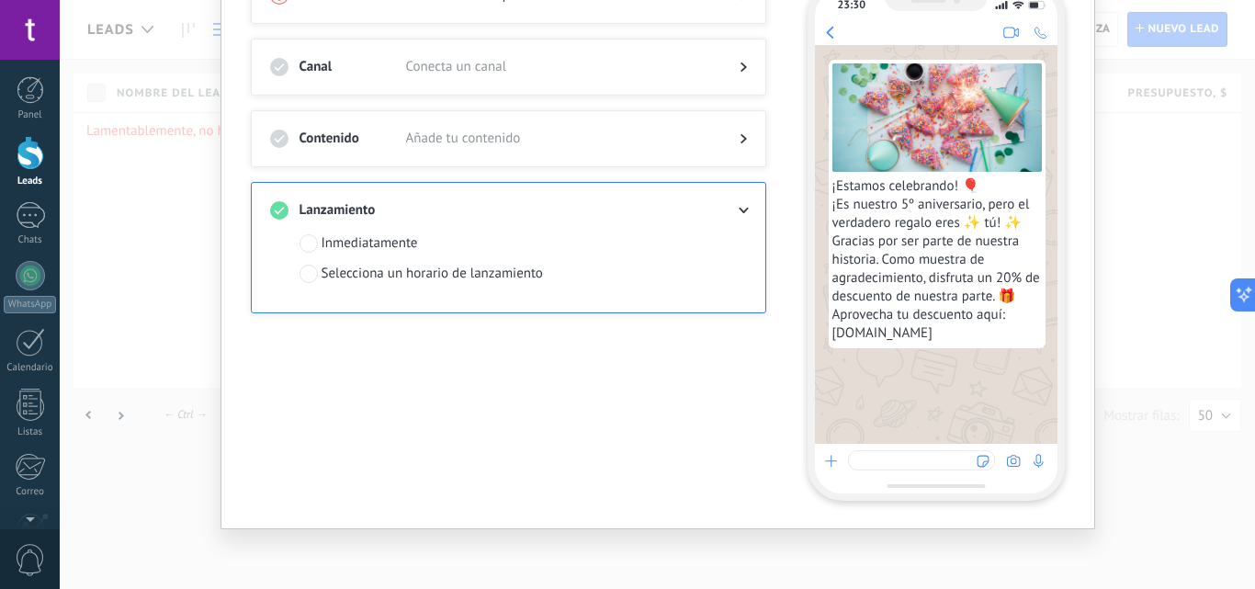
click at [745, 210] on icon at bounding box center [743, 211] width 11 height 6
click at [739, 210] on icon at bounding box center [743, 211] width 11 height 6
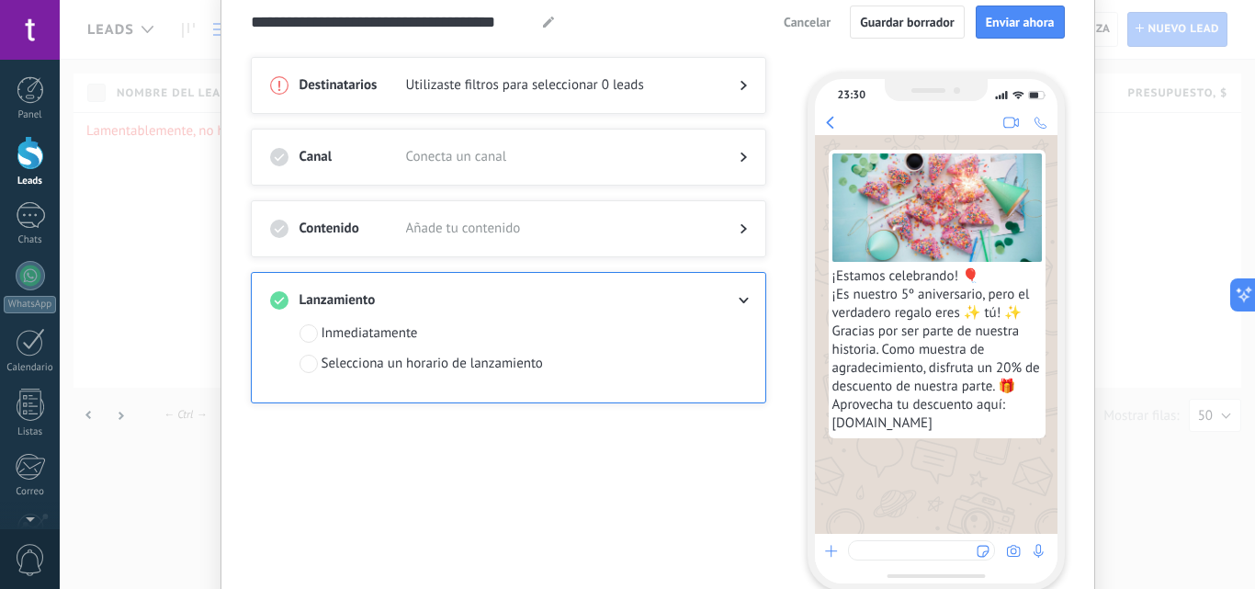
scroll to position [0, 0]
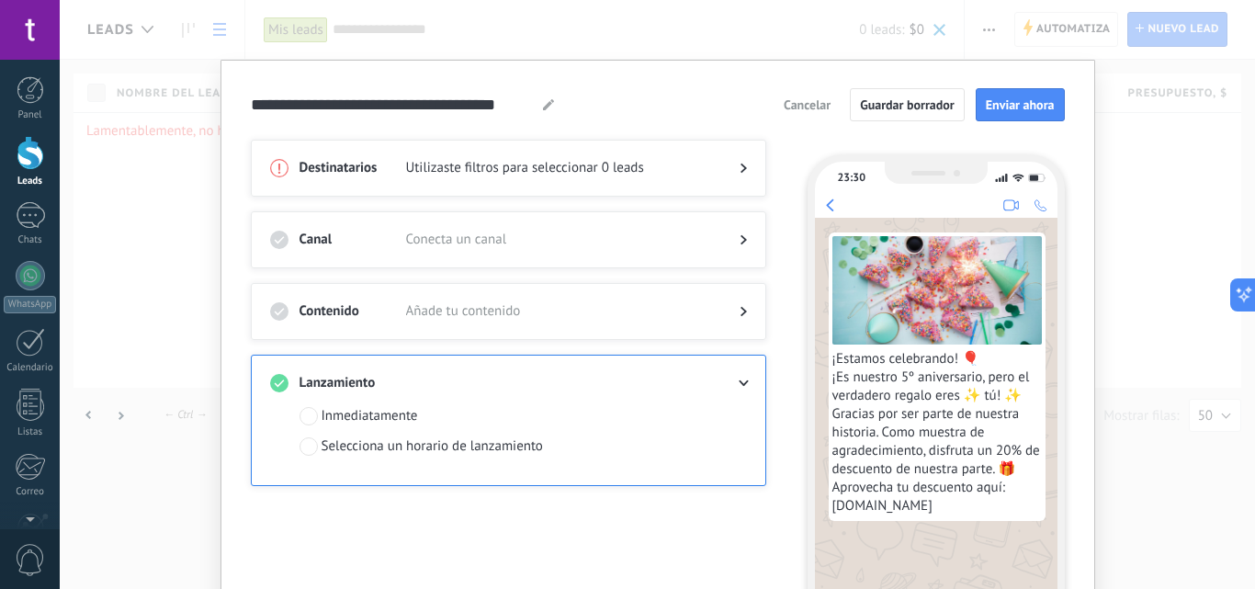
click at [883, 154] on div "23:30 ¡Estamos celebrando! 🎈 ¡Es nuestro 5º aniversario, pero el verdadero rega…" at bounding box center [936, 413] width 257 height 519
click at [720, 19] on div "**********" at bounding box center [658, 294] width 1196 height 589
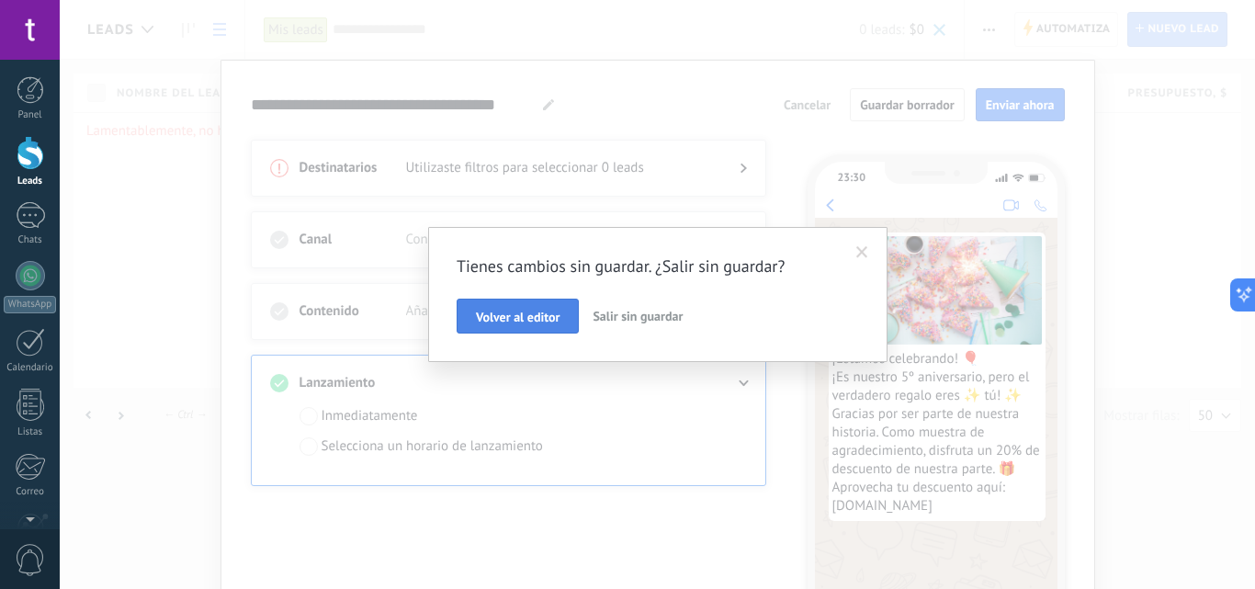
click at [554, 327] on button "Volver al editor" at bounding box center [518, 316] width 122 height 35
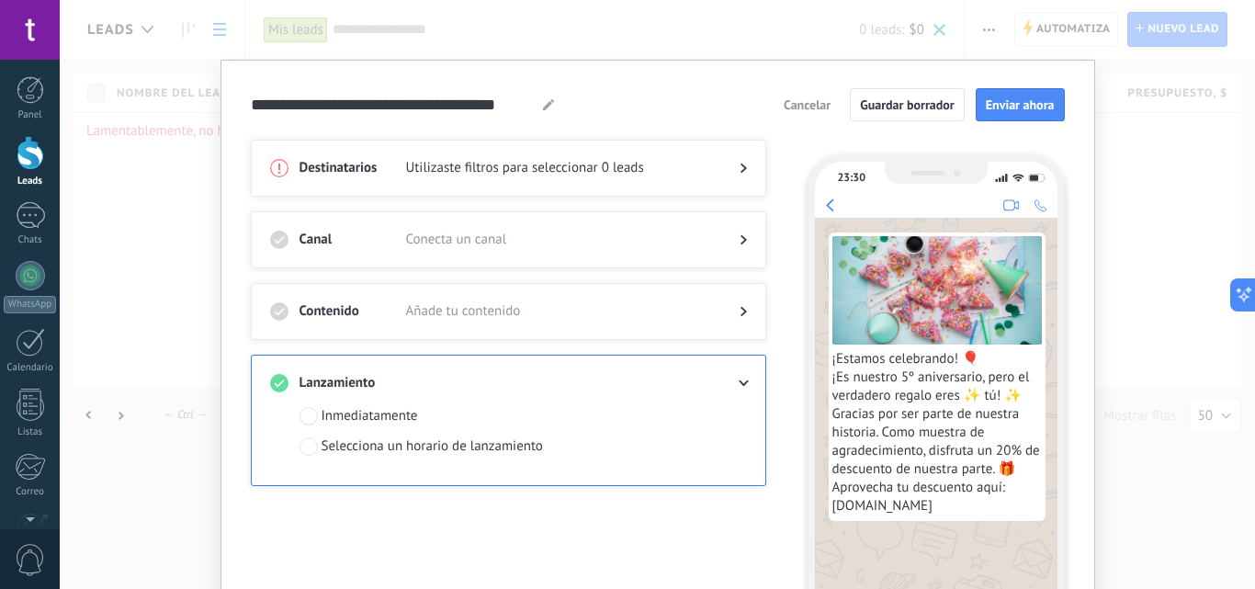
click at [809, 108] on span "Cancelar" at bounding box center [807, 104] width 47 height 13
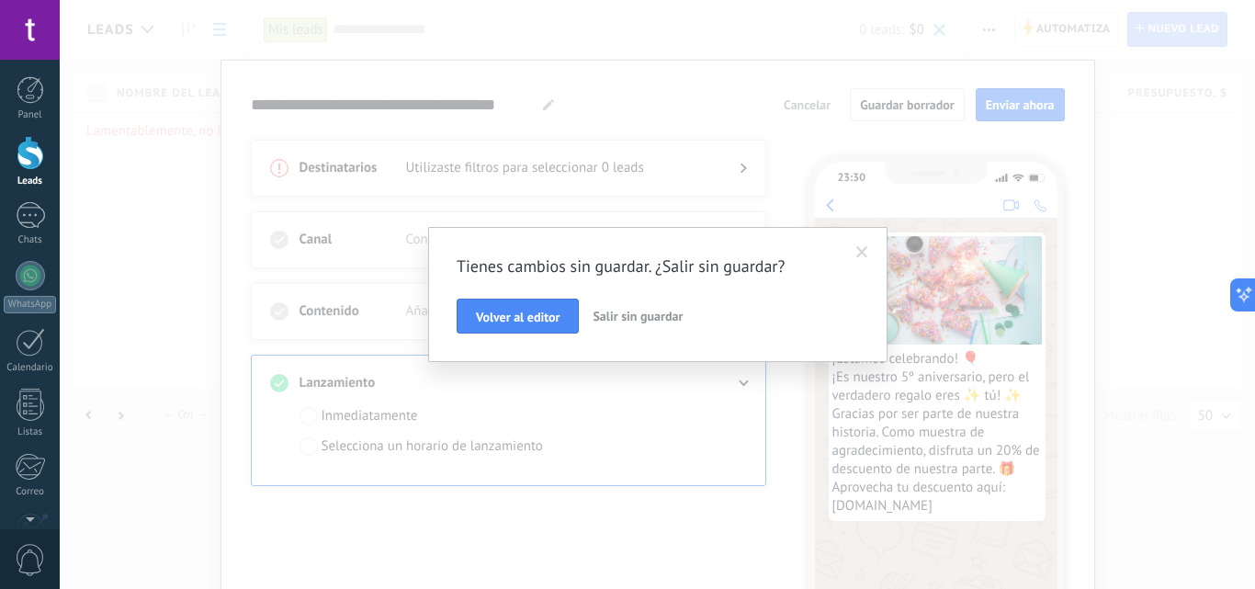
click at [625, 318] on span "Salir sin guardar" at bounding box center [638, 316] width 90 height 17
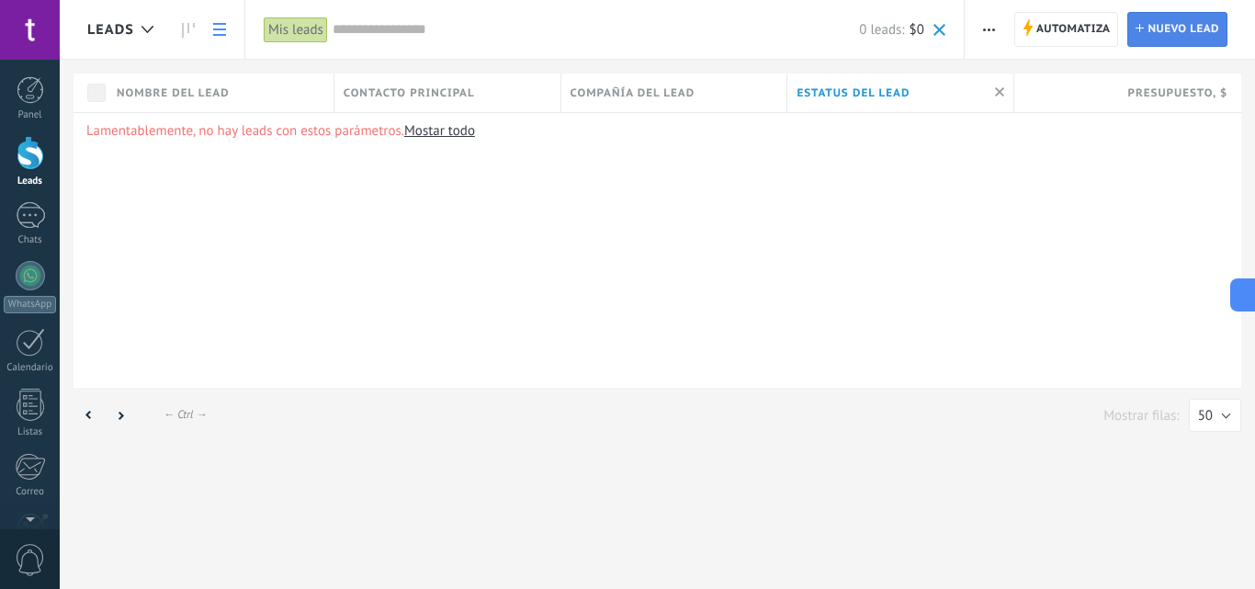
click at [1163, 31] on span "Nuevo lead" at bounding box center [1184, 29] width 72 height 33
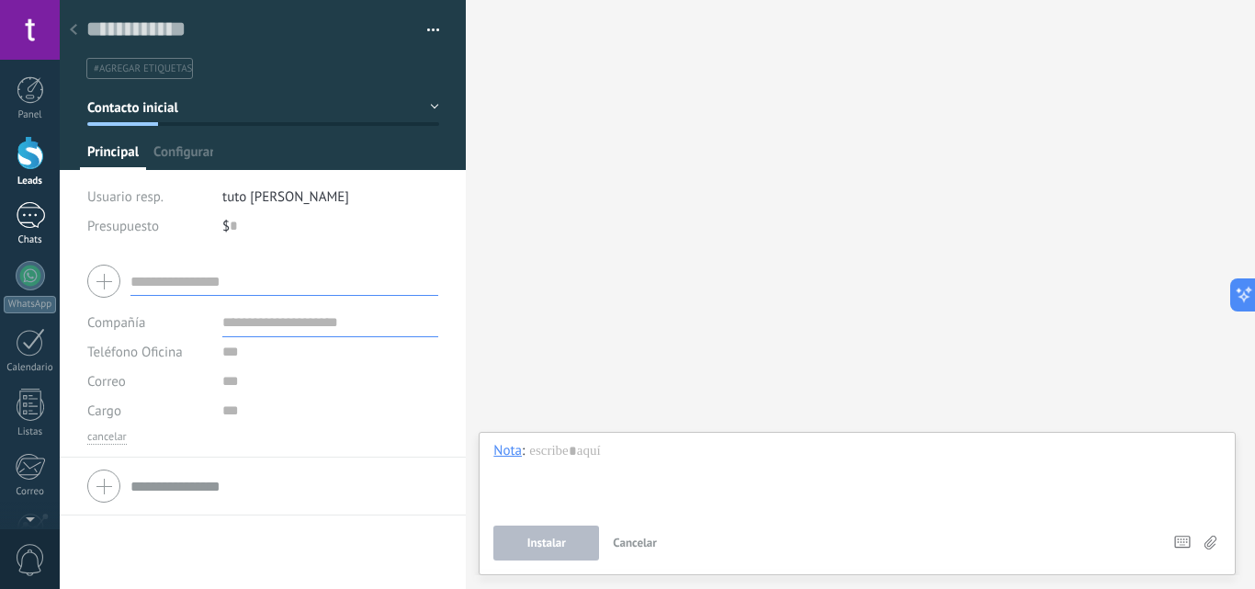
click at [36, 234] on div "Chats" at bounding box center [30, 240] width 53 height 12
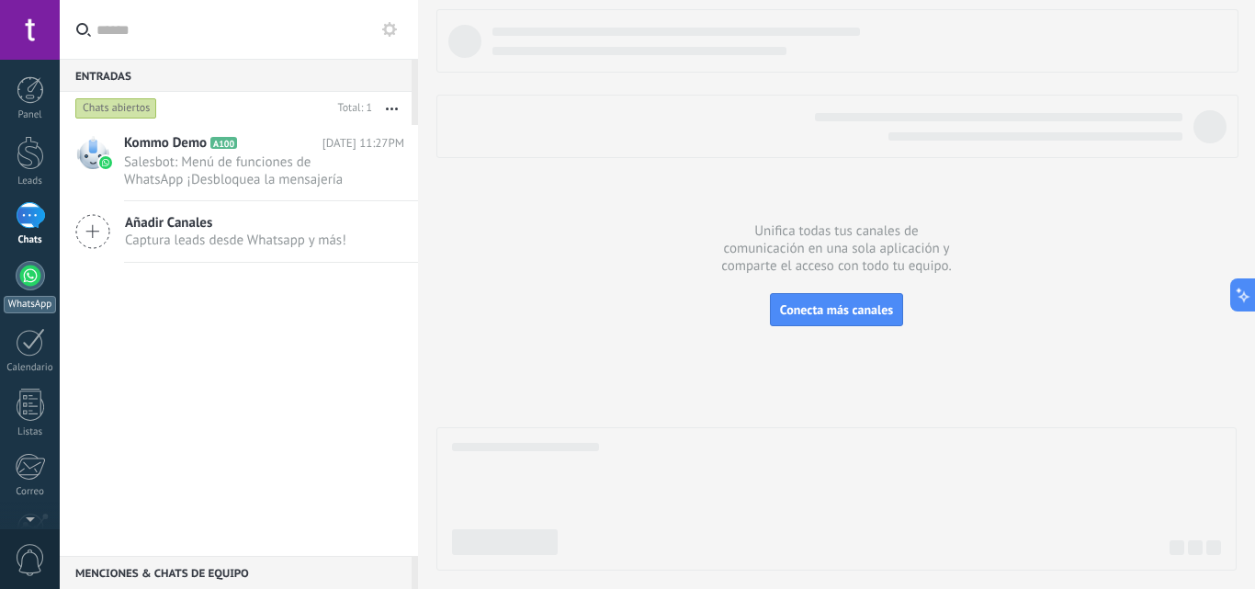
click at [36, 270] on div at bounding box center [30, 275] width 29 height 29
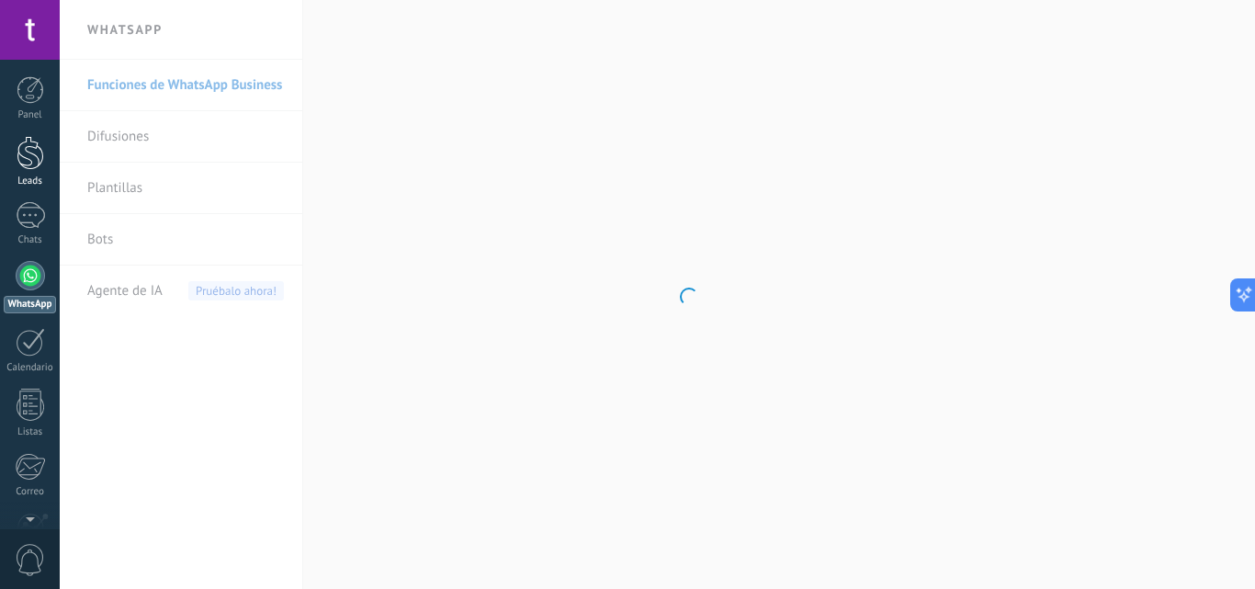
click at [30, 159] on div at bounding box center [31, 153] width 28 height 34
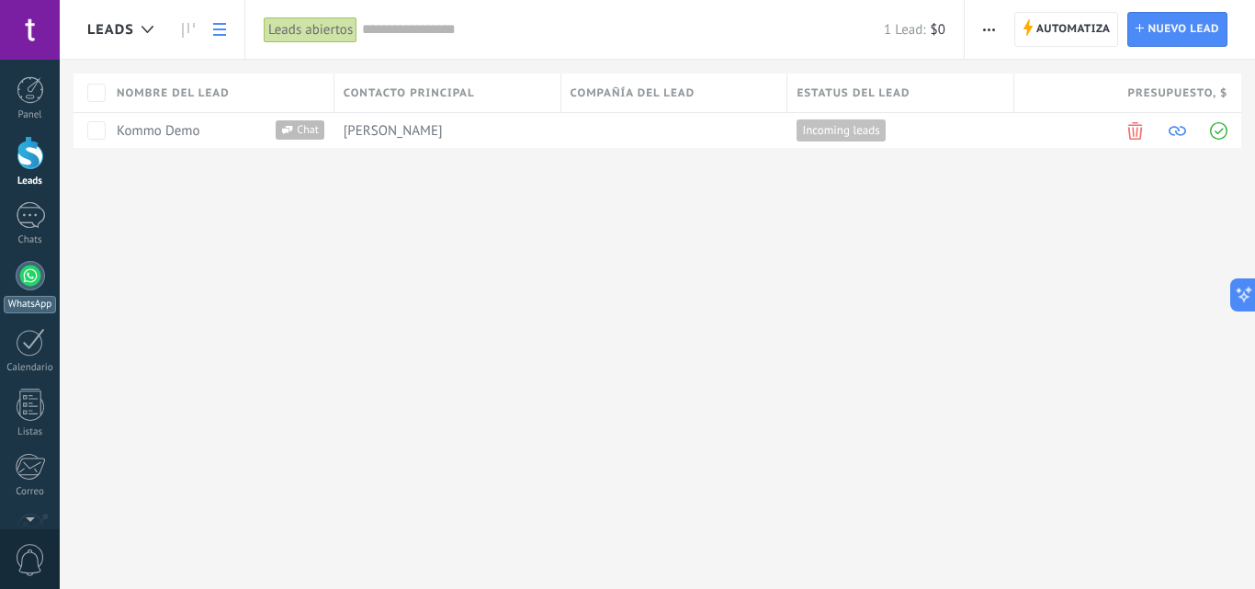
click at [42, 291] on link "WhatsApp" at bounding box center [30, 287] width 60 height 52
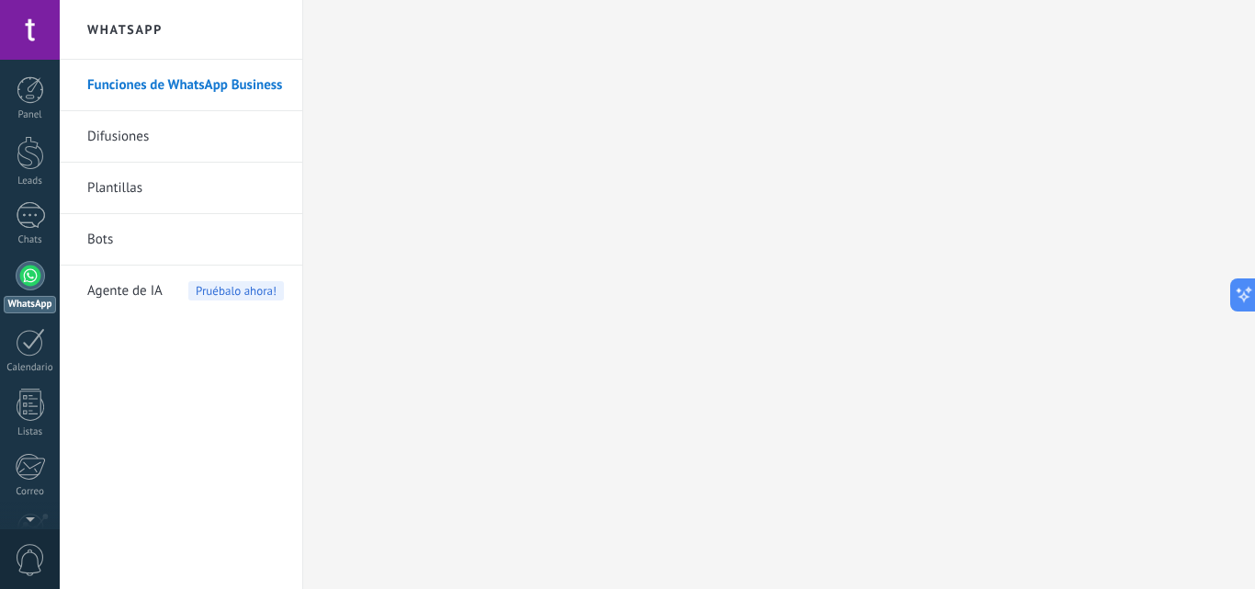
click at [132, 132] on body ".abccls-1,.abccls-2{fill-rule:evenodd}.abccls-2{fill:#fff} .abfcls-1{fill:none}…" at bounding box center [627, 294] width 1255 height 589
click at [132, 132] on link "Difusiones" at bounding box center [185, 136] width 197 height 51
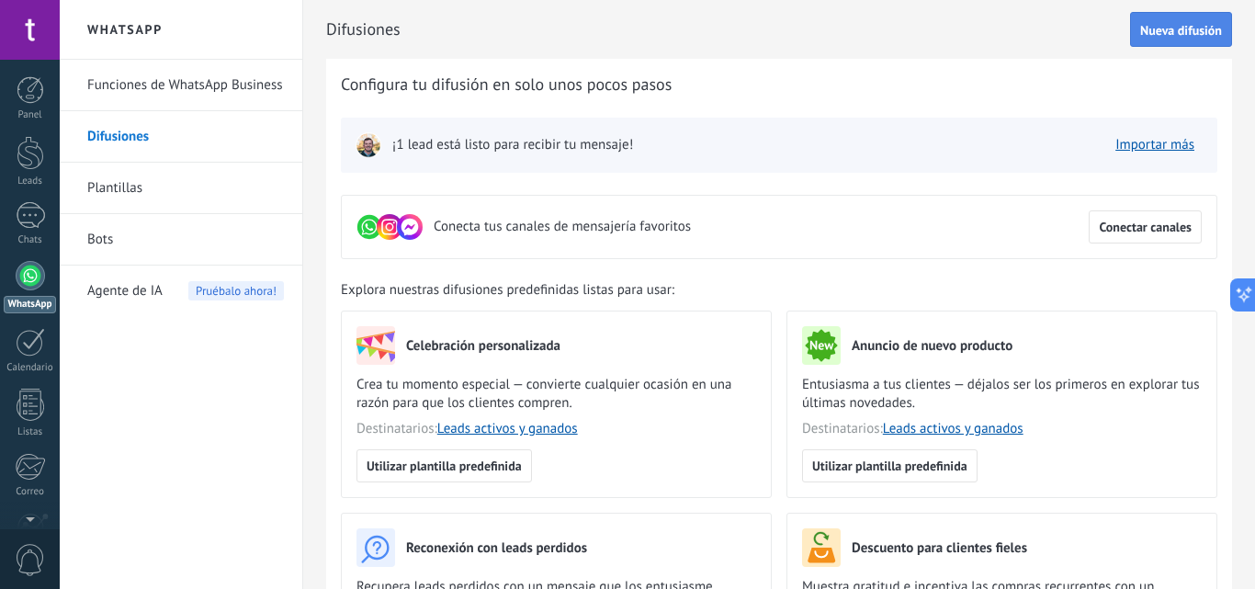
click at [1182, 20] on button "Nueva difusión" at bounding box center [1181, 29] width 102 height 35
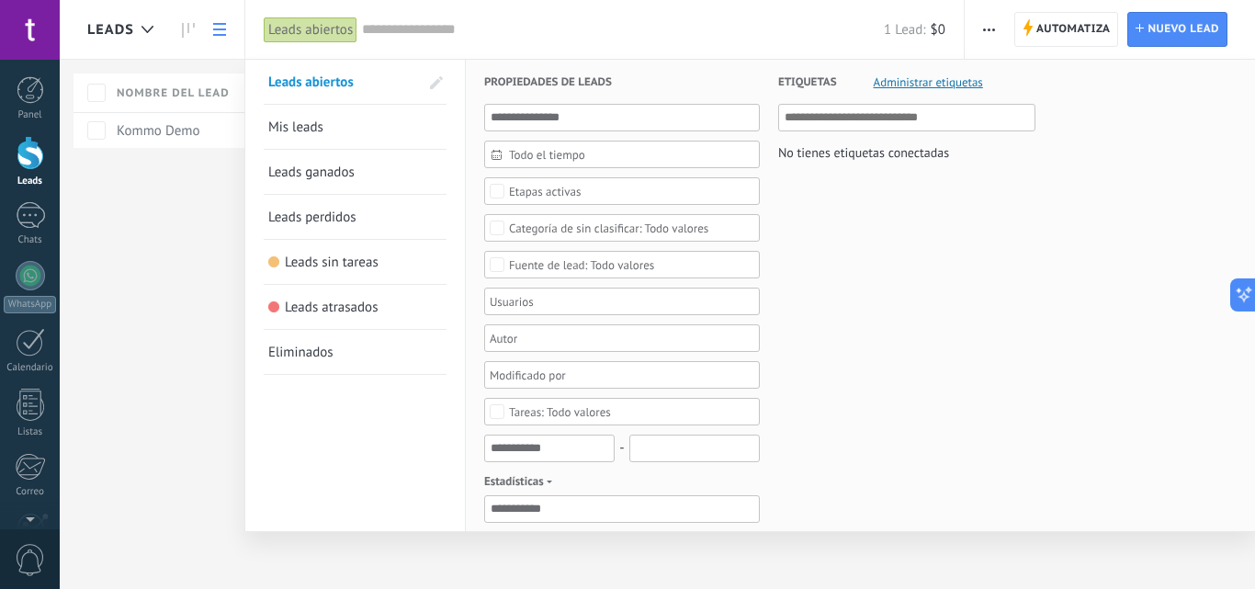
click at [320, 126] on span "Mis leads" at bounding box center [295, 127] width 55 height 17
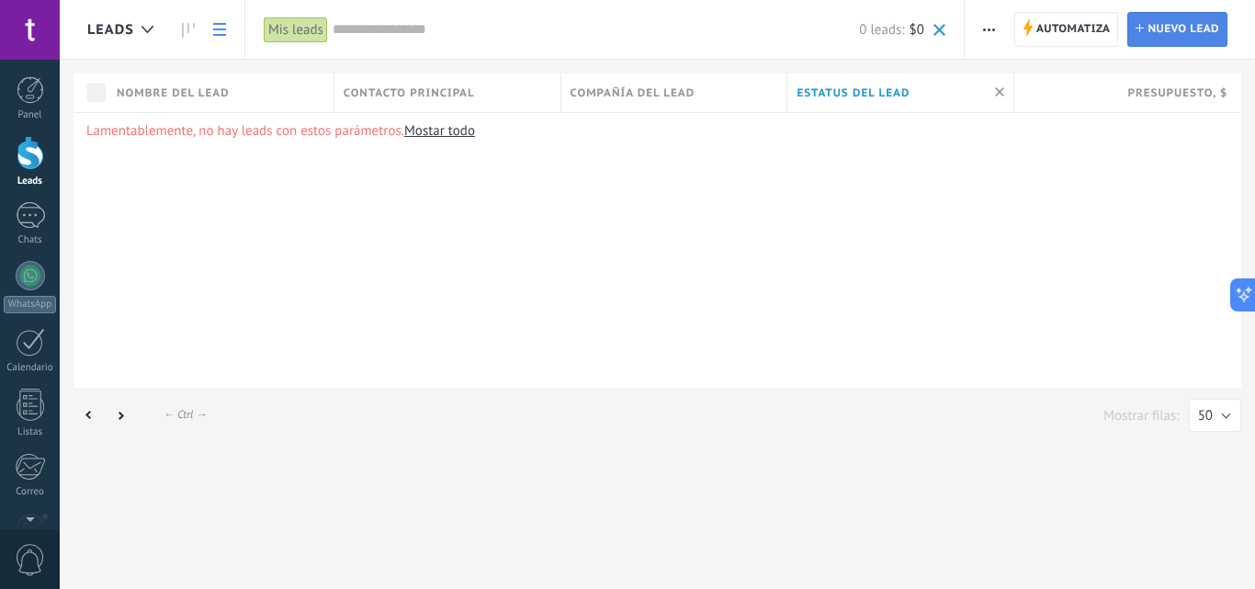
click at [1170, 30] on span "Nuevo lead" at bounding box center [1184, 29] width 72 height 33
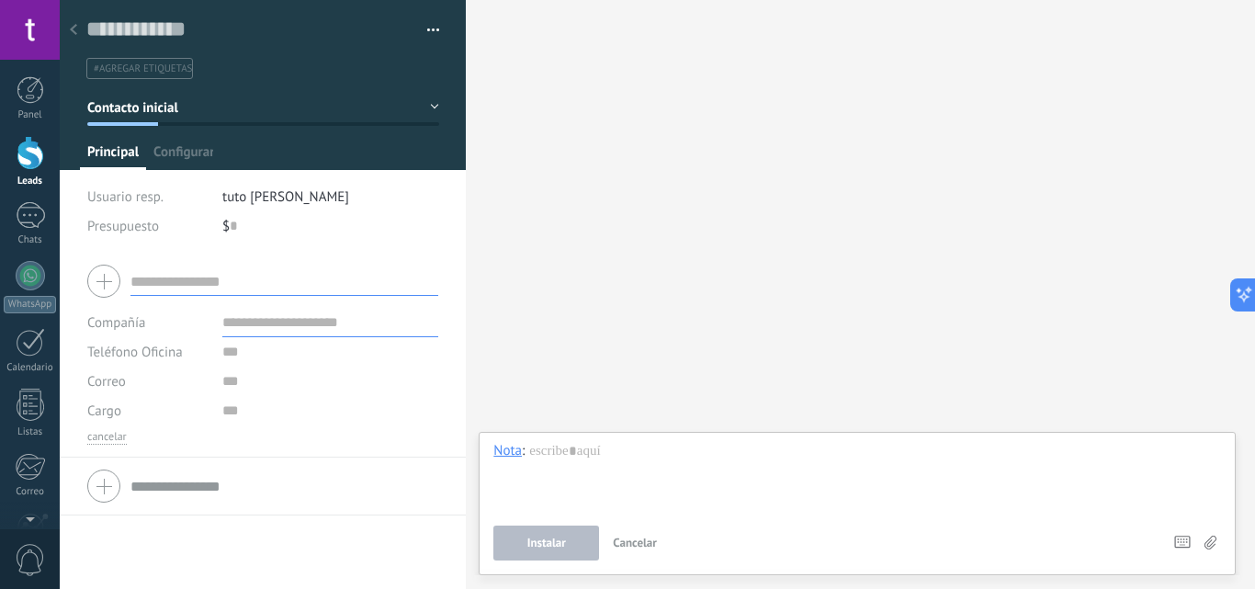
click at [434, 109] on div at bounding box center [263, 85] width 407 height 170
click at [427, 32] on span "button" at bounding box center [433, 33] width 13 height 4
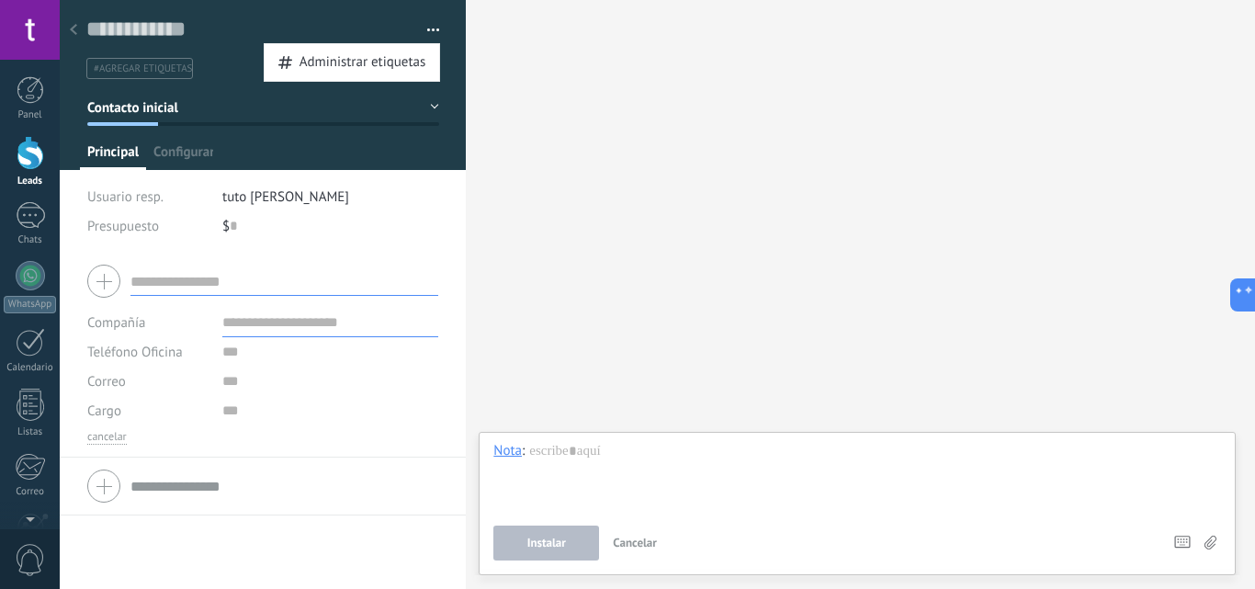
click at [540, 141] on div "Buscar Carga más Participantes: 0 Agregar usuario Bots: 0" at bounding box center [860, 294] width 789 height 589
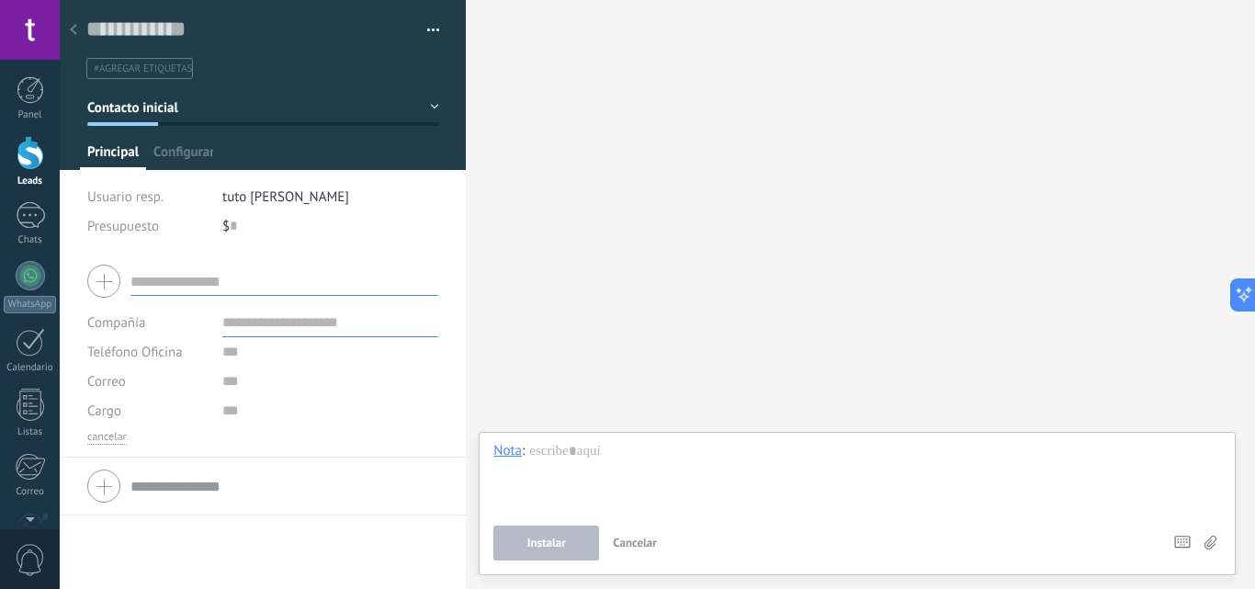
drag, startPoint x: 1245, startPoint y: 207, endPoint x: 1243, endPoint y: 240, distance: 33.1
click at [1243, 240] on div "Buscar Carga más Participantes: 0 Agregar usuario Bots: 0" at bounding box center [860, 294] width 789 height 589
drag, startPoint x: 1243, startPoint y: 240, endPoint x: 1249, endPoint y: 193, distance: 47.2
click at [1249, 193] on div "Buscar Carga más Participantes: 0 Agregar usuario Bots: 0" at bounding box center [860, 294] width 789 height 589
click at [17, 157] on div at bounding box center [31, 153] width 28 height 34
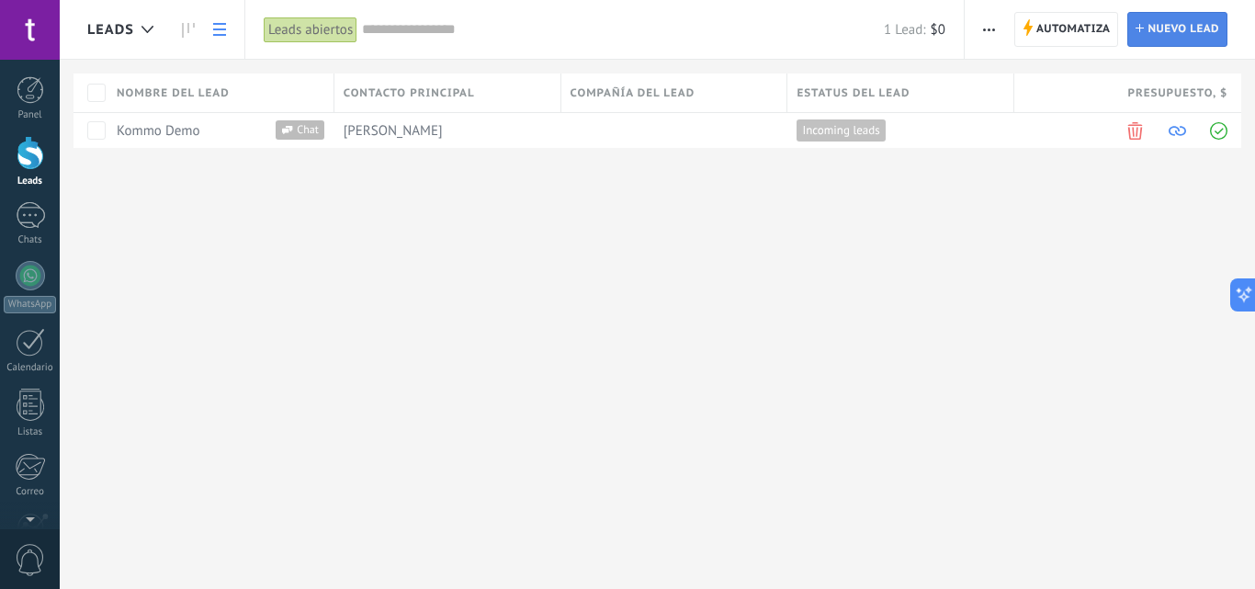
click at [1147, 44] on link "Lead Nuevo lead" at bounding box center [1178, 29] width 100 height 35
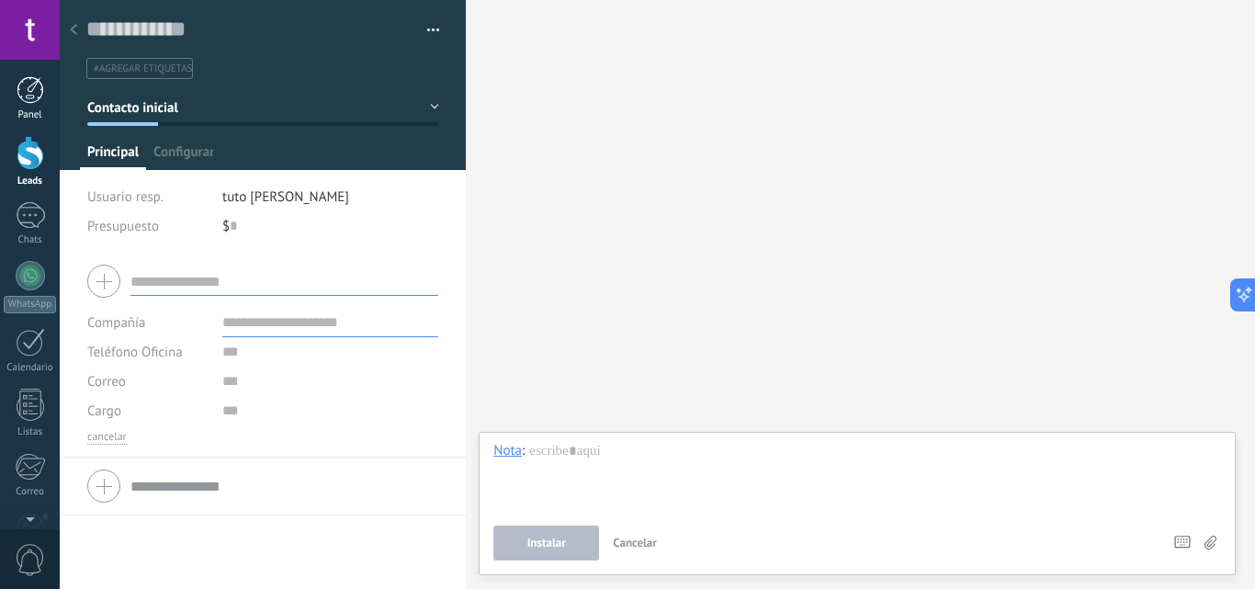
click at [37, 115] on div "Panel" at bounding box center [30, 115] width 53 height 12
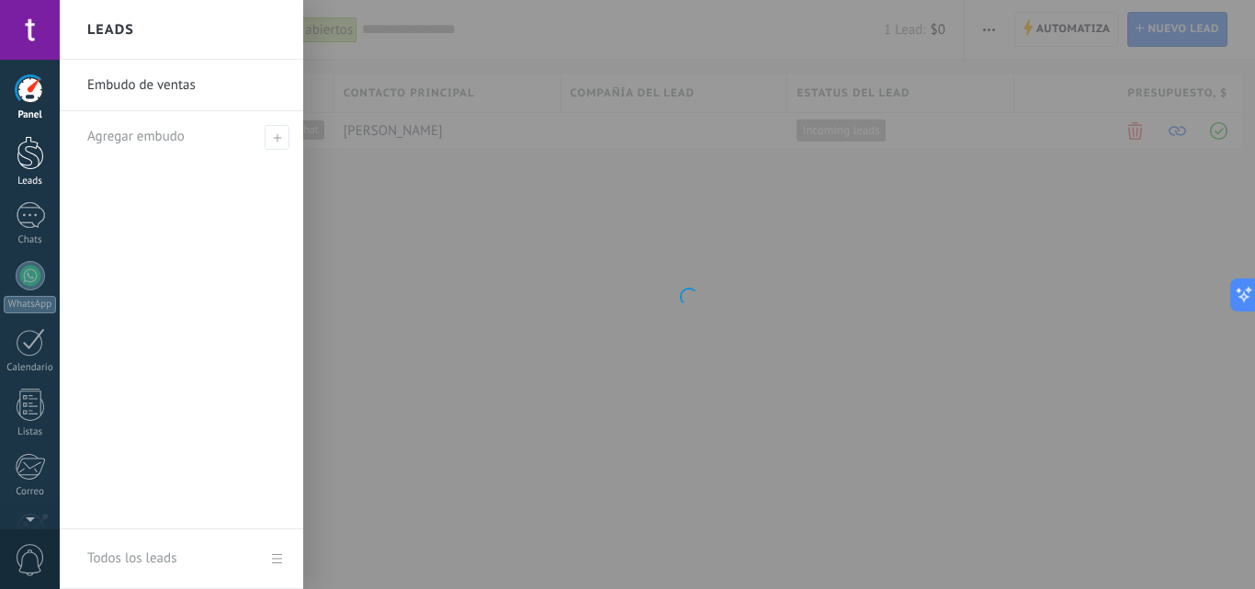
click at [36, 144] on div at bounding box center [31, 153] width 28 height 34
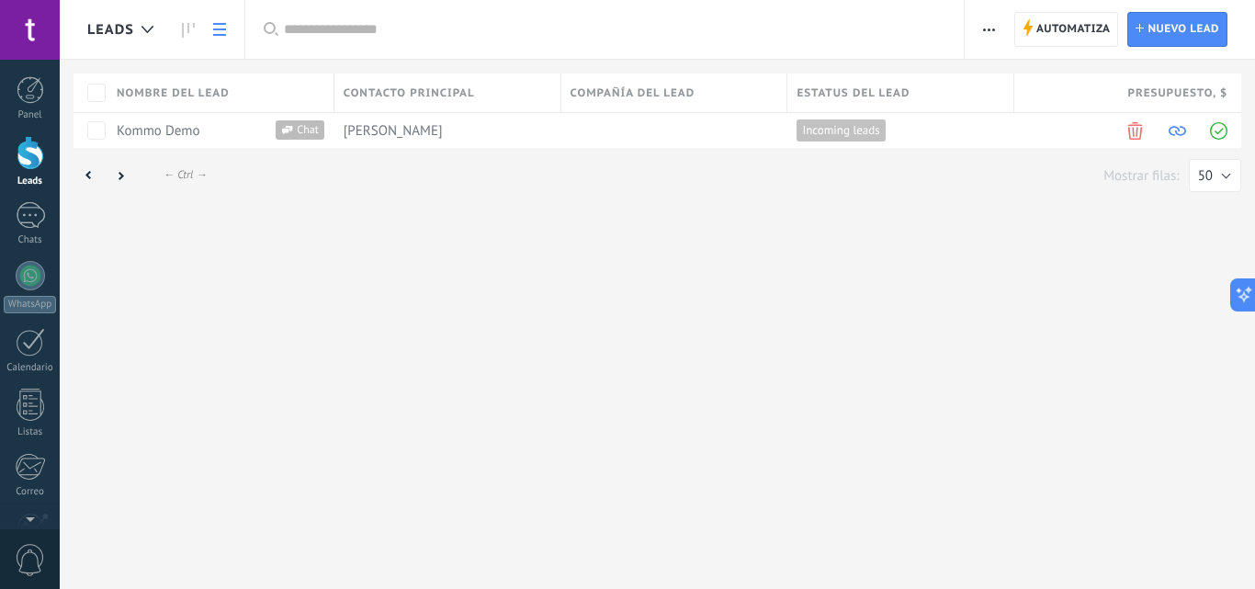
click at [1135, 134] on span at bounding box center [1135, 130] width 17 height 17
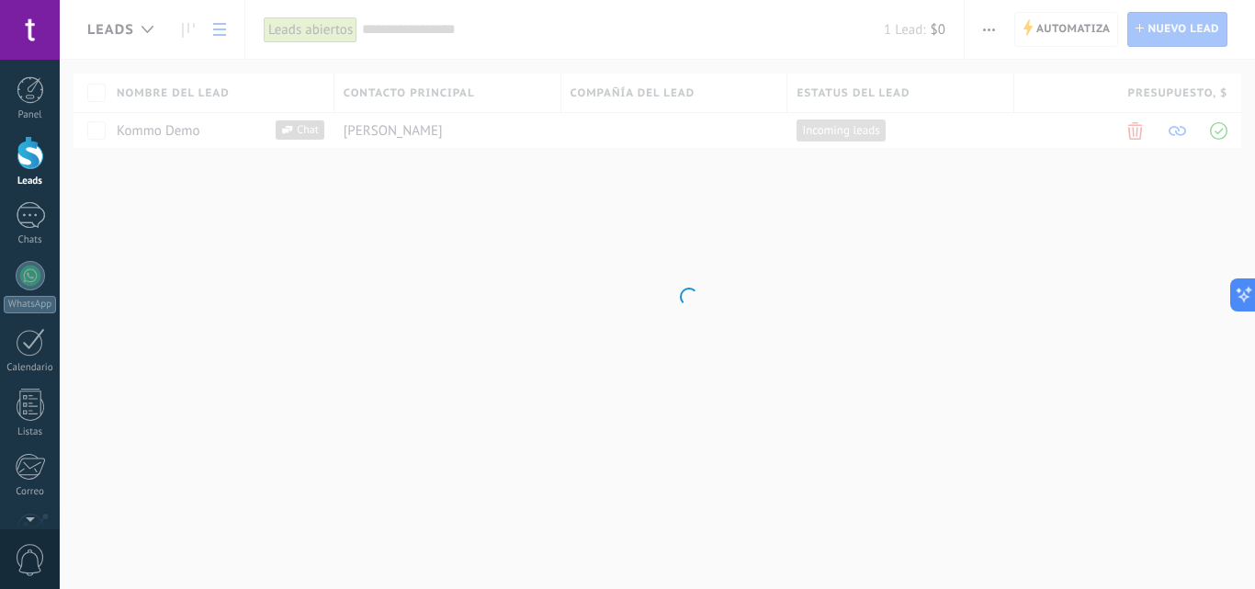
click at [1135, 134] on body ".abccls-1,.abccls-2{fill-rule:evenodd}.abccls-2{fill:#fff} .abfcls-1{fill:none}…" at bounding box center [627, 294] width 1255 height 589
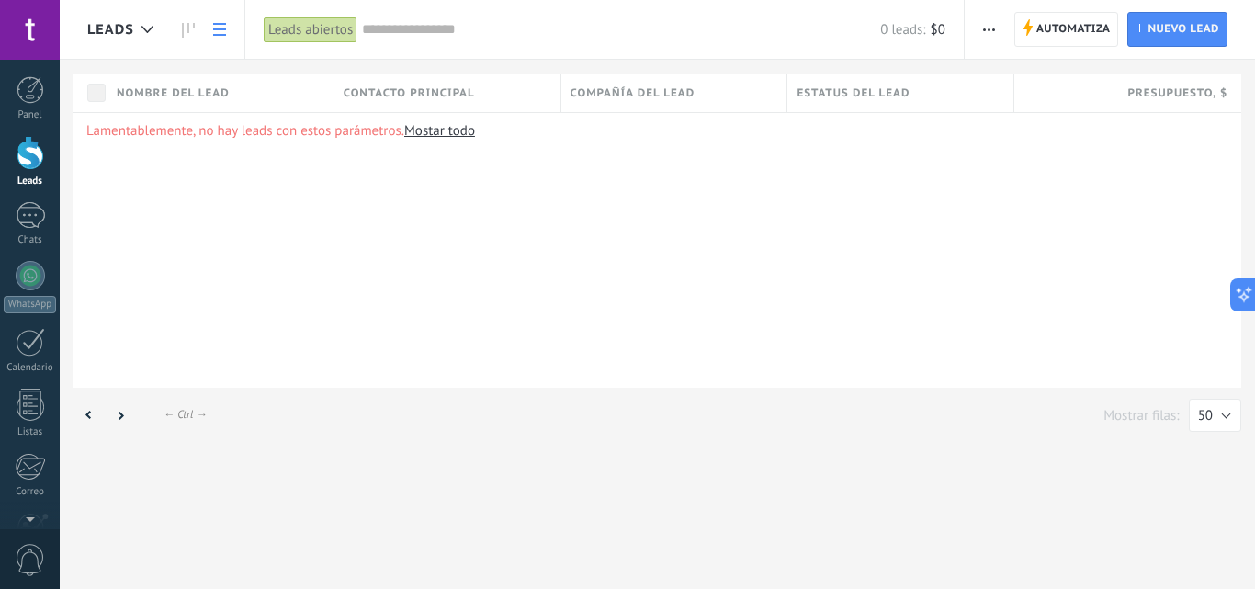
click at [995, 38] on span "button" at bounding box center [989, 29] width 12 height 35
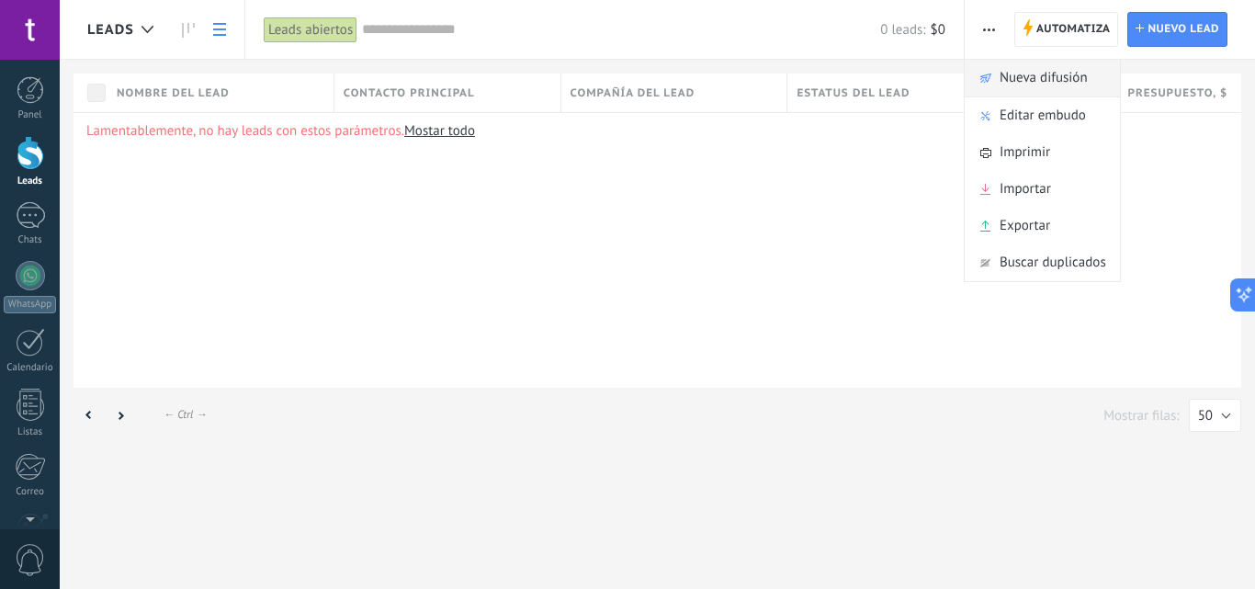
click at [1022, 81] on span "Nueva difusión" at bounding box center [1044, 78] width 88 height 37
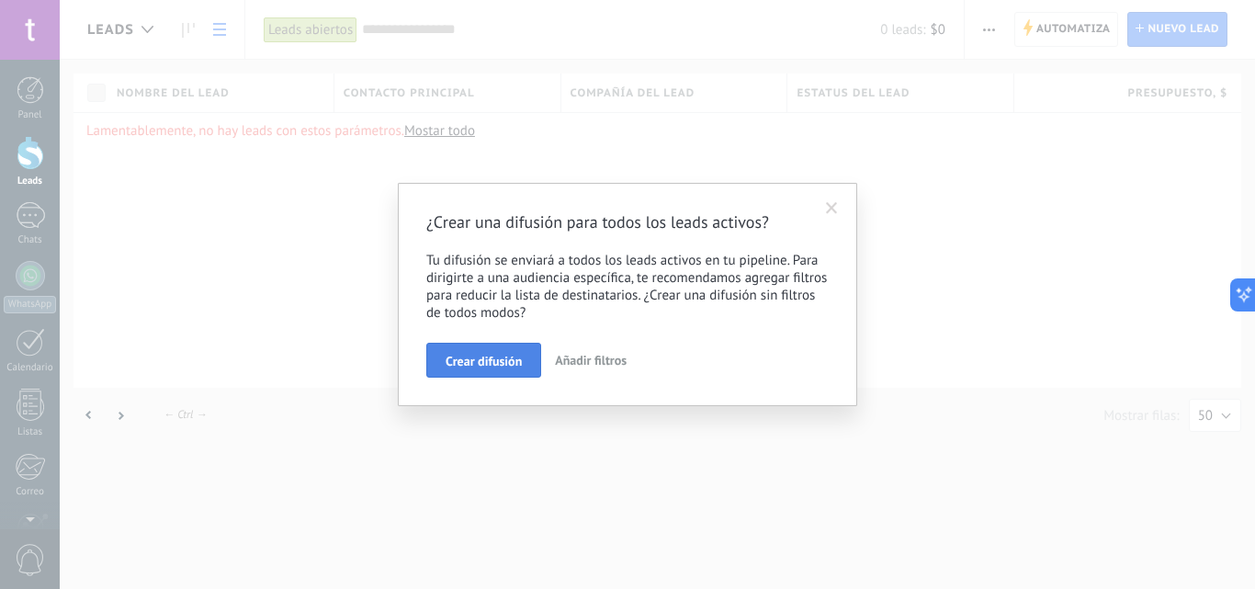
click at [476, 365] on span "Crear difusión" at bounding box center [484, 361] width 76 height 13
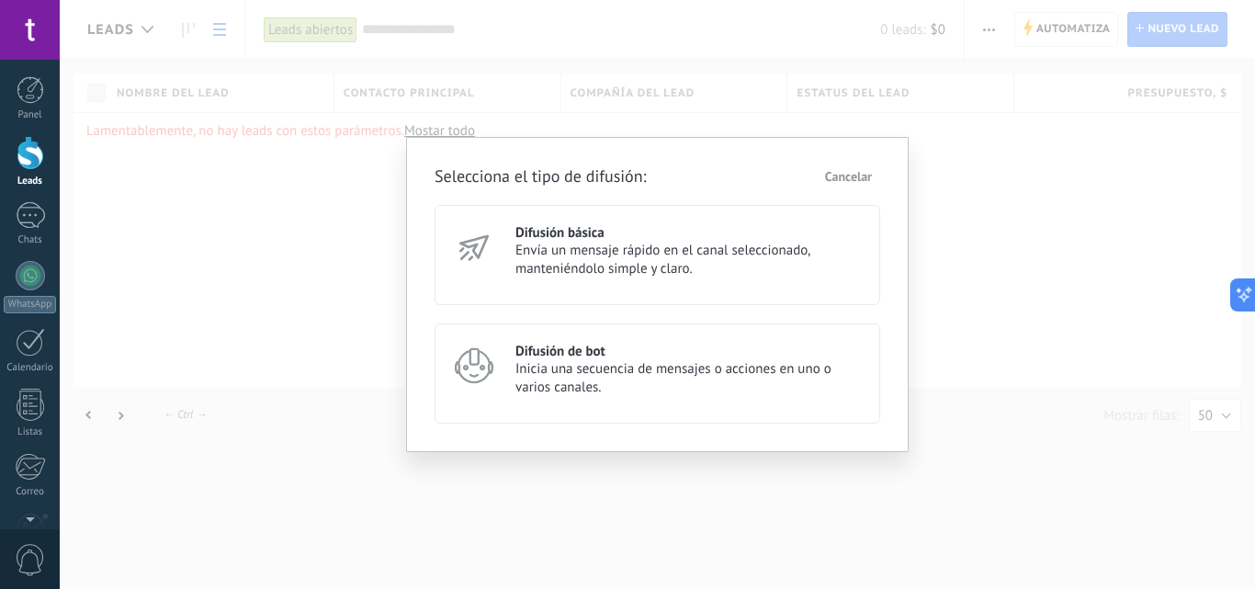
click at [523, 270] on span "Envía un mensaje rápido en el canal seleccionado, manteniéndolo simple y claro." at bounding box center [690, 260] width 348 height 37
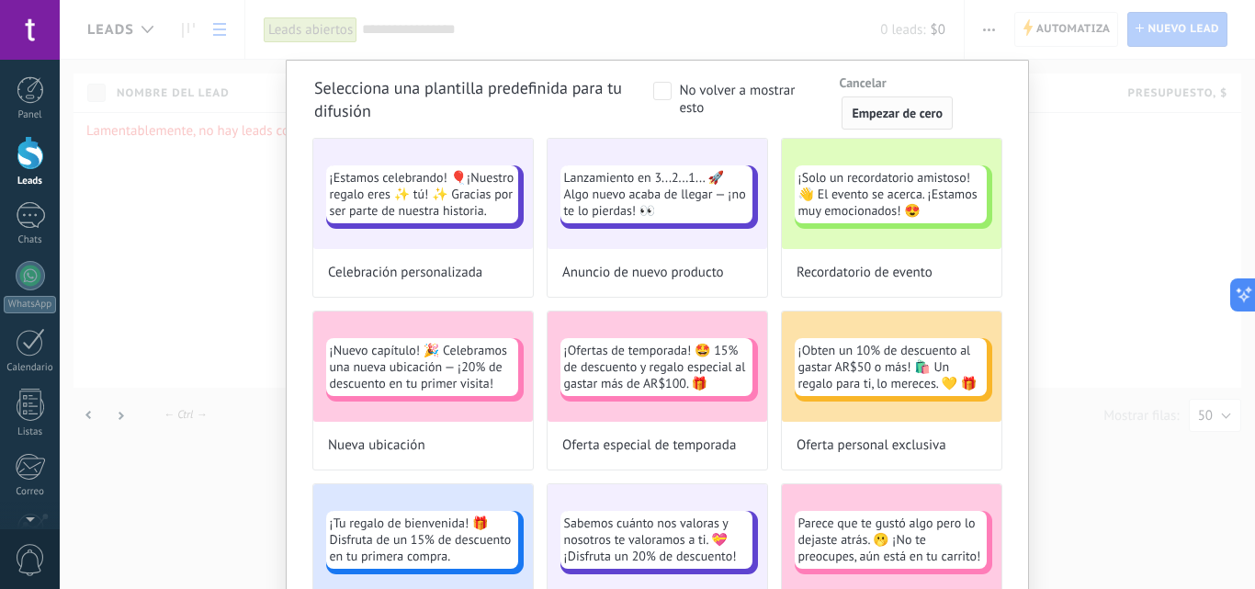
click at [851, 125] on button "Empezar de cero" at bounding box center [897, 112] width 111 height 33
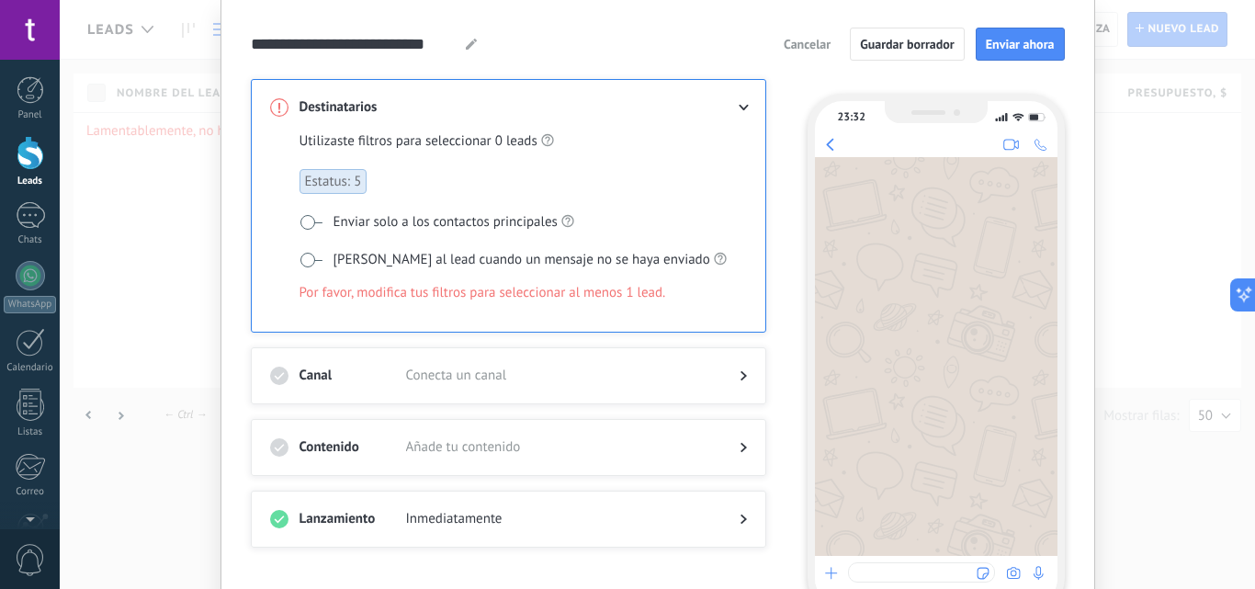
scroll to position [62, 0]
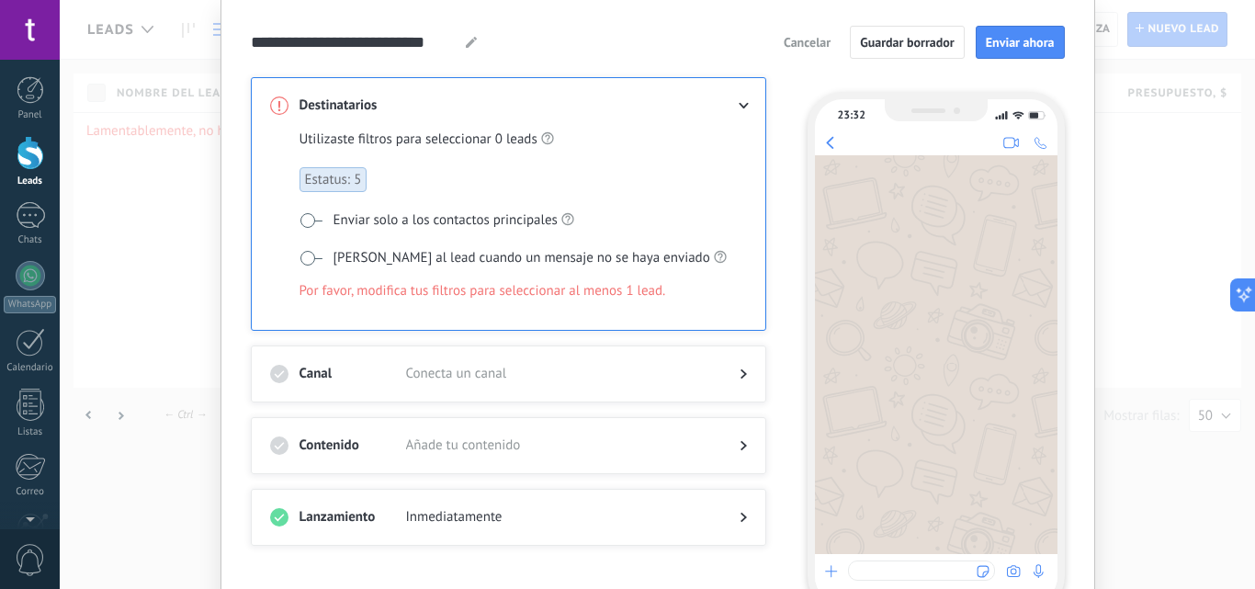
click at [882, 304] on div at bounding box center [936, 354] width 243 height 399
click at [873, 275] on div at bounding box center [936, 354] width 243 height 399
click at [303, 223] on span at bounding box center [311, 220] width 23 height 15
click at [337, 189] on span "Estatus: 5" at bounding box center [334, 179] width 68 height 25
click at [337, 187] on span "Estatus: 5" at bounding box center [334, 179] width 68 height 25
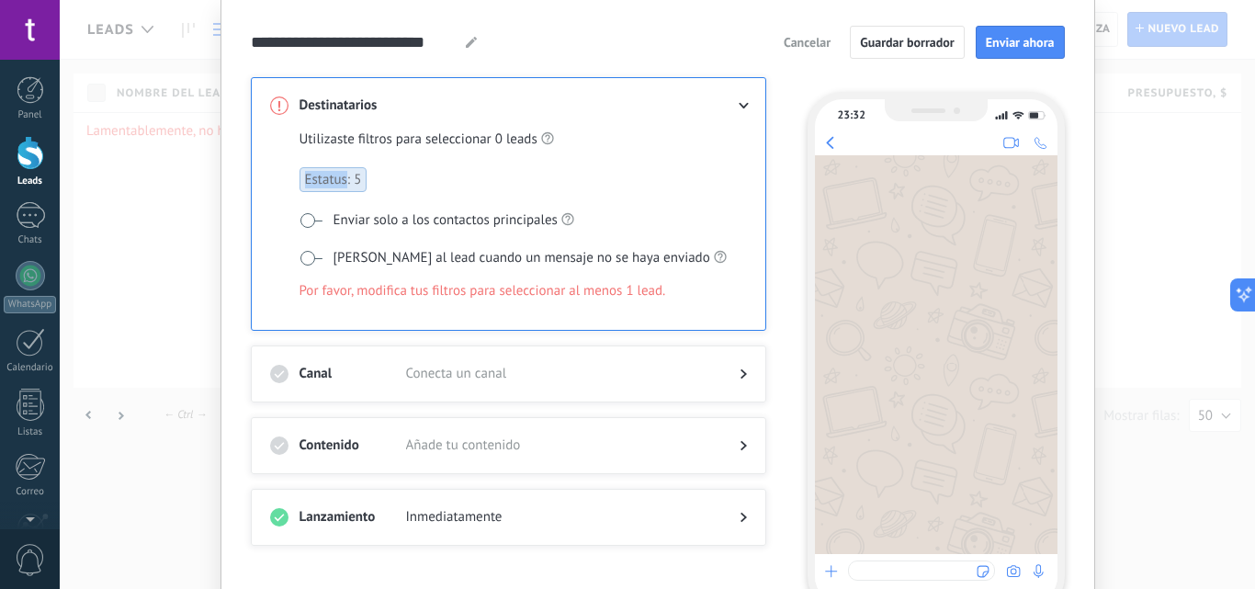
click at [337, 187] on span "Estatus: 5" at bounding box center [334, 179] width 68 height 25
click at [622, 290] on span "Por favor, modifica tus filtros para seleccionar al menos 1 lead." at bounding box center [483, 291] width 367 height 18
click at [300, 261] on label "Etiquetar al lead cuando un mensaje no se haya enviado" at bounding box center [513, 257] width 427 height 19
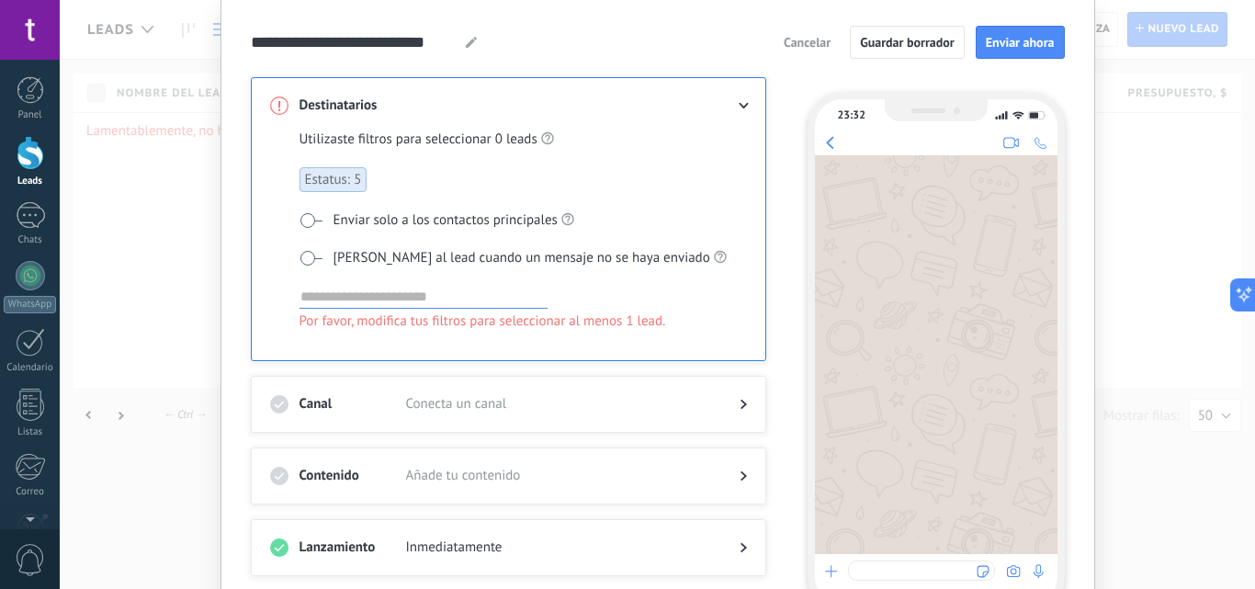
click at [344, 300] on input at bounding box center [424, 297] width 248 height 22
click at [313, 244] on div "Utilizaste filtros para seleccionar 0 leads Estatus: 5 Enviar solo a los contac…" at bounding box center [516, 243] width 432 height 227
click at [725, 98] on div "Destinatarios Utilizaste filtros para seleccionar 0 leads Estatus: 5 Enviar sol…" at bounding box center [509, 219] width 516 height 284
click at [738, 104] on icon at bounding box center [743, 106] width 11 height 6
click at [739, 105] on icon at bounding box center [743, 106] width 11 height 6
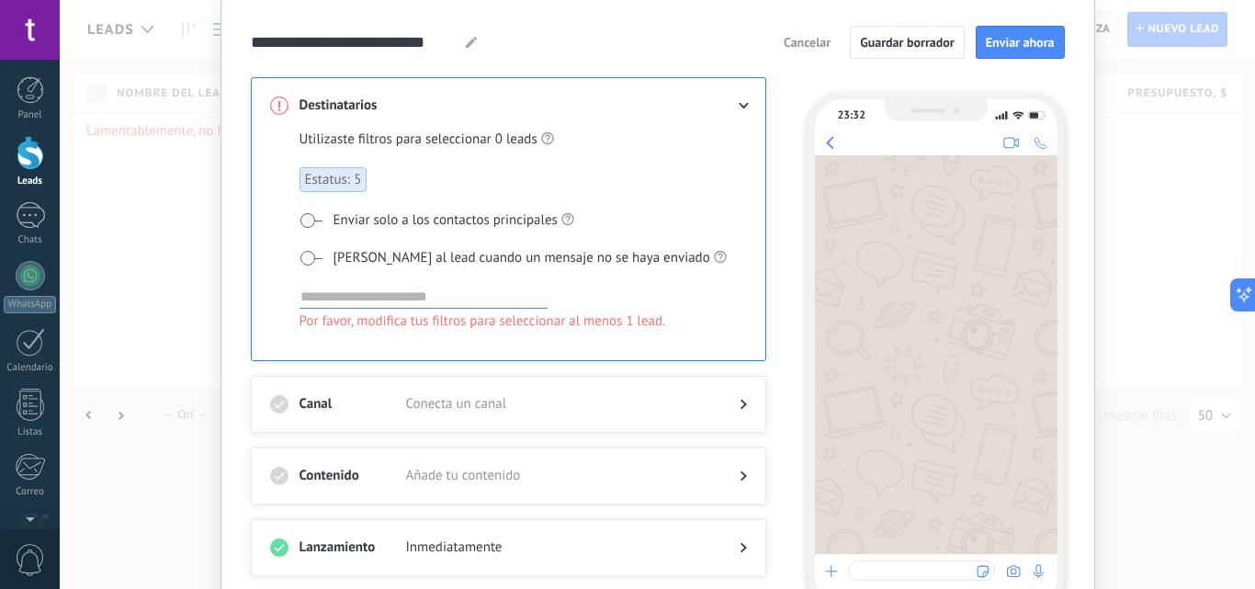
click at [739, 105] on icon at bounding box center [743, 106] width 11 height 6
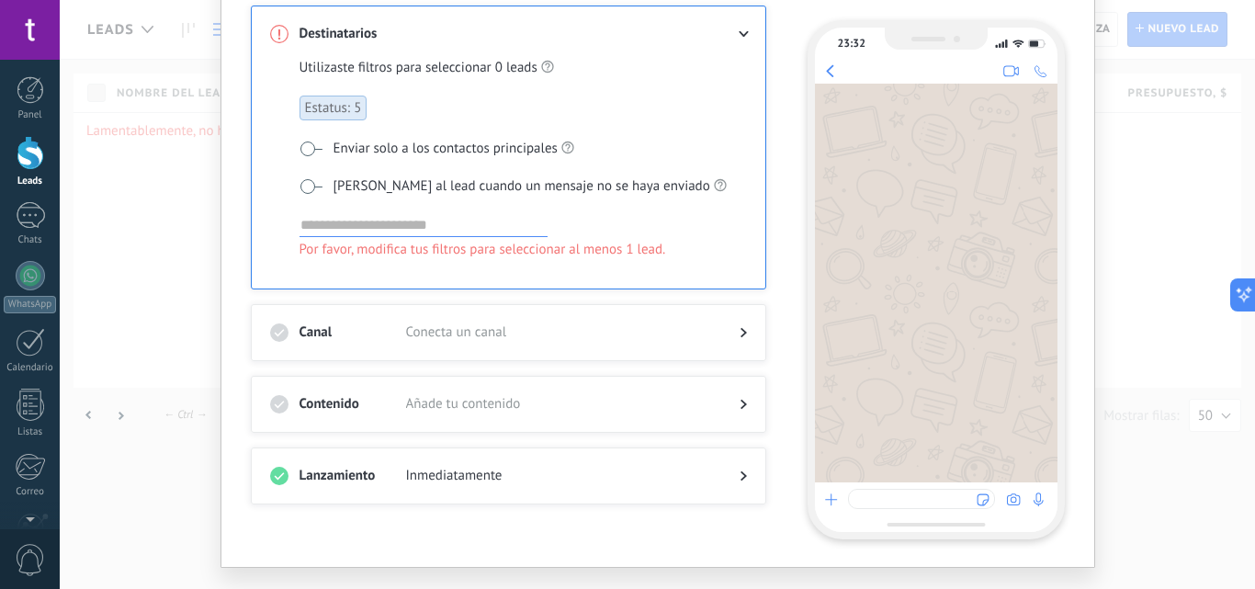
scroll to position [156, 0]
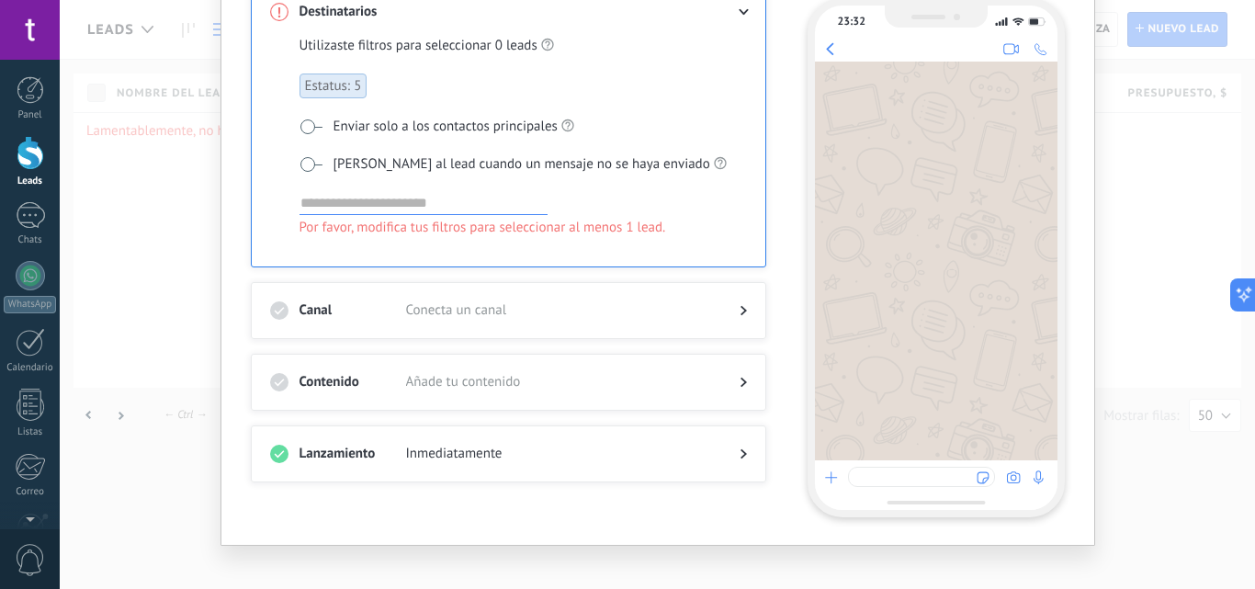
click at [668, 292] on div "Canal Conecta un canal" at bounding box center [509, 310] width 516 height 57
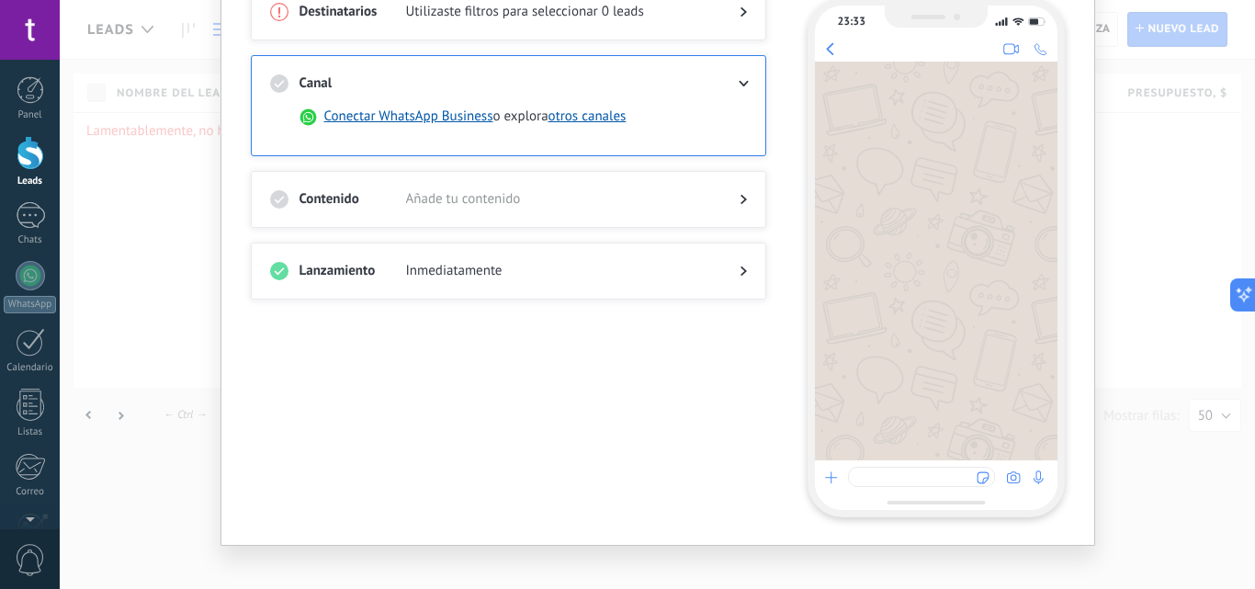
click at [538, 180] on div "Contenido Añade tu contenido" at bounding box center [509, 199] width 516 height 57
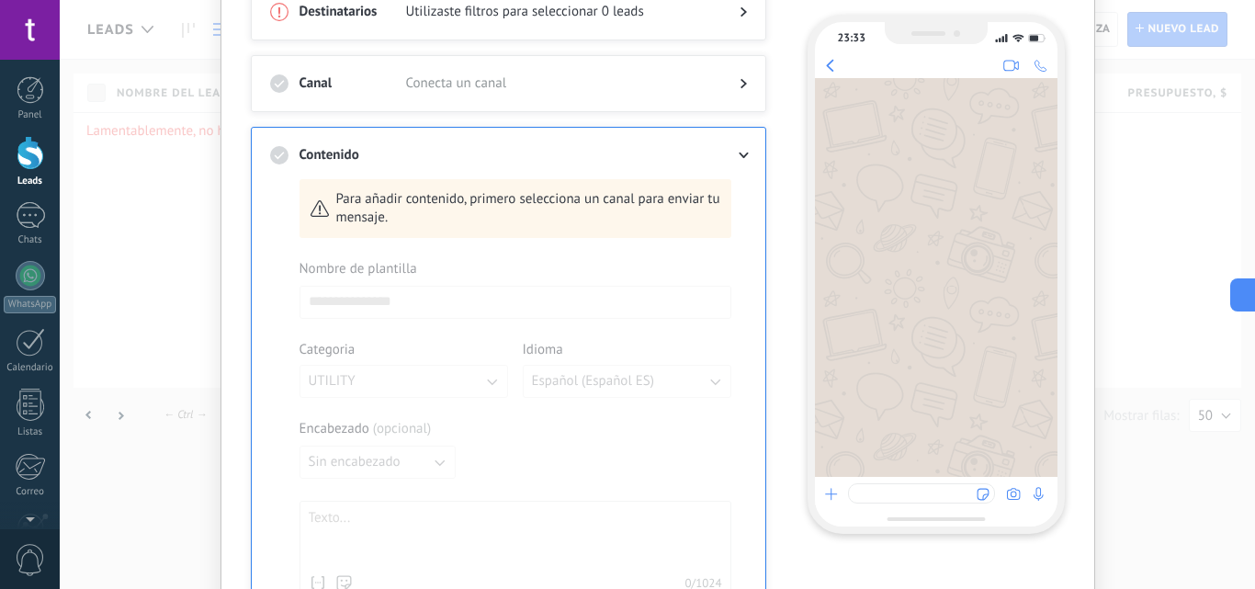
click at [562, 76] on span "Conecta un canal" at bounding box center [558, 83] width 304 height 18
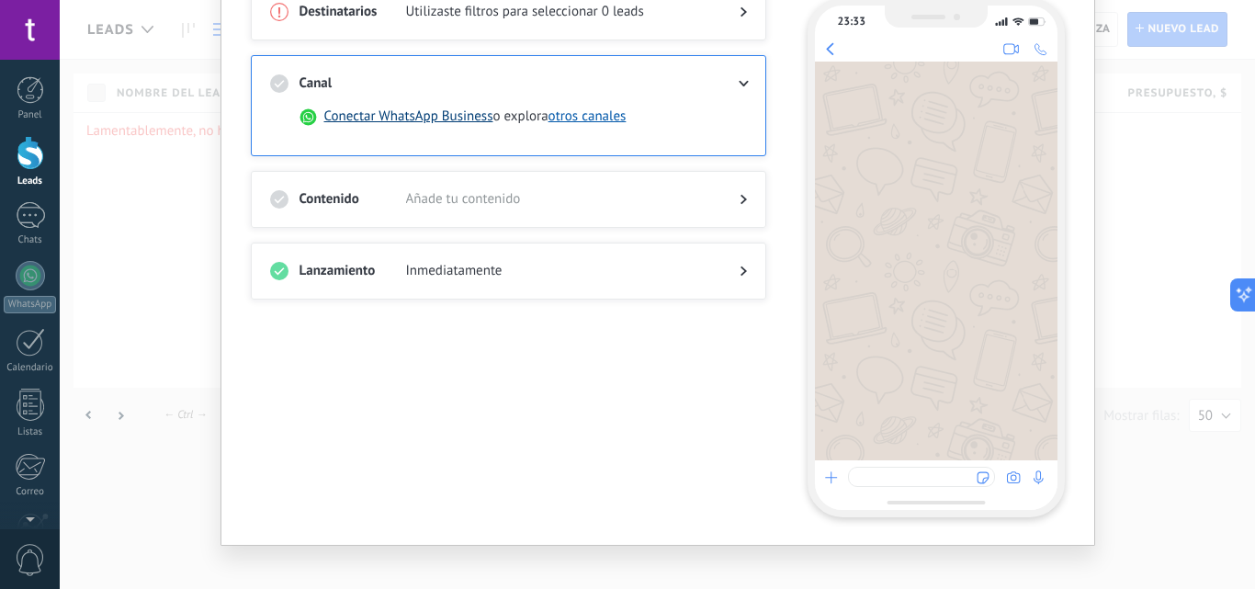
click at [412, 118] on button "Conectar WhatsApp Business" at bounding box center [408, 117] width 169 height 18
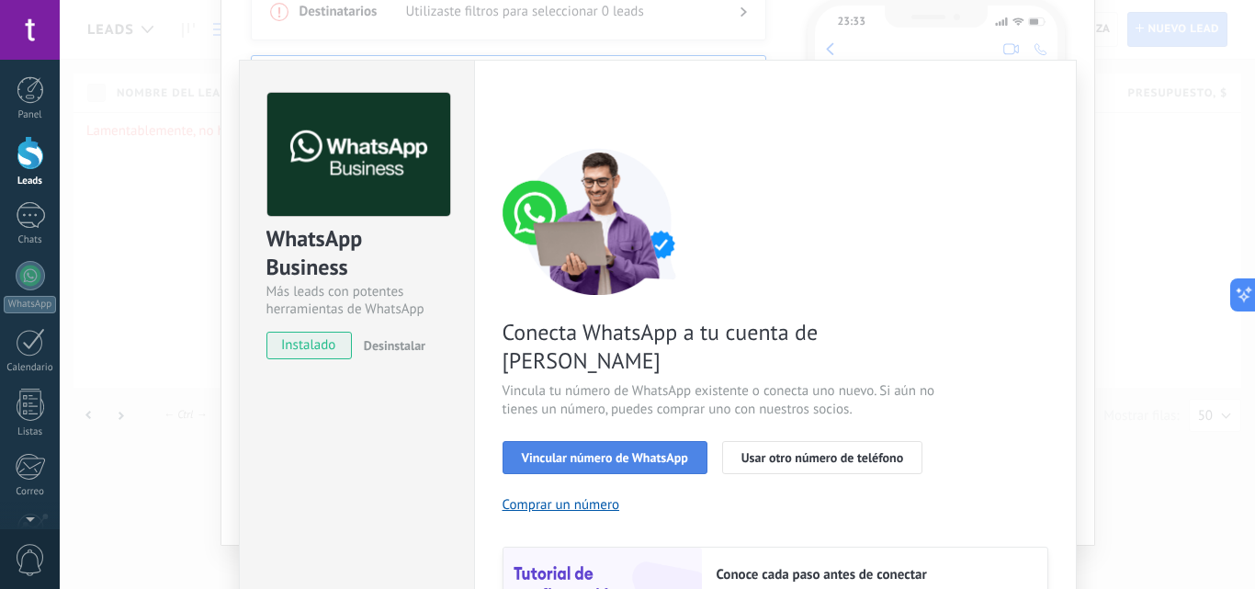
click at [686, 451] on span "Vincular número de WhatsApp" at bounding box center [605, 457] width 166 height 13
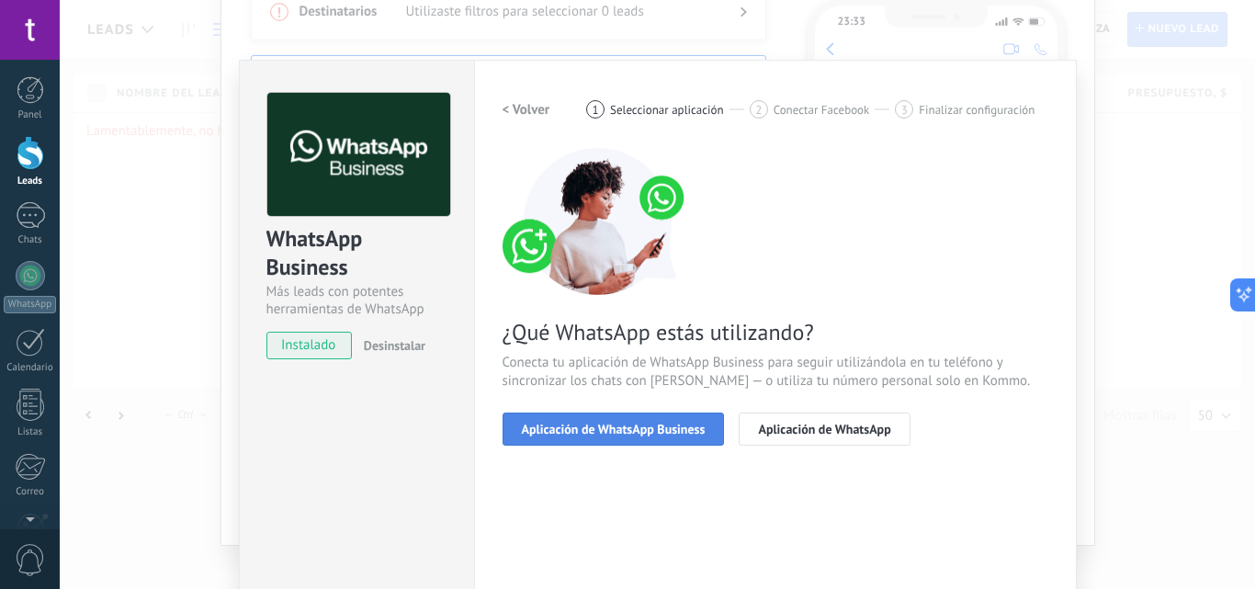
click at [681, 427] on span "Aplicación de WhatsApp Business" at bounding box center [614, 429] width 184 height 13
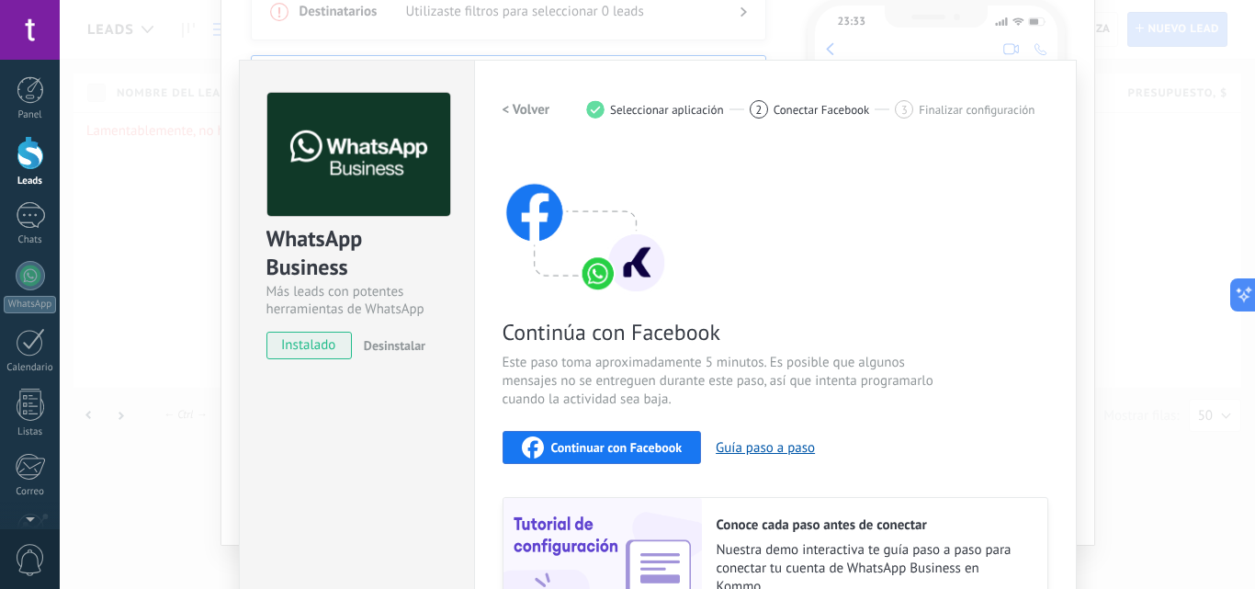
click at [1103, 193] on div "WhatsApp Business Más leads con potentes herramientas de WhatsApp instalado Des…" at bounding box center [658, 294] width 1196 height 589
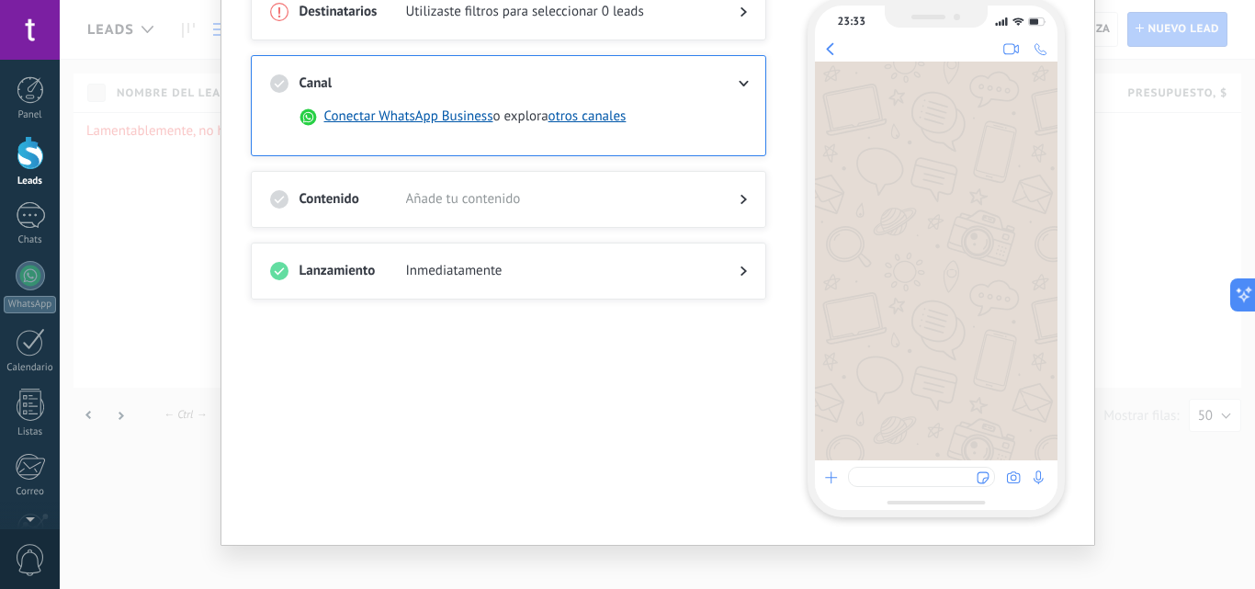
click at [524, 211] on div at bounding box center [508, 218] width 477 height 18
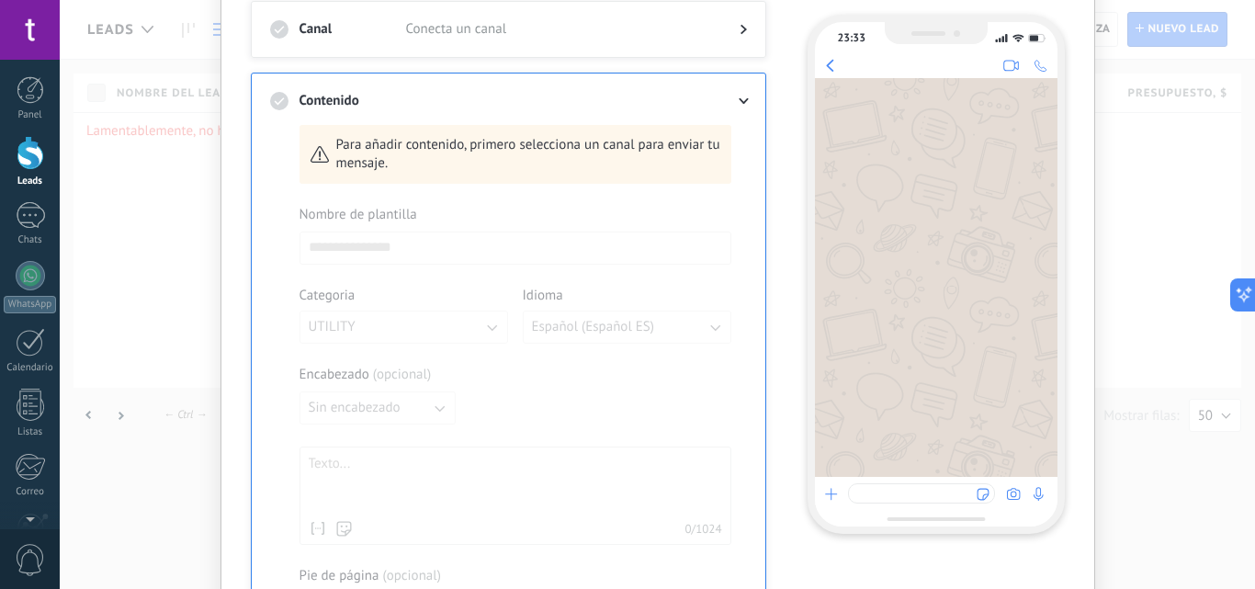
scroll to position [0, 0]
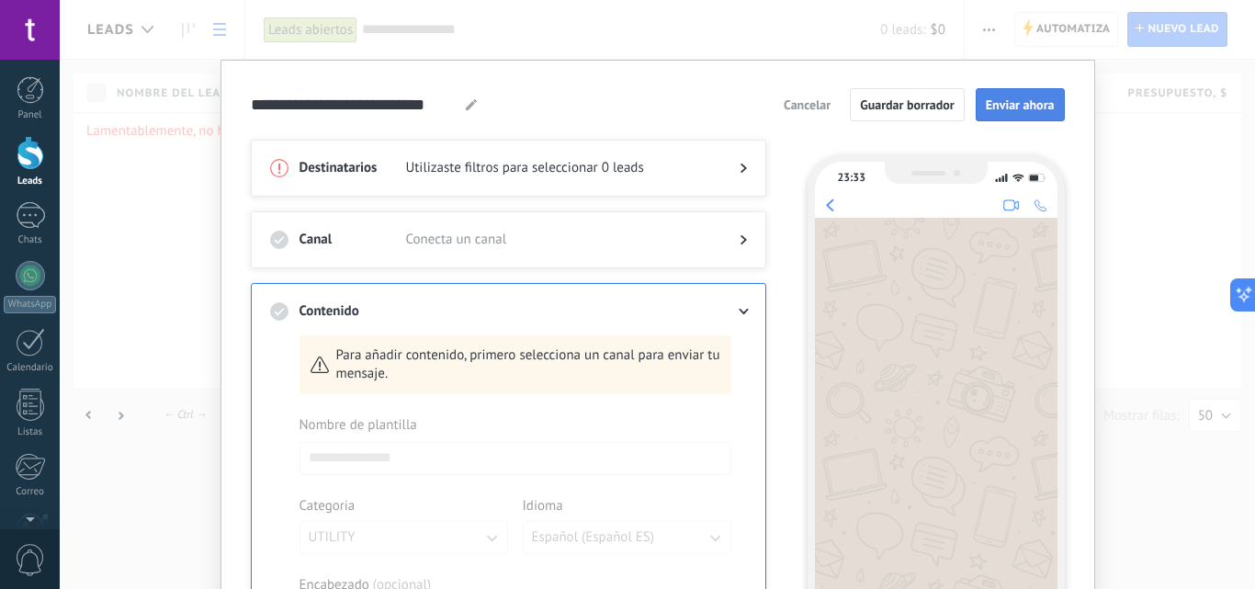
click at [995, 99] on span "Enviar ahora" at bounding box center [1020, 104] width 69 height 13
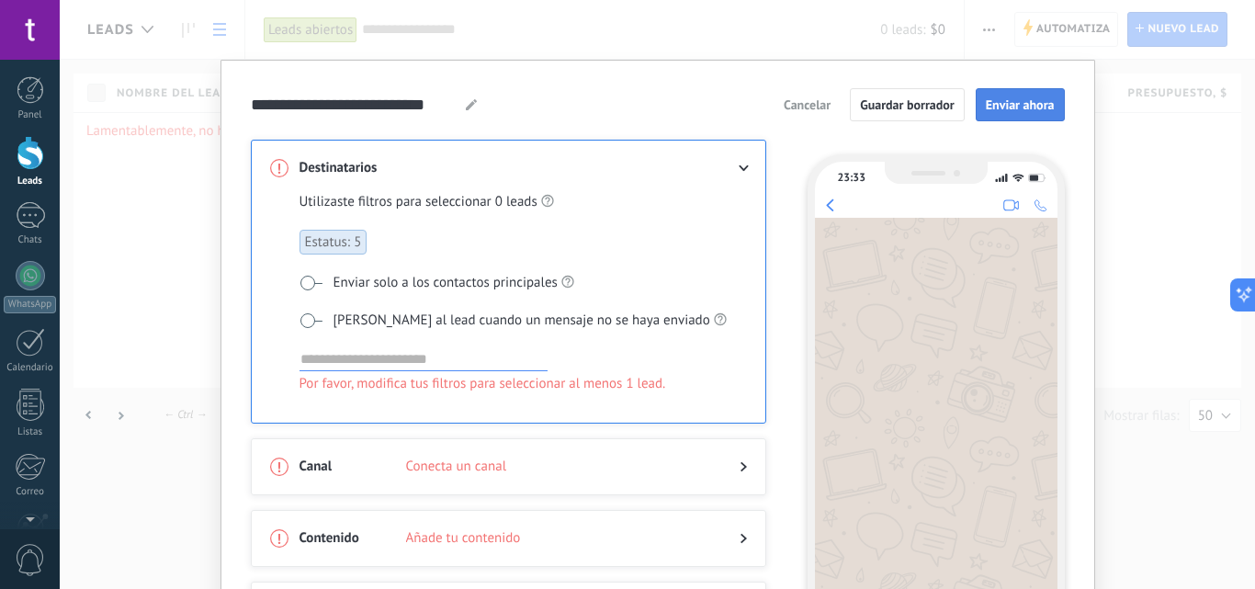
click at [995, 100] on span "Enviar ahora" at bounding box center [1020, 104] width 69 height 13
click at [404, 359] on input at bounding box center [424, 359] width 248 height 22
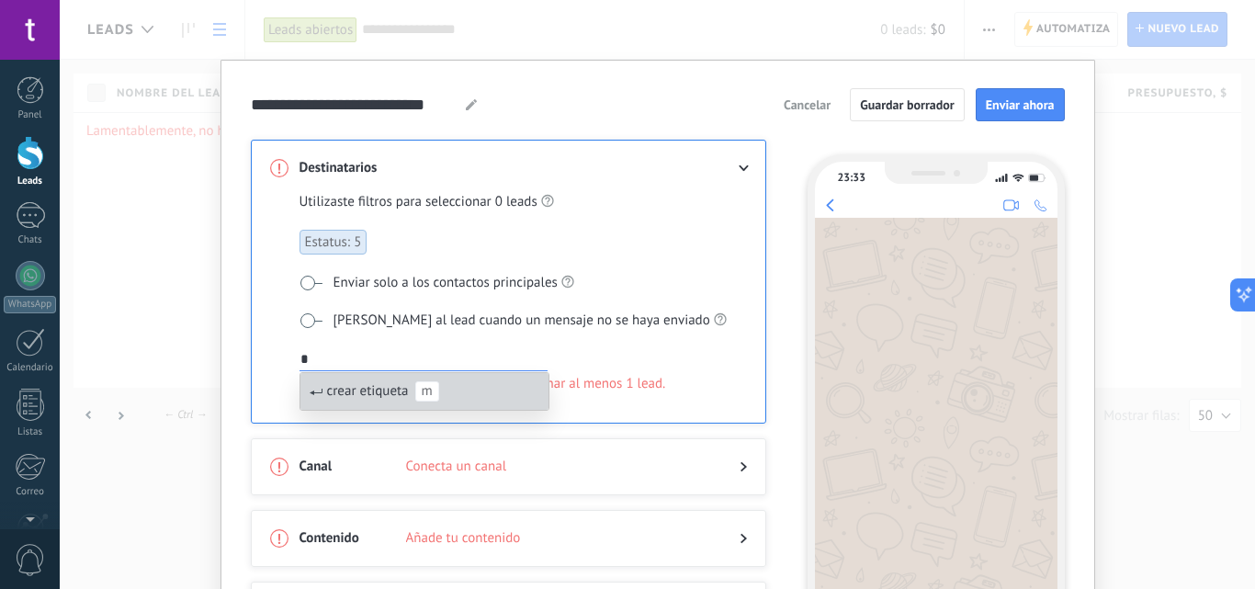
type input "*"
click at [396, 389] on span "crear etiqueta" at bounding box center [368, 390] width 82 height 17
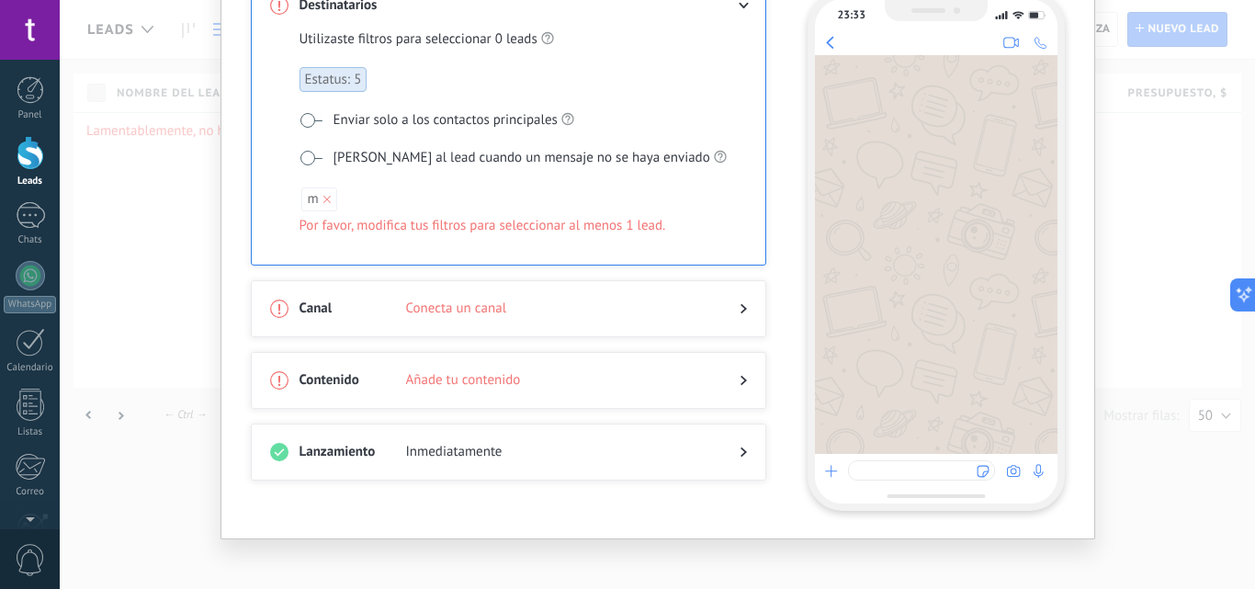
scroll to position [167, 0]
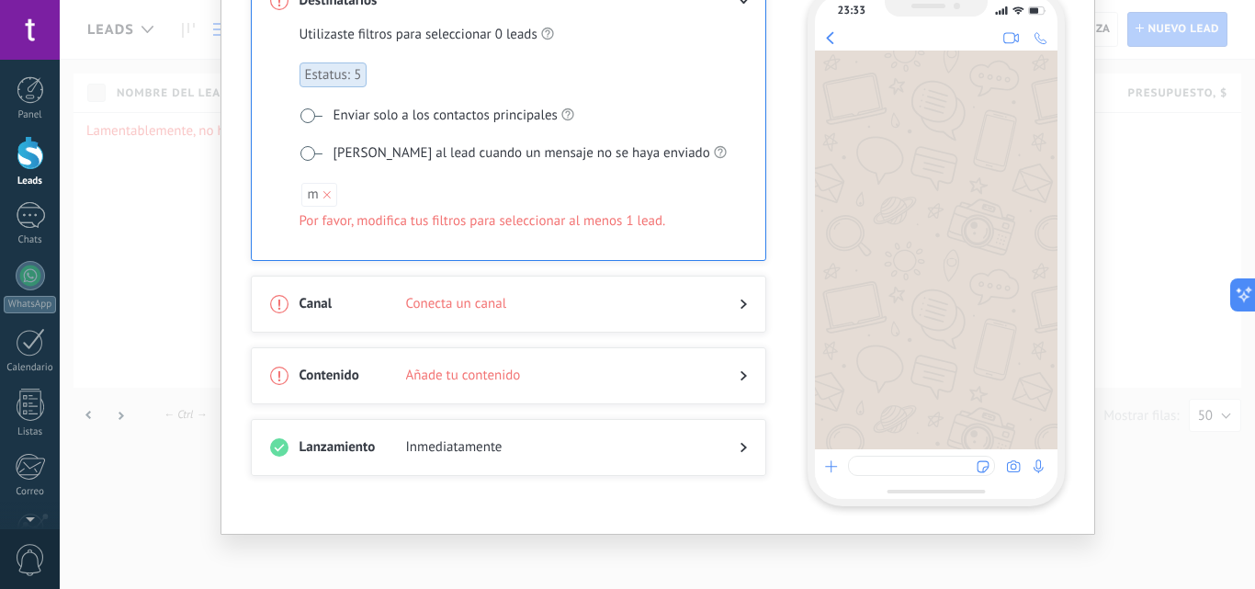
click at [666, 452] on span "Inmediatamente" at bounding box center [558, 447] width 304 height 18
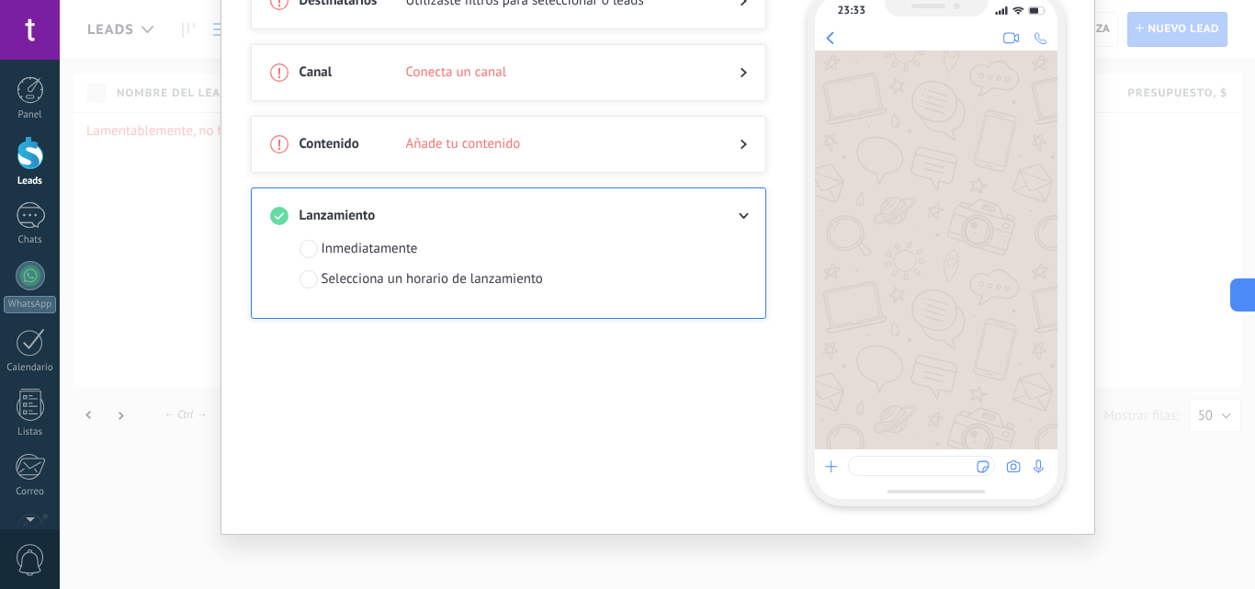
click at [521, 119] on div "Contenido Añade tu contenido" at bounding box center [509, 144] width 516 height 57
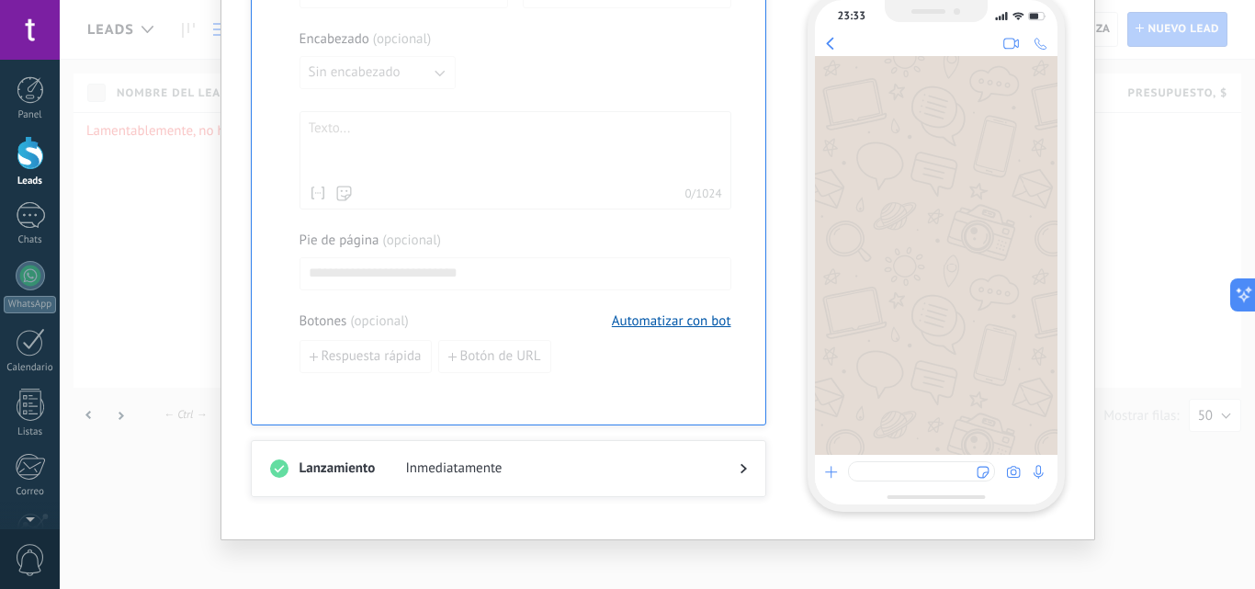
scroll to position [548, 0]
click at [1185, 108] on div "**********" at bounding box center [658, 294] width 1196 height 589
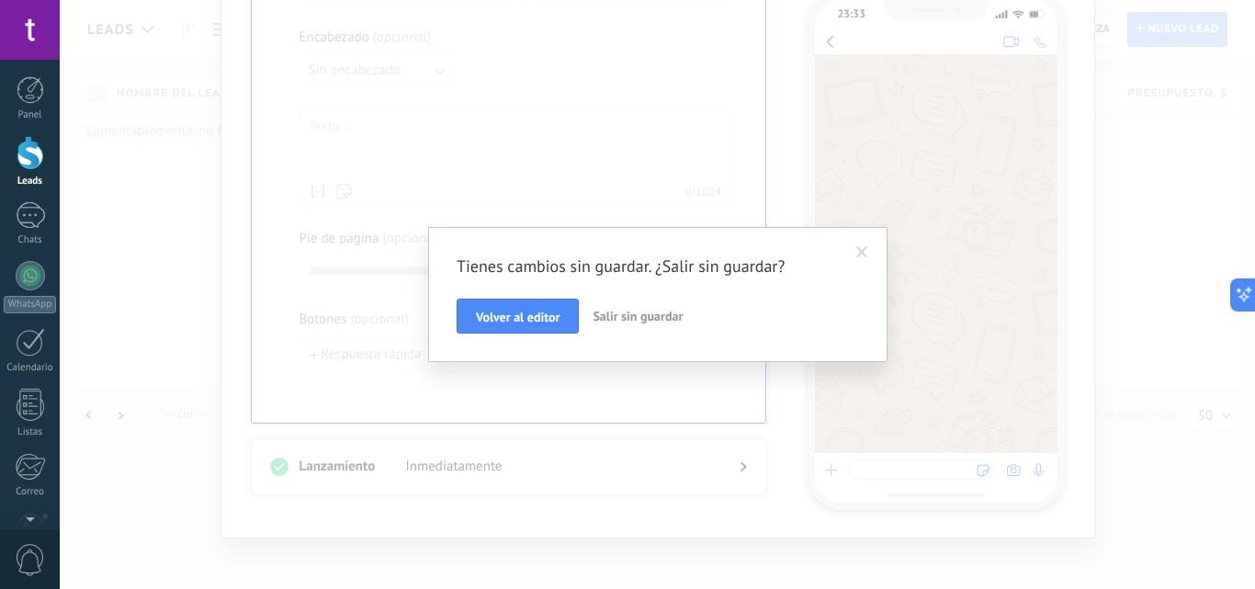
click at [616, 309] on span "Salir sin guardar" at bounding box center [638, 316] width 90 height 17
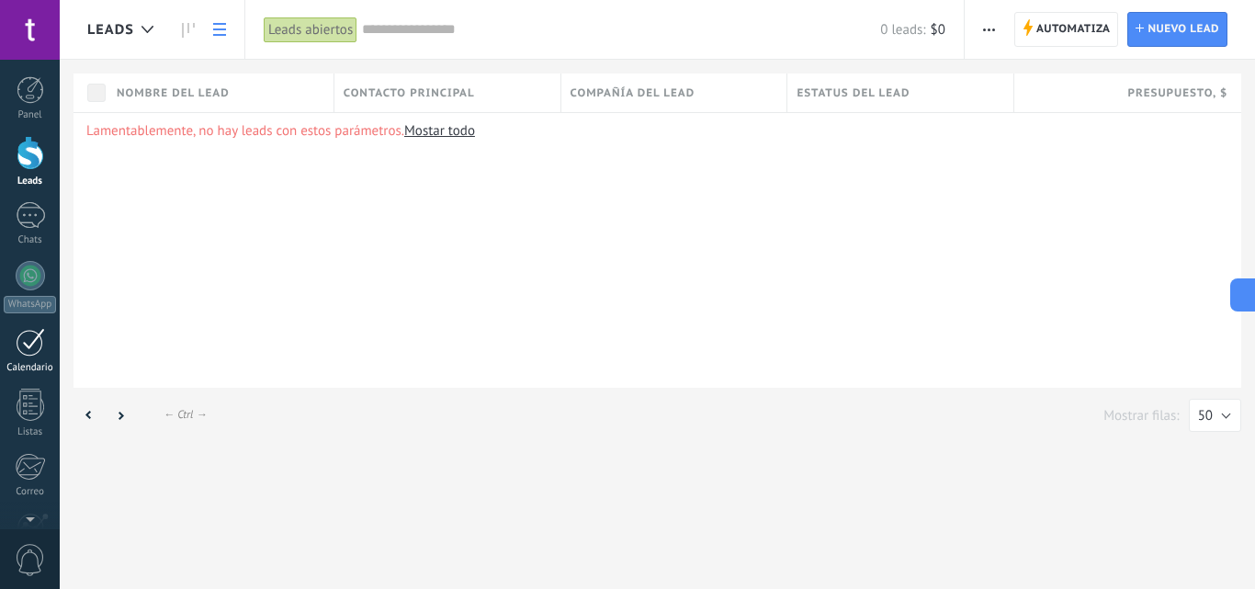
click at [24, 340] on div at bounding box center [30, 342] width 29 height 28
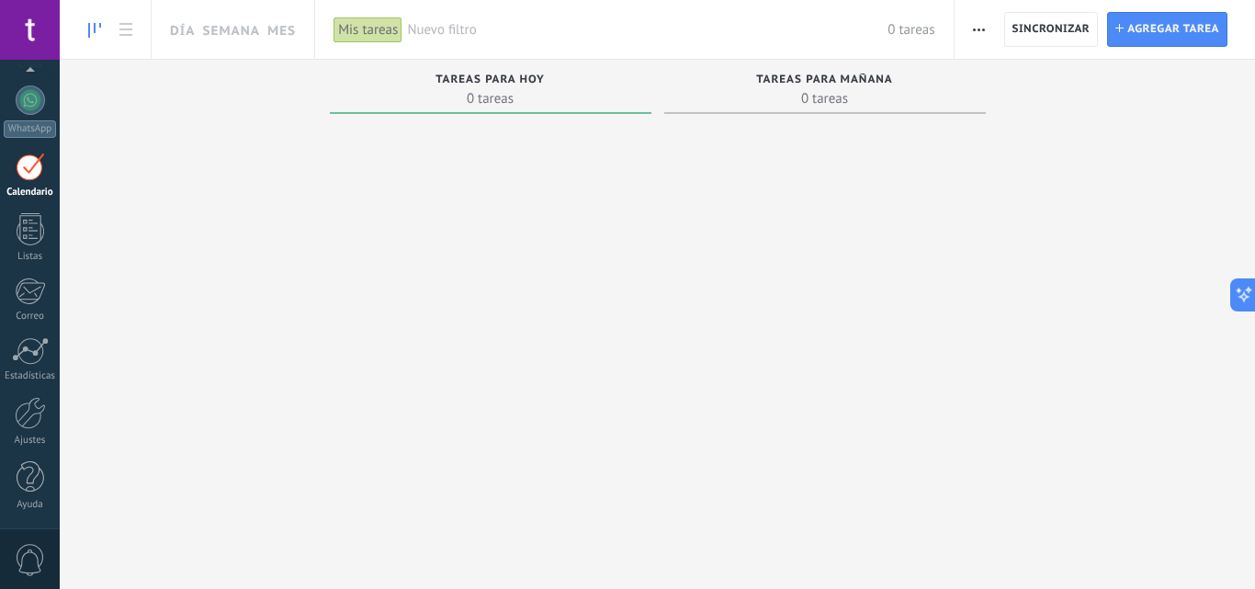
scroll to position [53, 0]
click at [52, 24] on div at bounding box center [30, 30] width 60 height 60
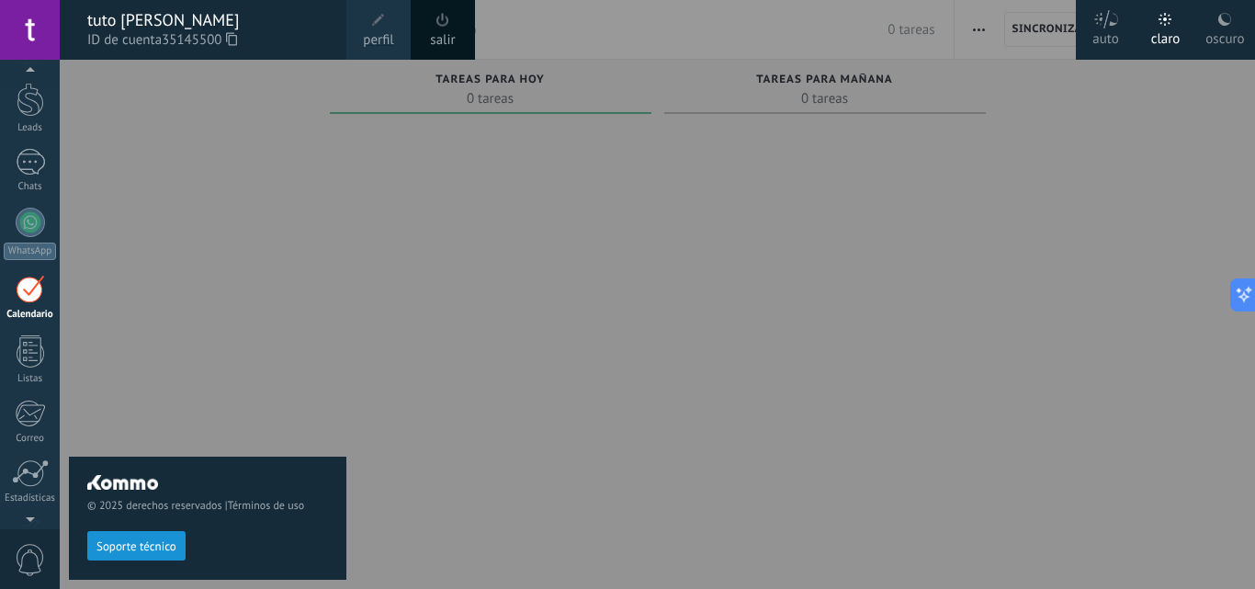
click at [450, 133] on div at bounding box center [687, 294] width 1255 height 589
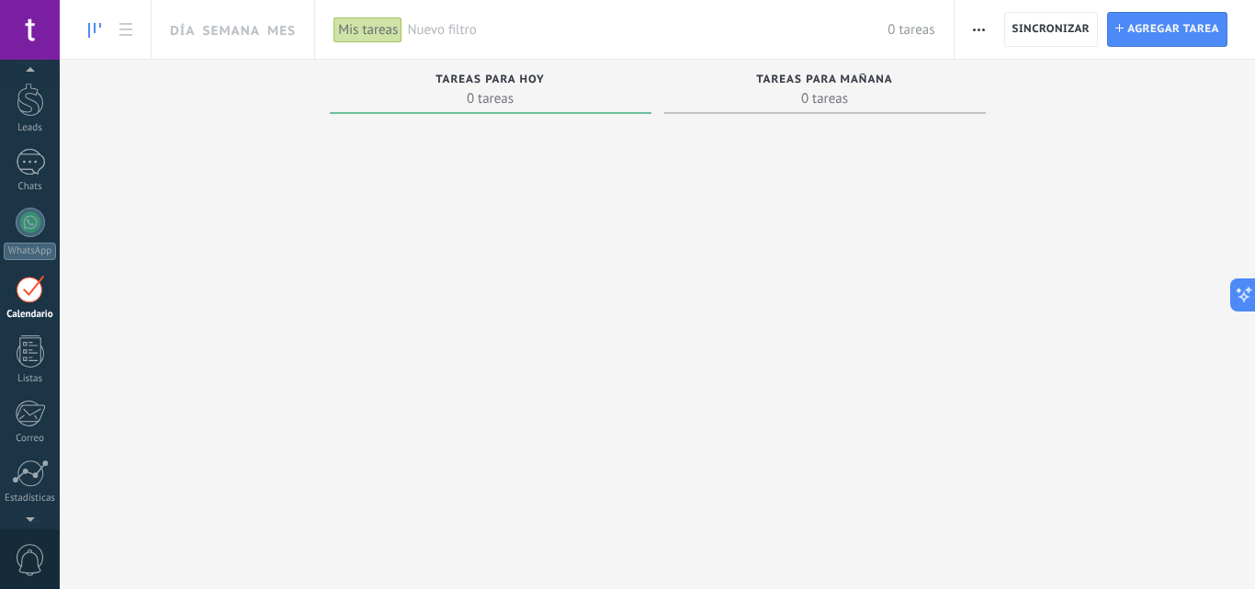
click at [817, 75] on span "Tareas para mañana" at bounding box center [824, 80] width 137 height 13
click at [822, 107] on span "0 tareas" at bounding box center [825, 98] width 303 height 18
click at [500, 99] on span "0 tareas" at bounding box center [490, 98] width 303 height 18
click at [1034, 33] on span "Sincronizar" at bounding box center [1052, 29] width 78 height 11
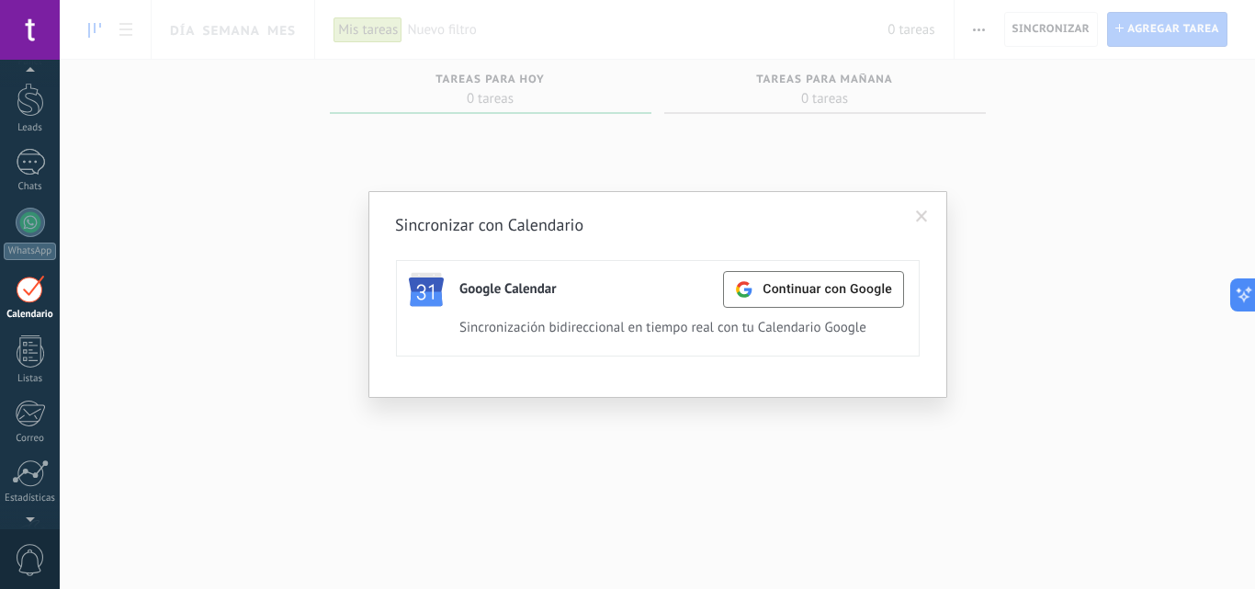
click at [925, 210] on span at bounding box center [922, 216] width 30 height 31
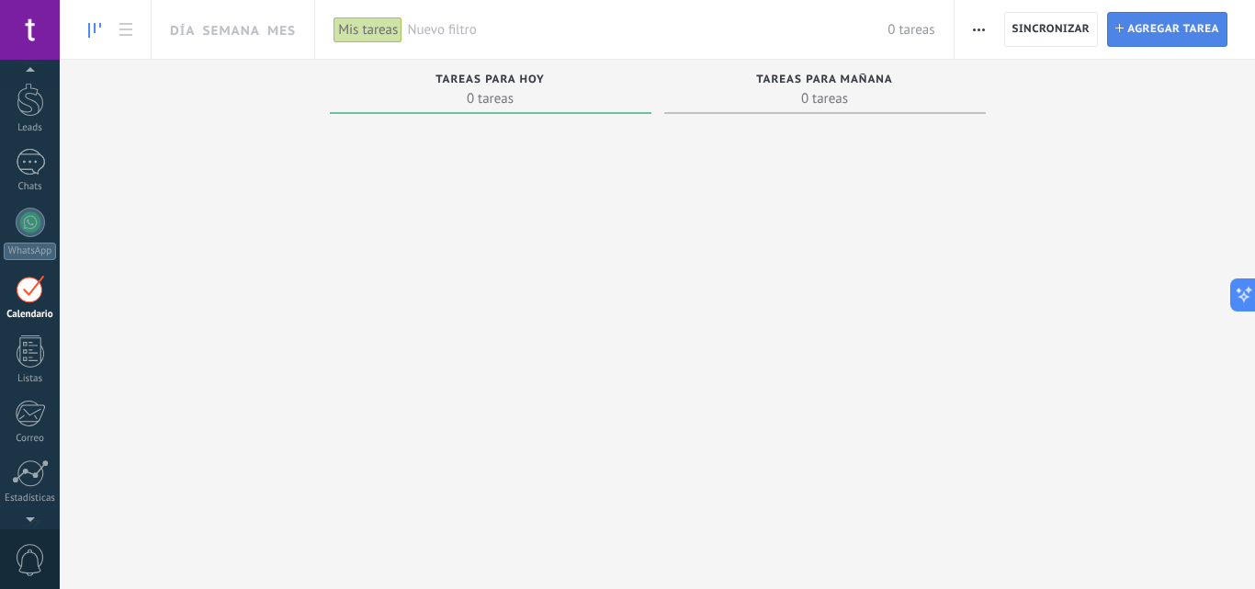
click at [1179, 29] on span "Agregar tarea" at bounding box center [1174, 29] width 92 height 33
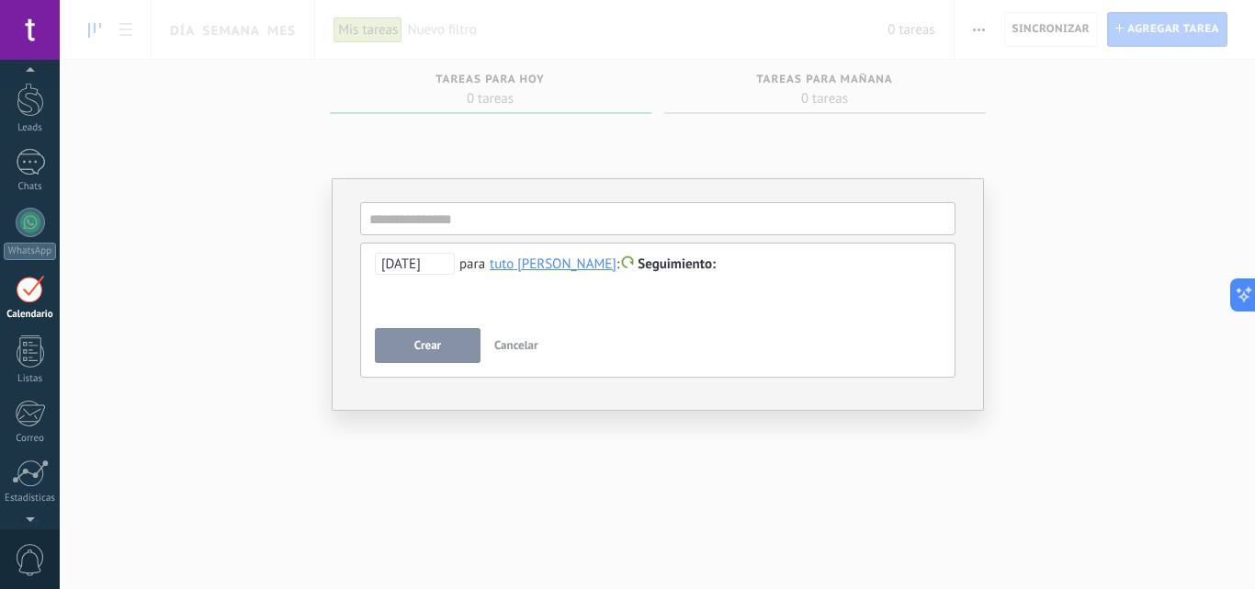
click at [516, 339] on span "Cancelar" at bounding box center [516, 345] width 44 height 16
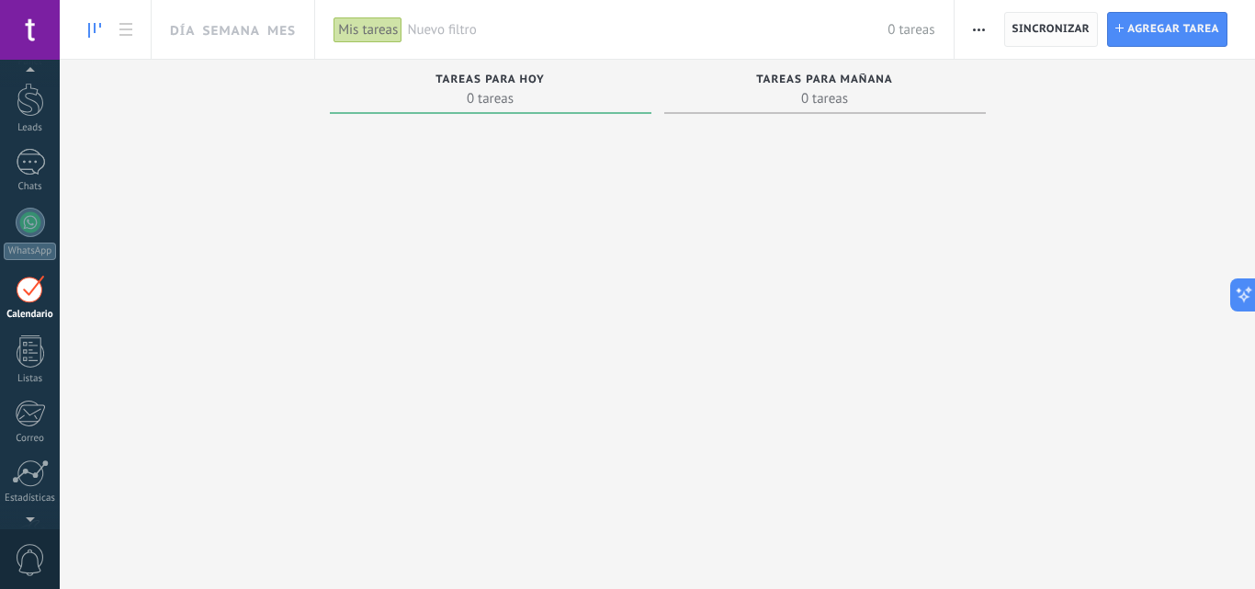
click at [1023, 28] on span "Sincronizar" at bounding box center [1052, 29] width 78 height 11
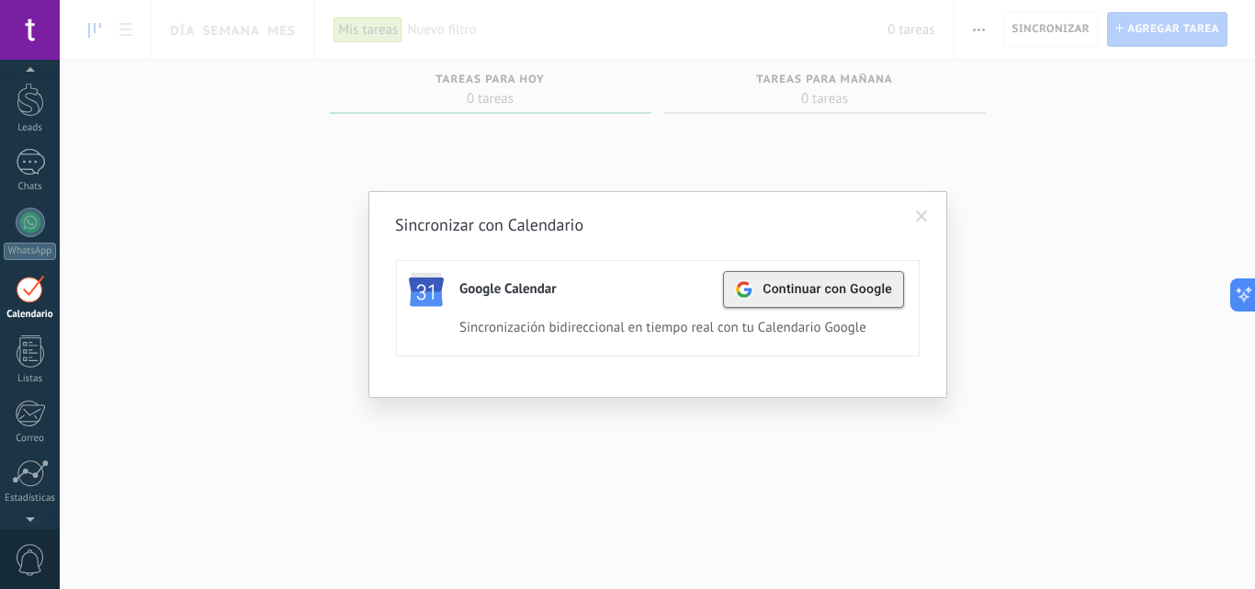
click at [765, 289] on span "Continuar con Google" at bounding box center [828, 289] width 130 height 15
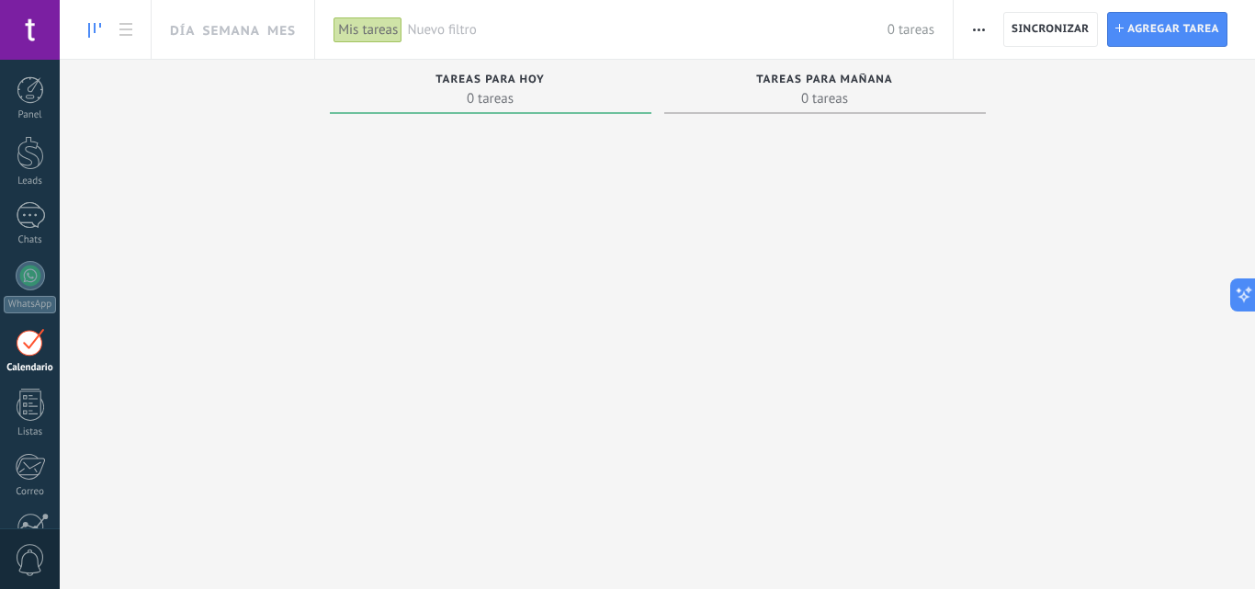
drag, startPoint x: 1254, startPoint y: 172, endPoint x: 1254, endPoint y: 182, distance: 10.1
click at [1254, 182] on div "Tareas completas 0 tareas Tareas caducadas 0 tareas Tareas para [DATE] 0 tareas…" at bounding box center [658, 301] width 1196 height 483
click at [1011, 179] on div "Tareas completas 0 tareas Tareas caducadas 0 tareas Tareas para [DATE] 0 tareas…" at bounding box center [658, 301] width 1196 height 483
click at [434, 85] on div "Tareas para hoy" at bounding box center [490, 82] width 303 height 16
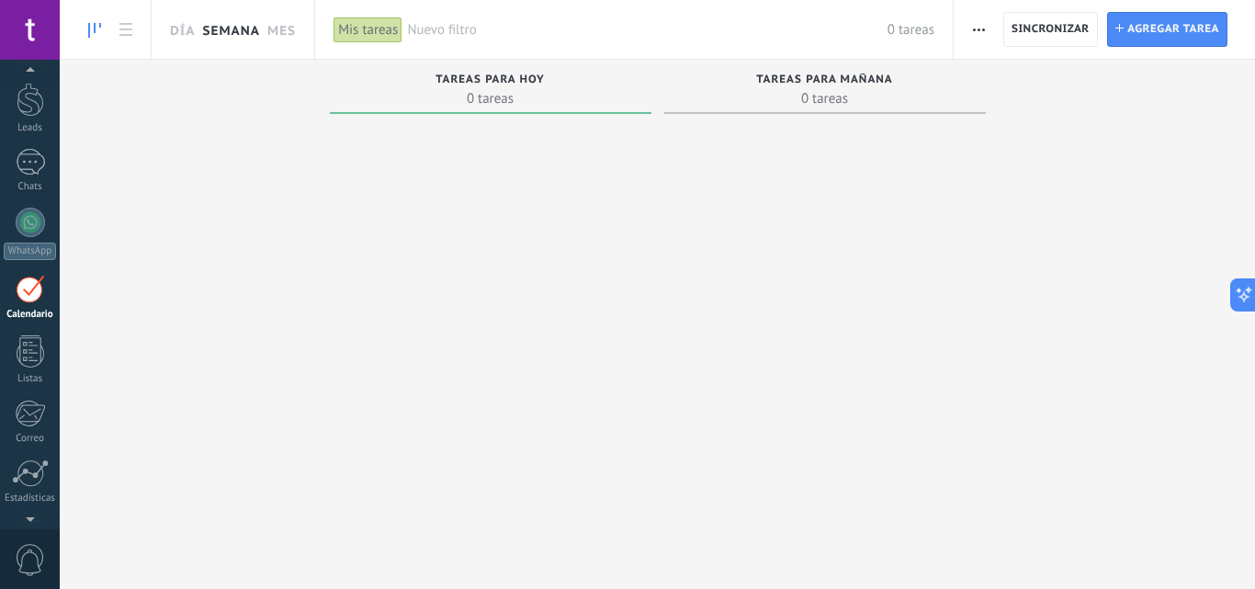
click at [210, 39] on link "Semana" at bounding box center [231, 29] width 58 height 59
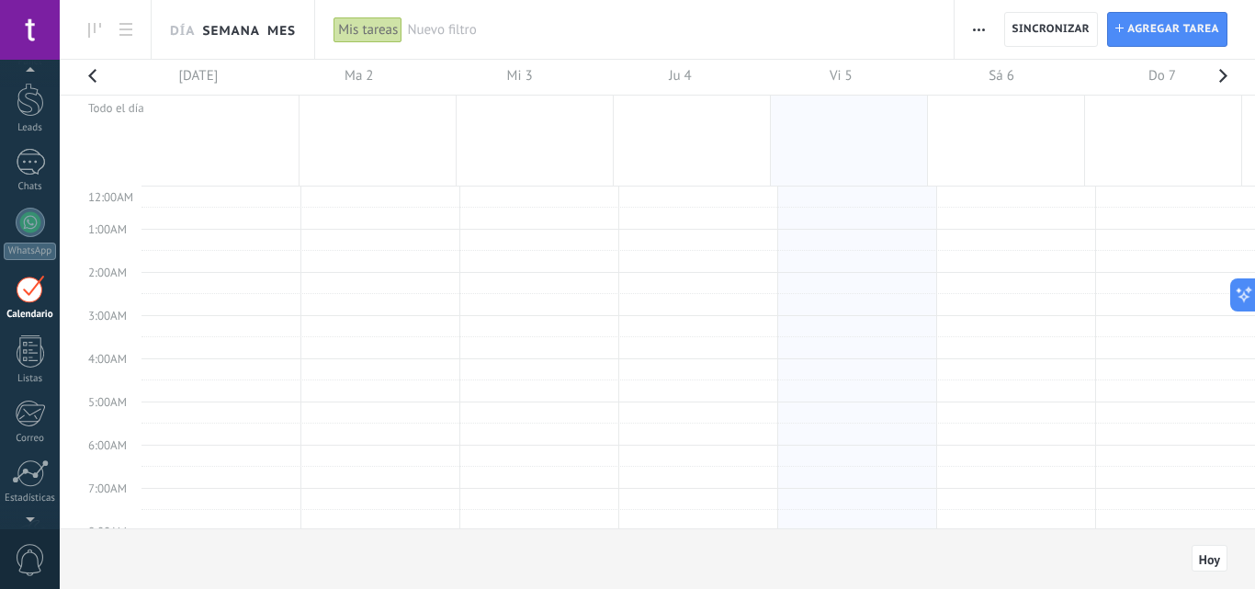
scroll to position [346, 0]
click at [281, 30] on link "Mes" at bounding box center [281, 29] width 28 height 59
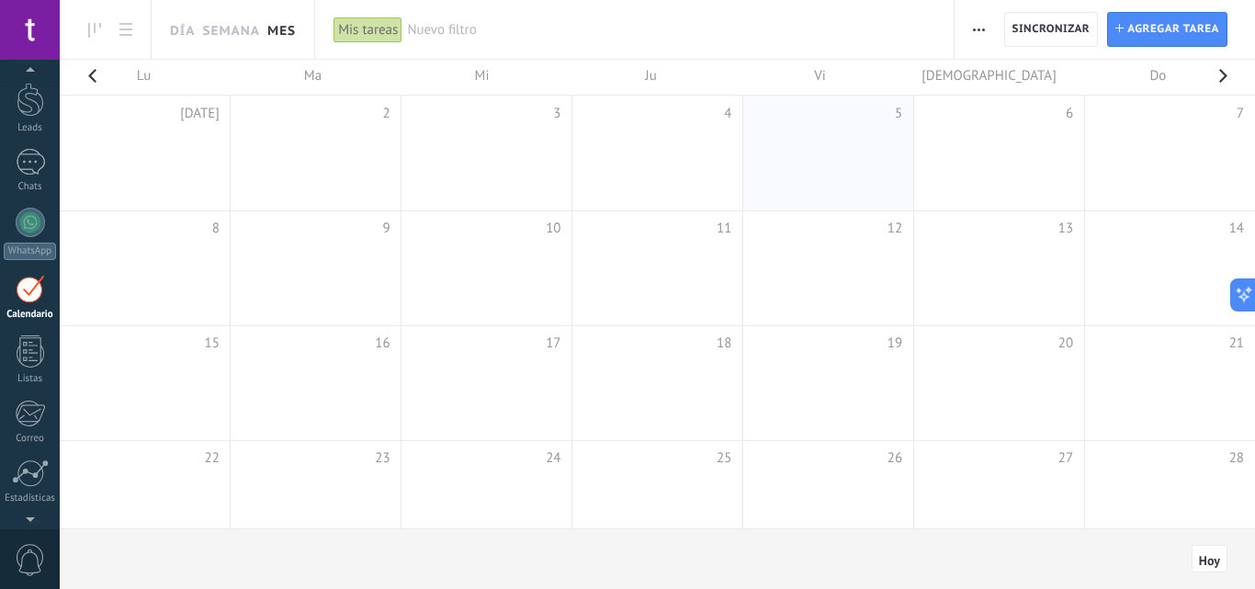
click at [203, 266] on td at bounding box center [145, 268] width 171 height 115
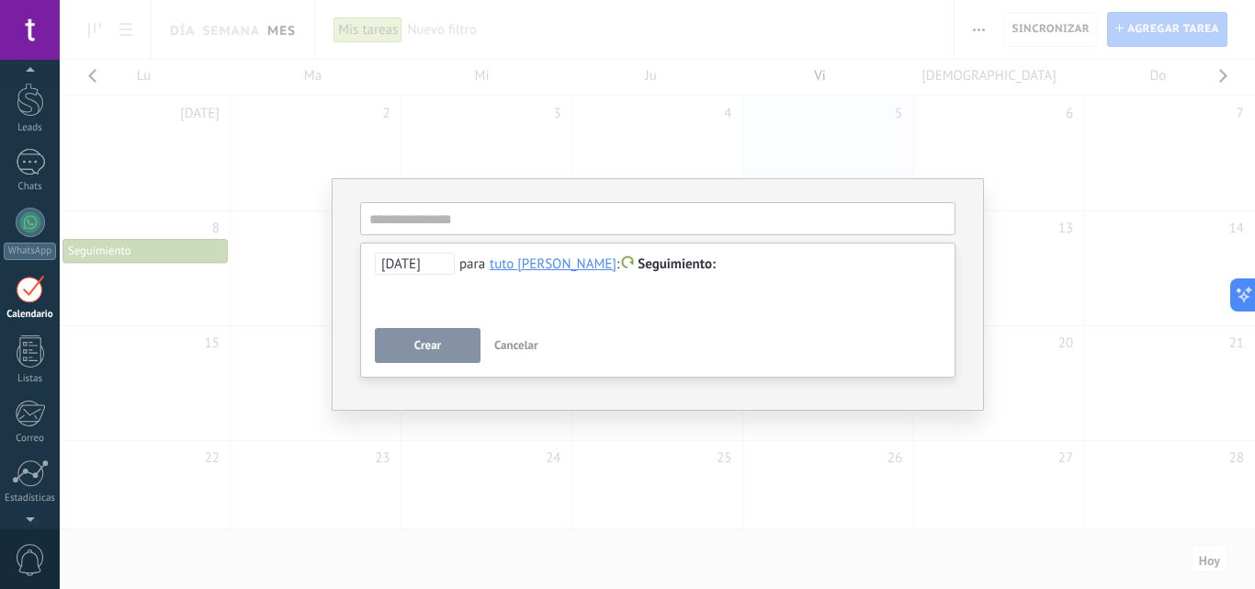
click at [447, 351] on button "Crear" at bounding box center [428, 345] width 106 height 35
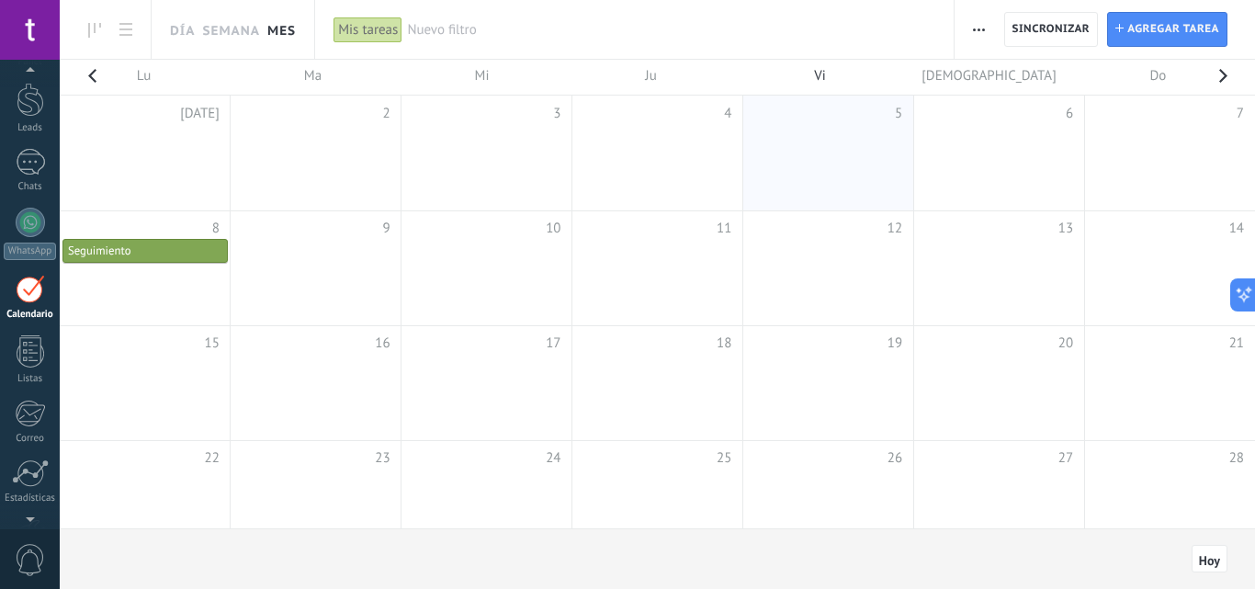
click at [137, 248] on div "Seguimiento" at bounding box center [145, 252] width 154 height 16
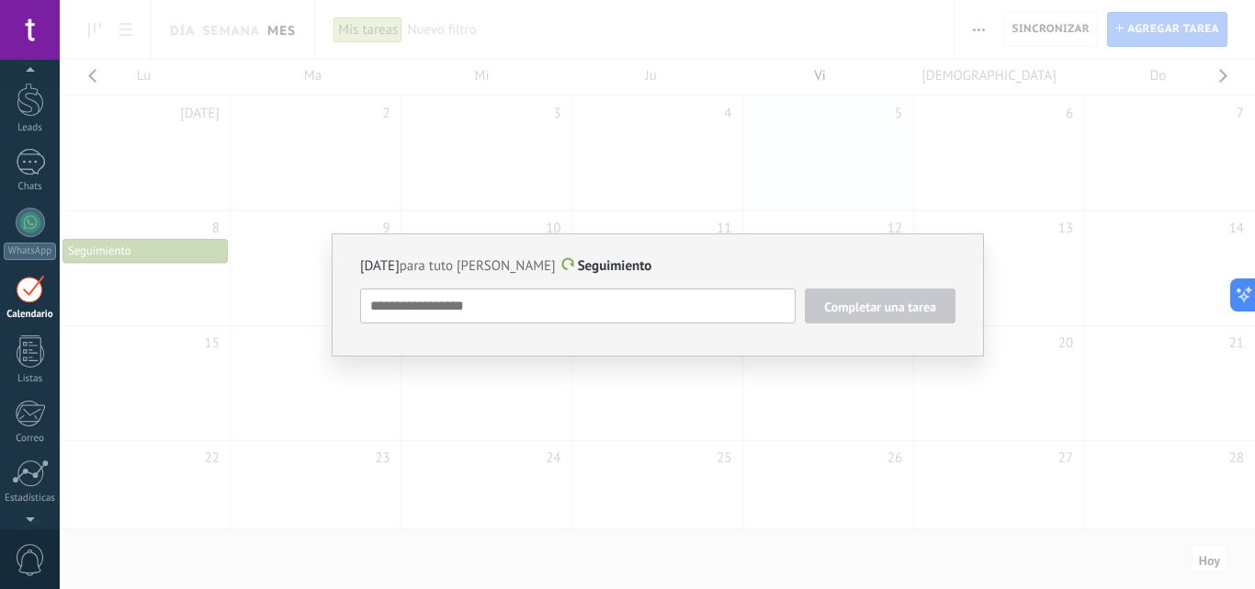
click at [654, 176] on div "[DATE] para tuto [PERSON_NAME] Seguimiento Completar una tarea Seguimiento Segu…" at bounding box center [658, 294] width 1196 height 589
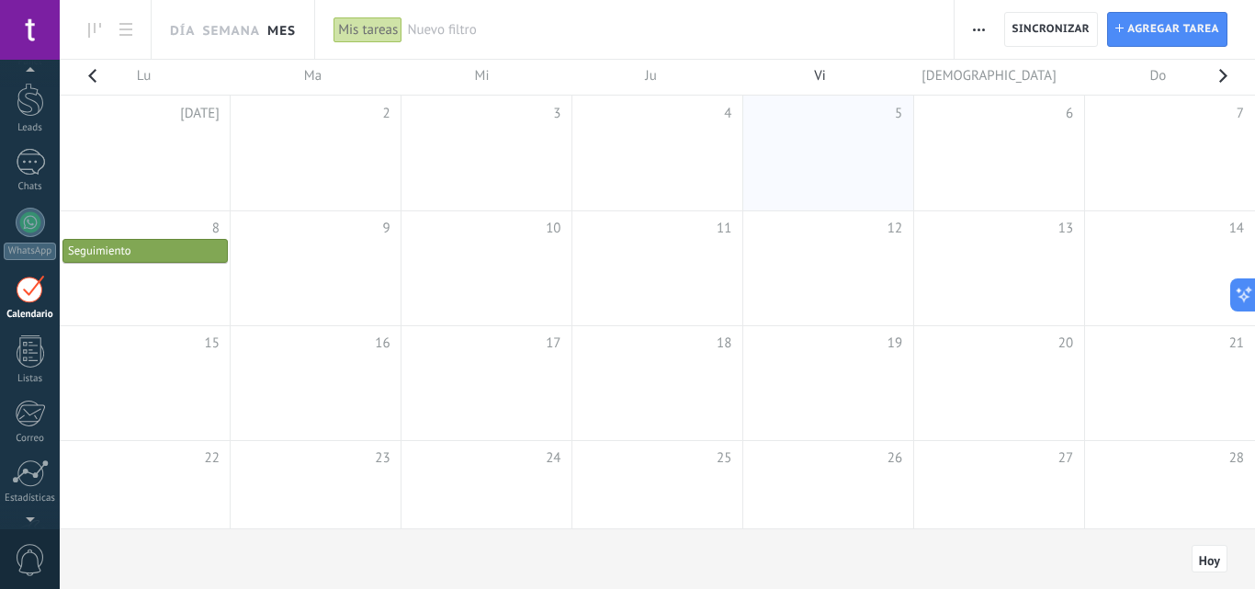
drag, startPoint x: 143, startPoint y: 254, endPoint x: 124, endPoint y: 304, distance: 54.1
click at [124, 304] on td at bounding box center [145, 268] width 171 height 115
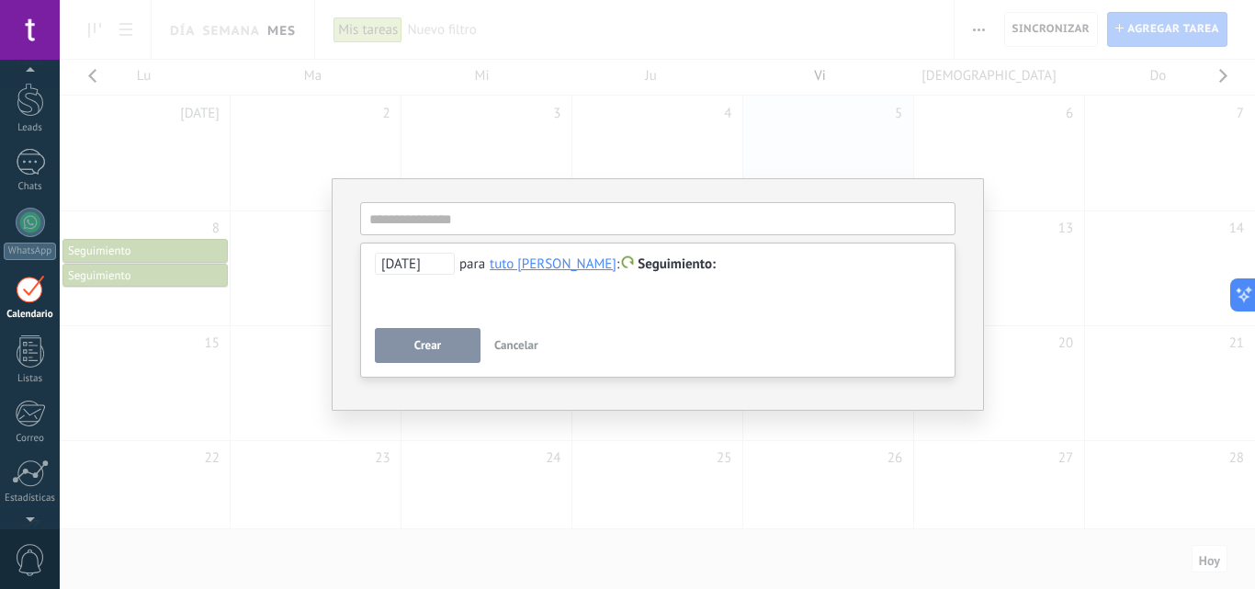
click at [524, 345] on span "Cancelar" at bounding box center [516, 345] width 44 height 16
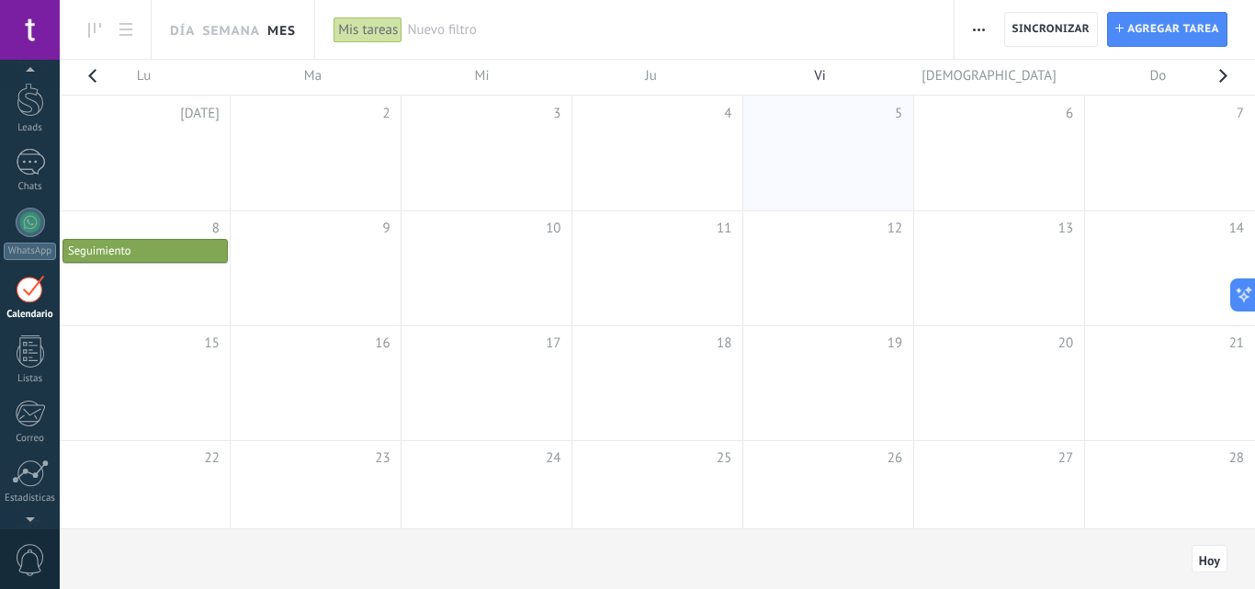
click at [167, 250] on div "Seguimiento" at bounding box center [145, 252] width 154 height 16
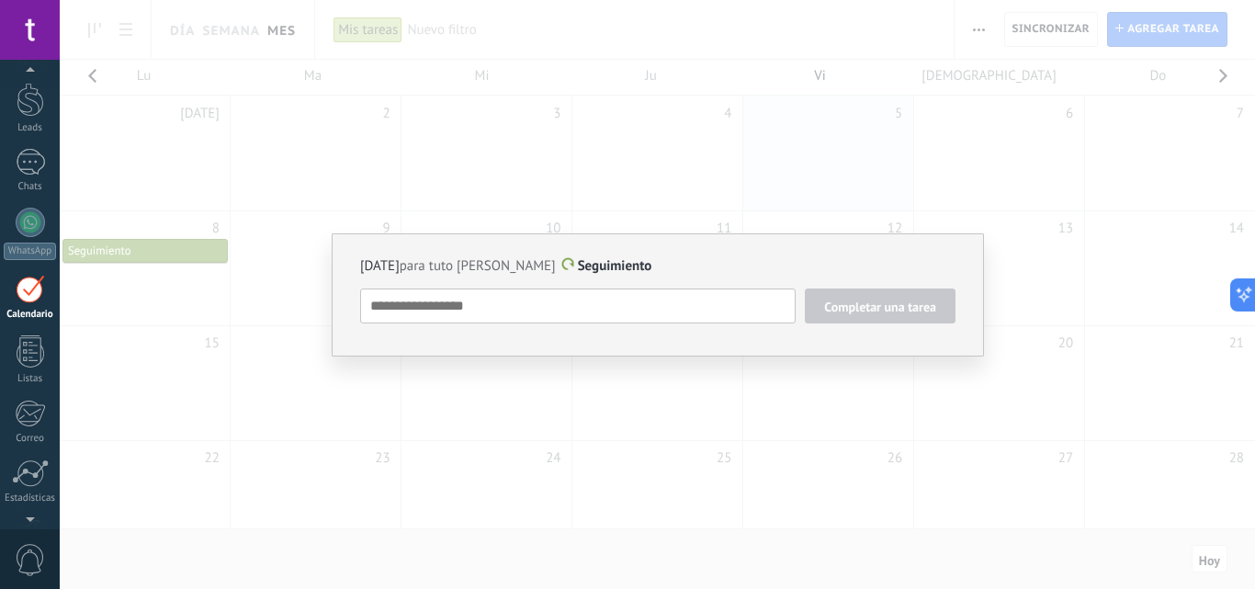
click at [850, 306] on span "Completar una tarea" at bounding box center [880, 306] width 112 height 13
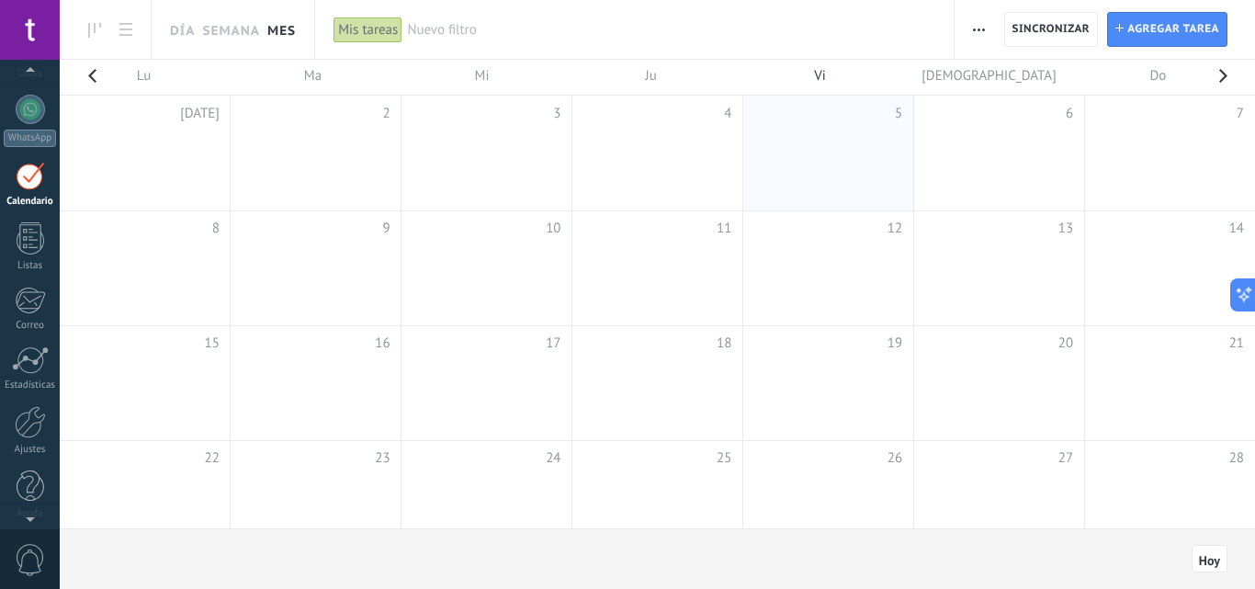
scroll to position [176, 0]
click at [25, 483] on div at bounding box center [31, 477] width 28 height 32
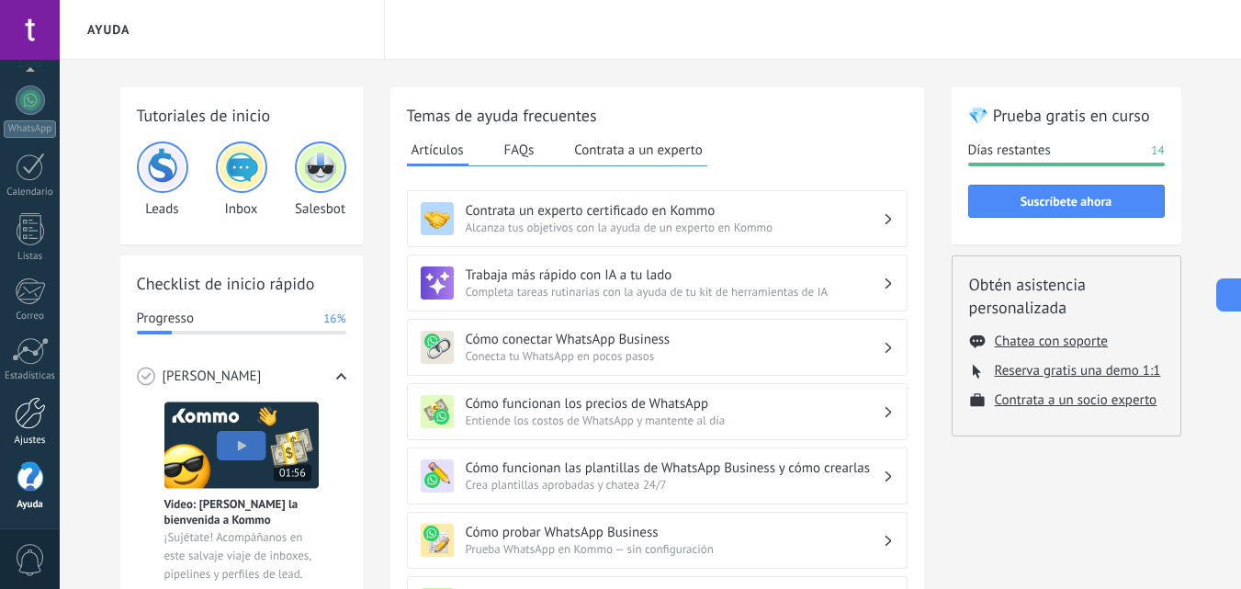
click at [28, 421] on div at bounding box center [30, 413] width 31 height 32
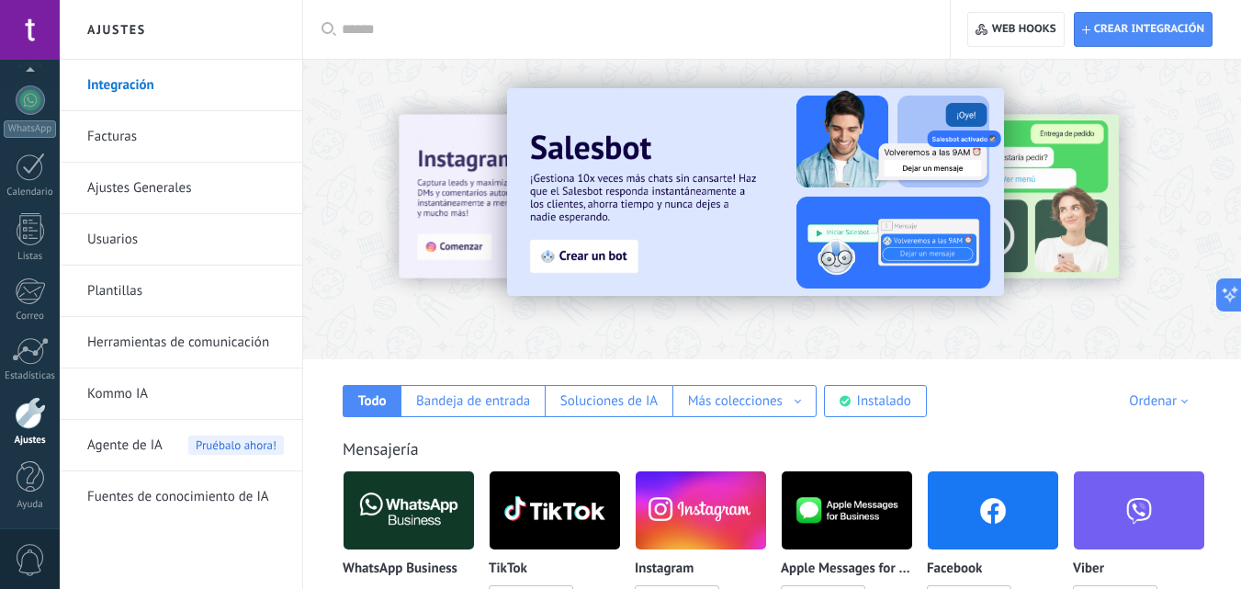
click at [414, 521] on img at bounding box center [409, 510] width 130 height 89
